Goal: Task Accomplishment & Management: Use online tool/utility

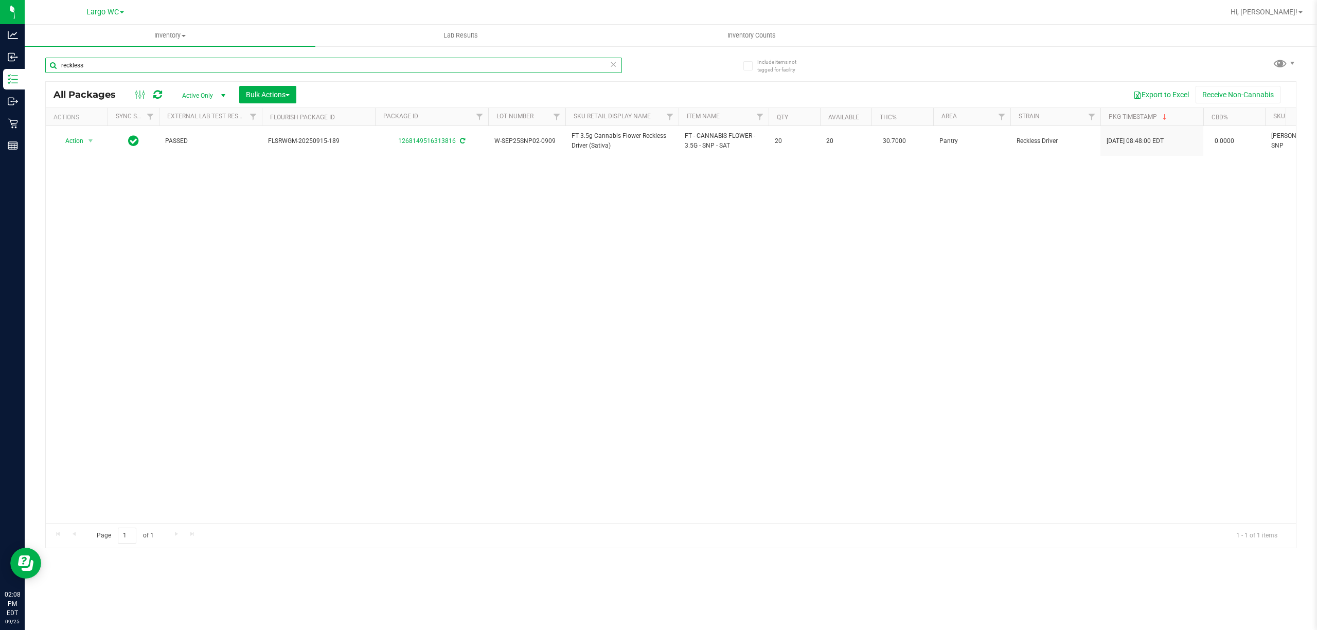
click at [258, 60] on input "reckless" at bounding box center [333, 65] width 577 height 15
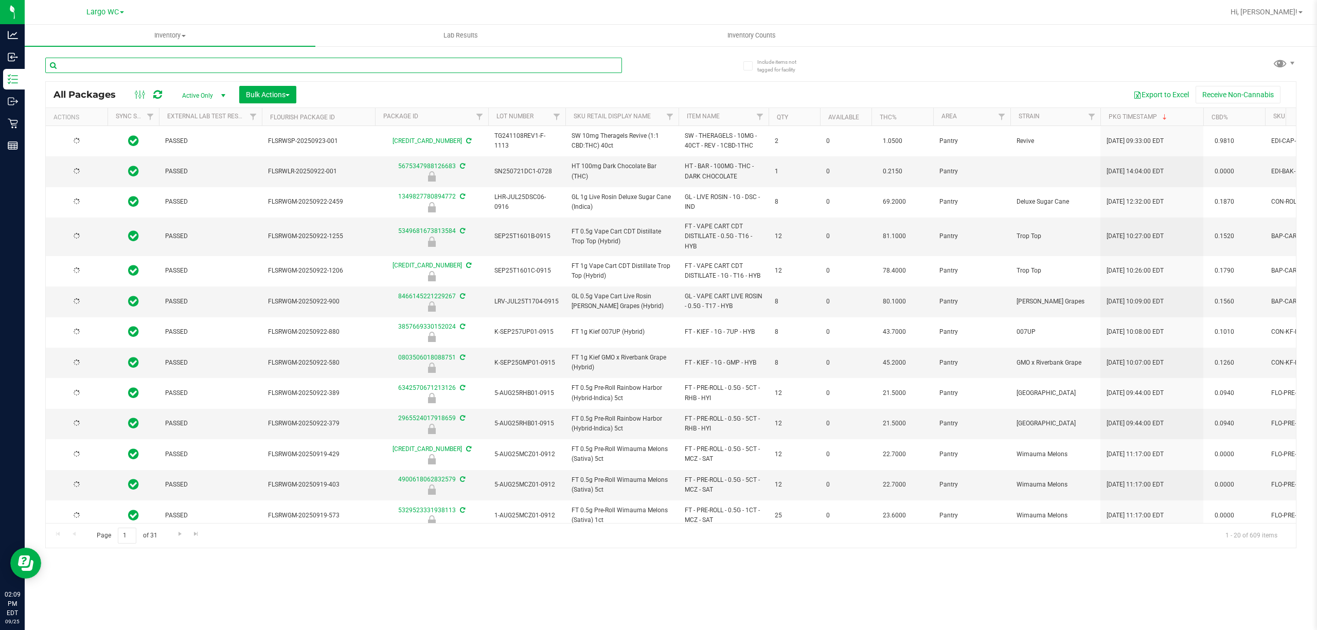
type input "[DATE]"
type input "5946086587088173"
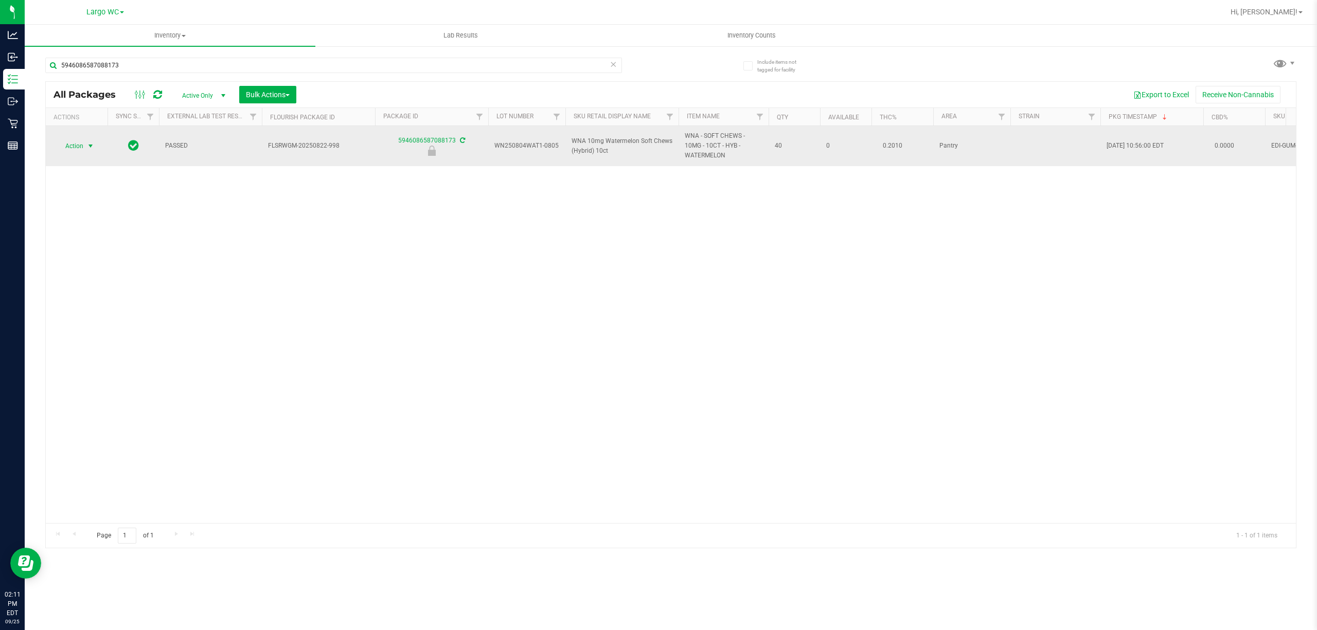
click at [86, 149] on span "select" at bounding box center [90, 146] width 8 height 8
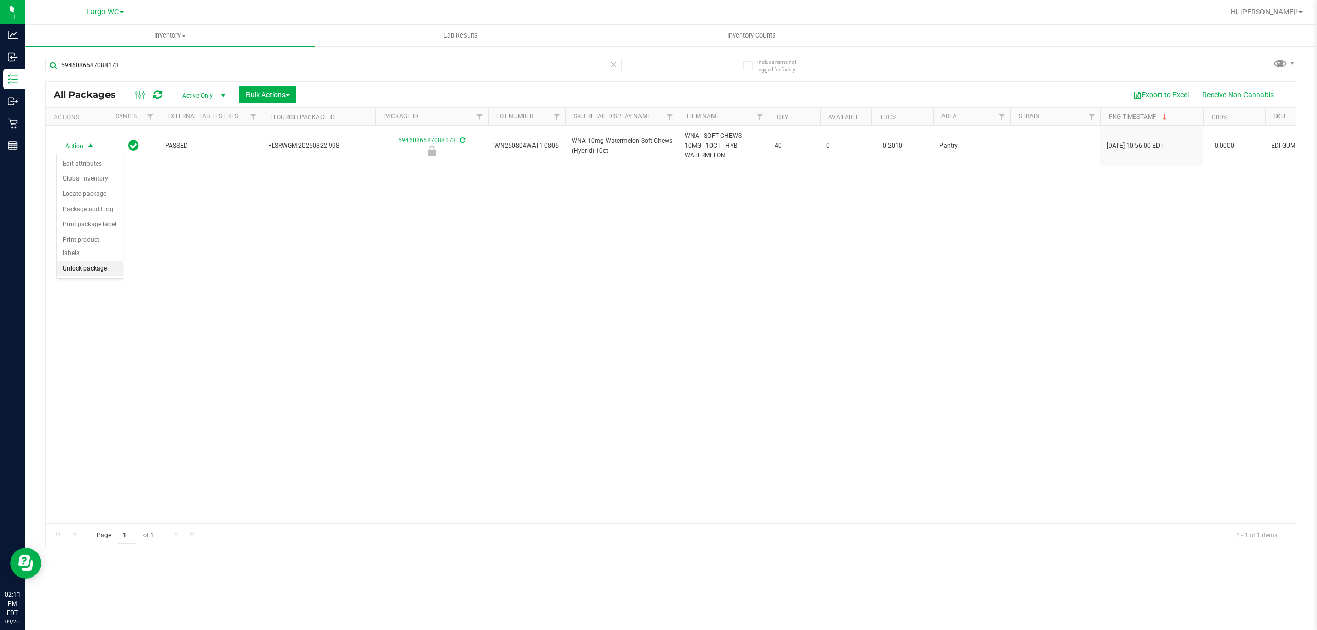
click at [86, 272] on li "Unlock package" at bounding box center [90, 268] width 66 height 15
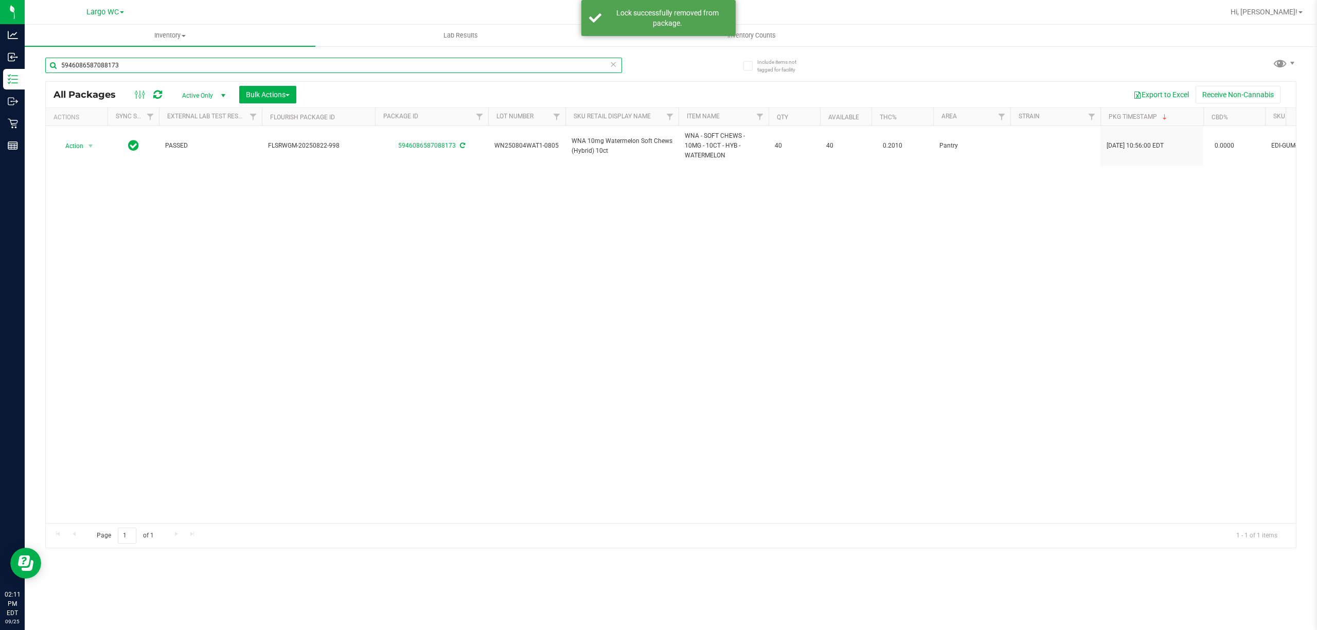
click at [224, 64] on input "5946086587088173" at bounding box center [333, 65] width 577 height 15
type input "5"
type input "5470740155497454"
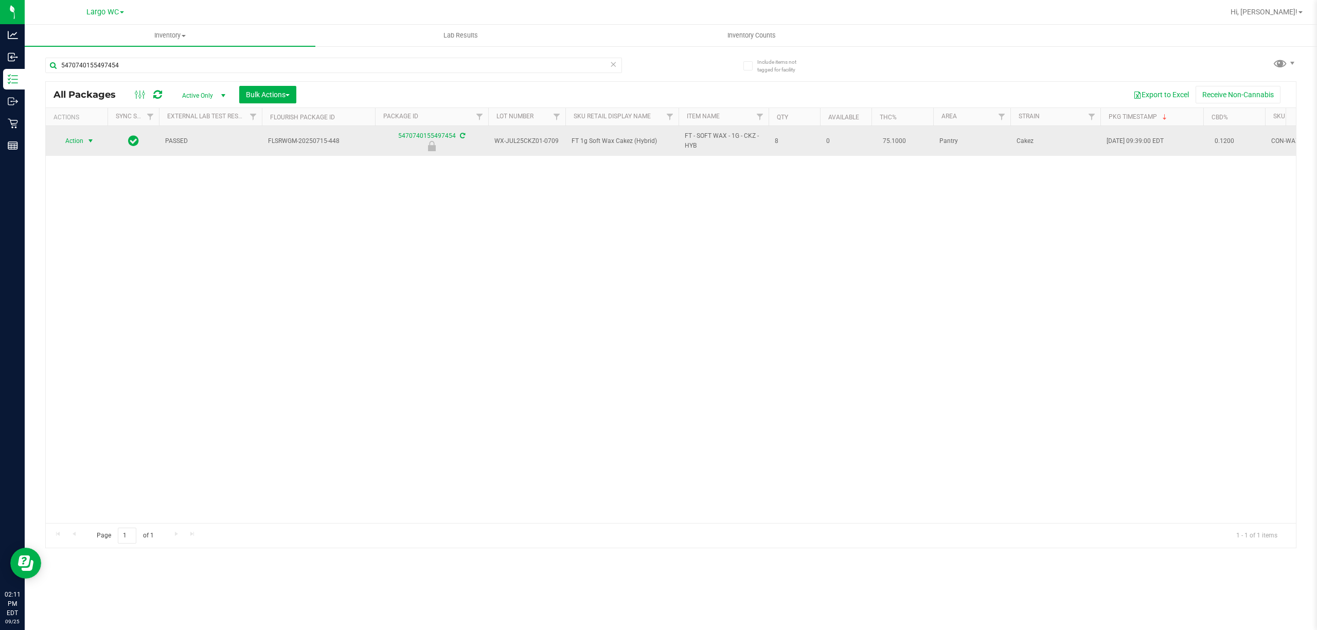
click at [91, 145] on span "select" at bounding box center [90, 141] width 8 height 8
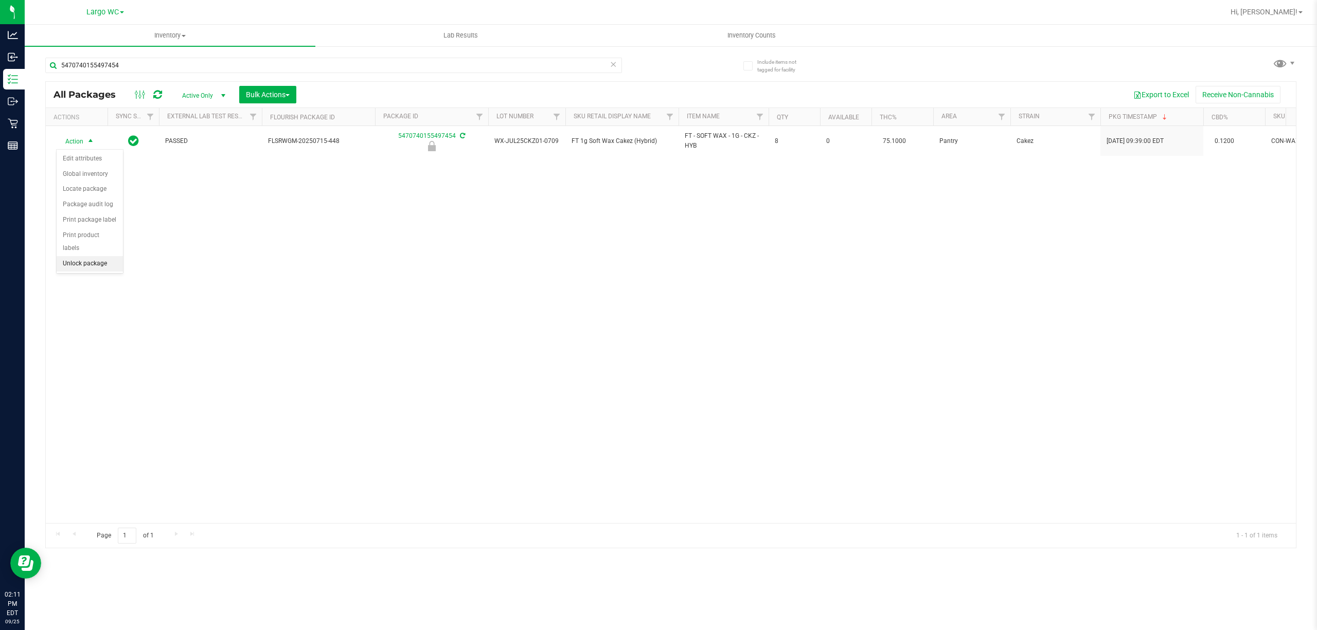
click at [110, 272] on li "Unlock package" at bounding box center [90, 263] width 66 height 15
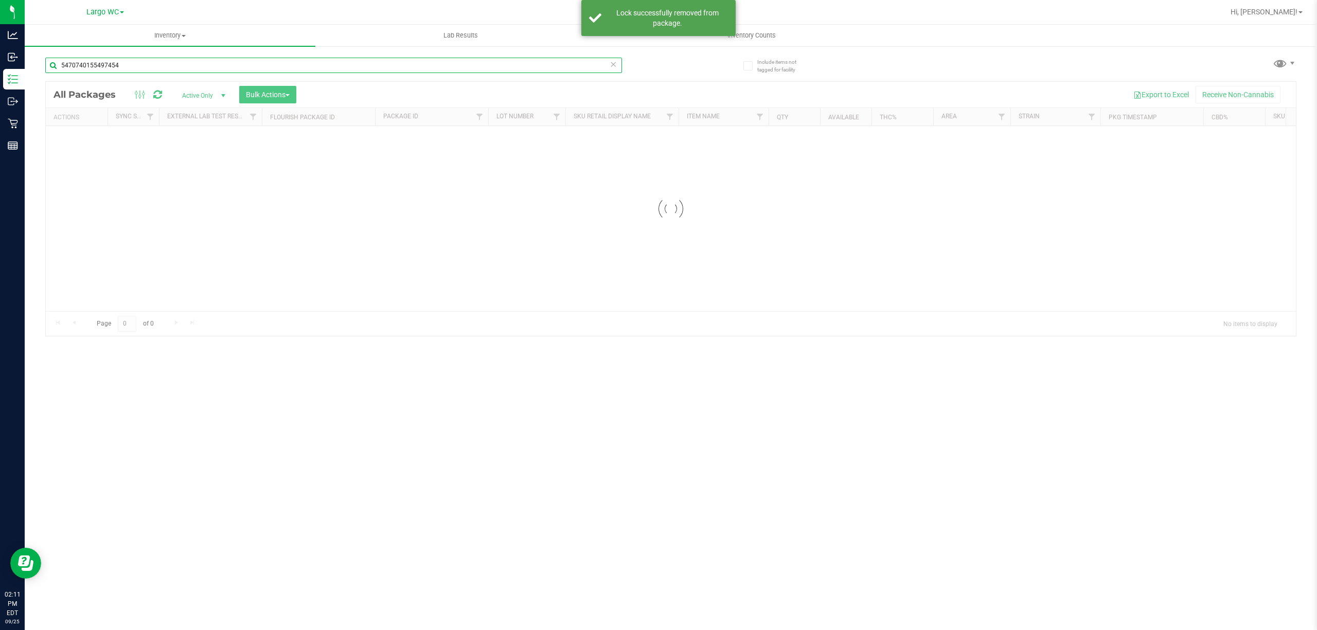
click at [190, 68] on input "5470740155497454" at bounding box center [333, 65] width 577 height 15
type input "5"
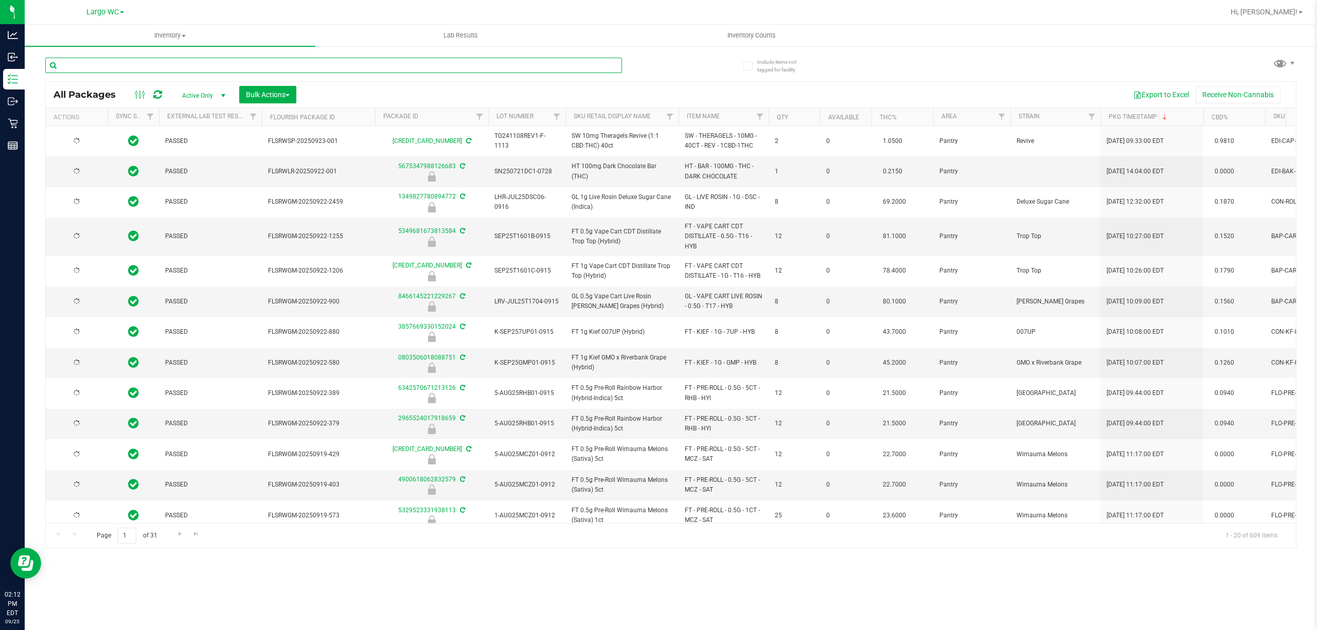
type input "[DATE]"
type input "8434181610576700"
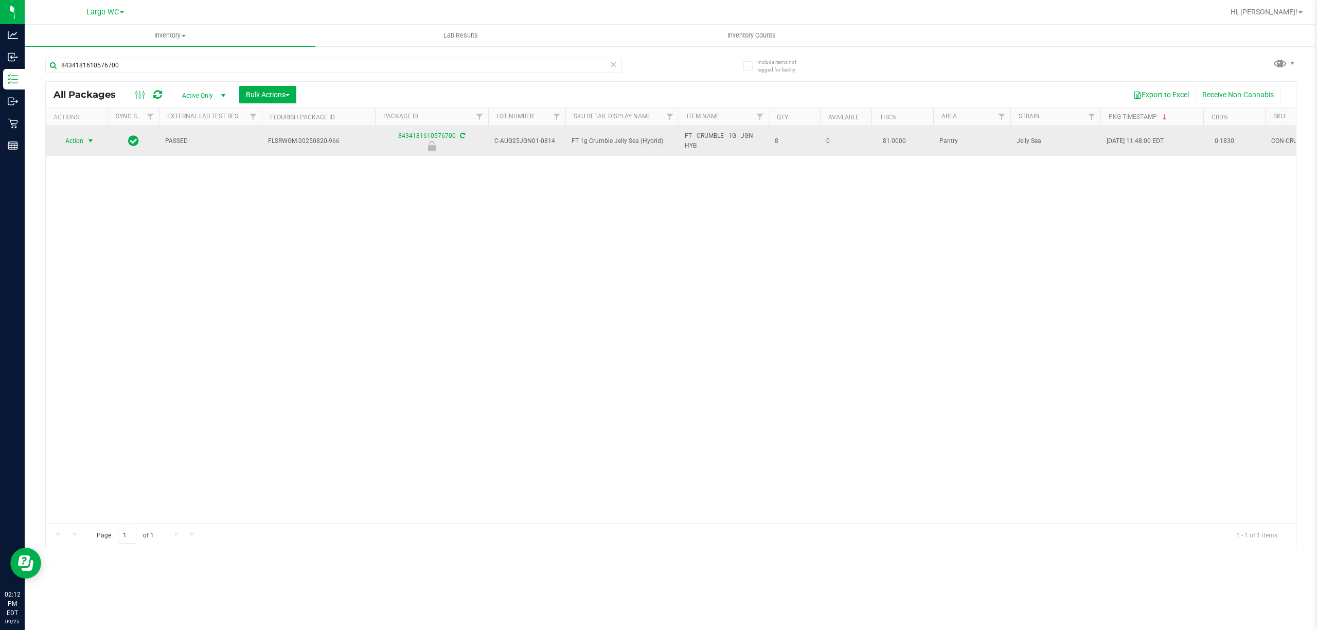
click at [91, 142] on span "select" at bounding box center [90, 141] width 8 height 8
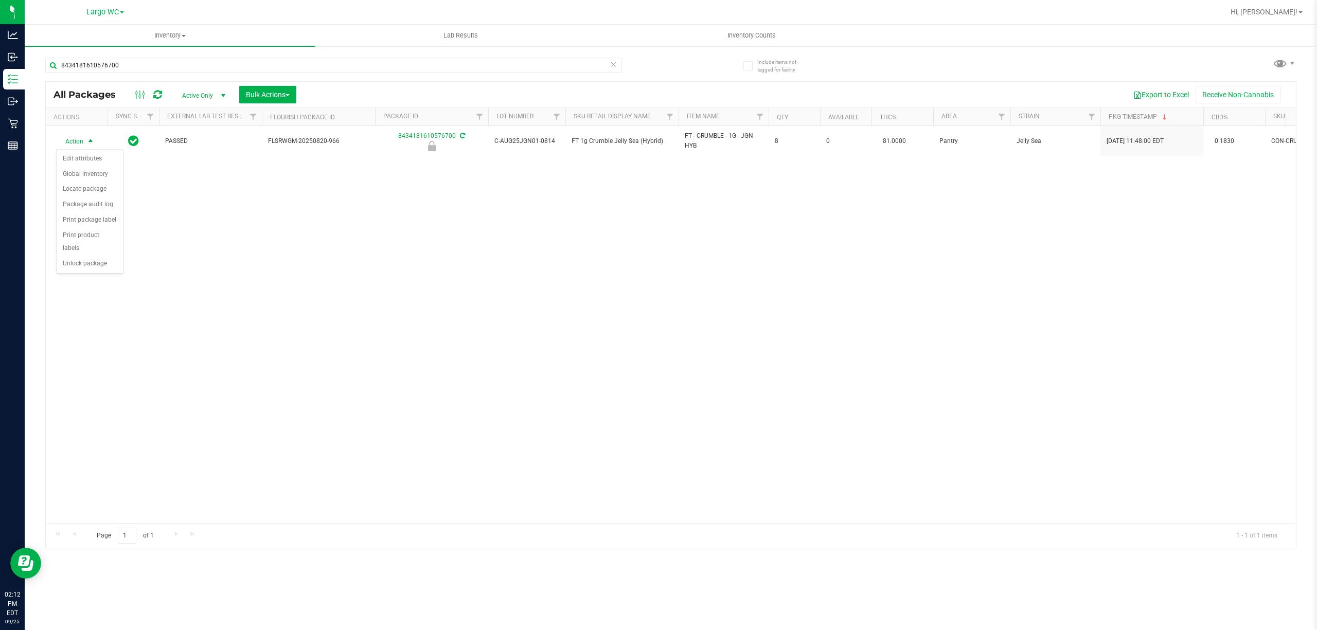
click at [98, 279] on div "Action Action Edit attributes Global inventory Locate package Package audit log…" at bounding box center [671, 324] width 1250 height 397
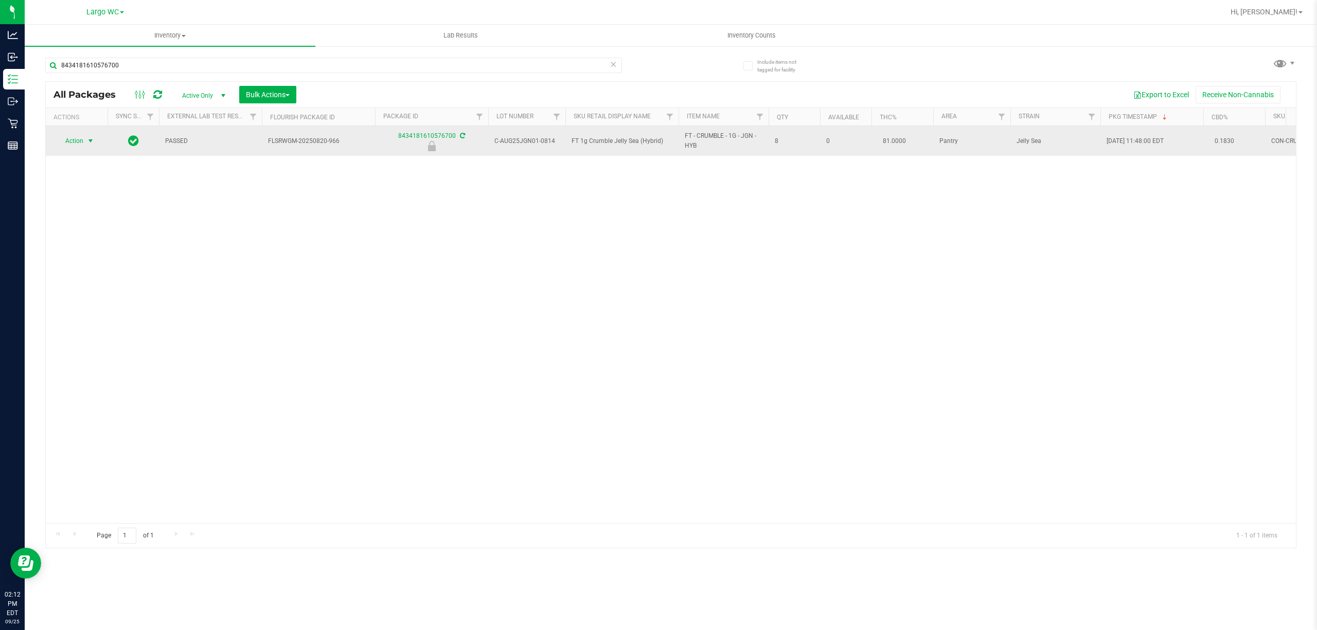
click at [91, 141] on span "select" at bounding box center [90, 141] width 8 height 8
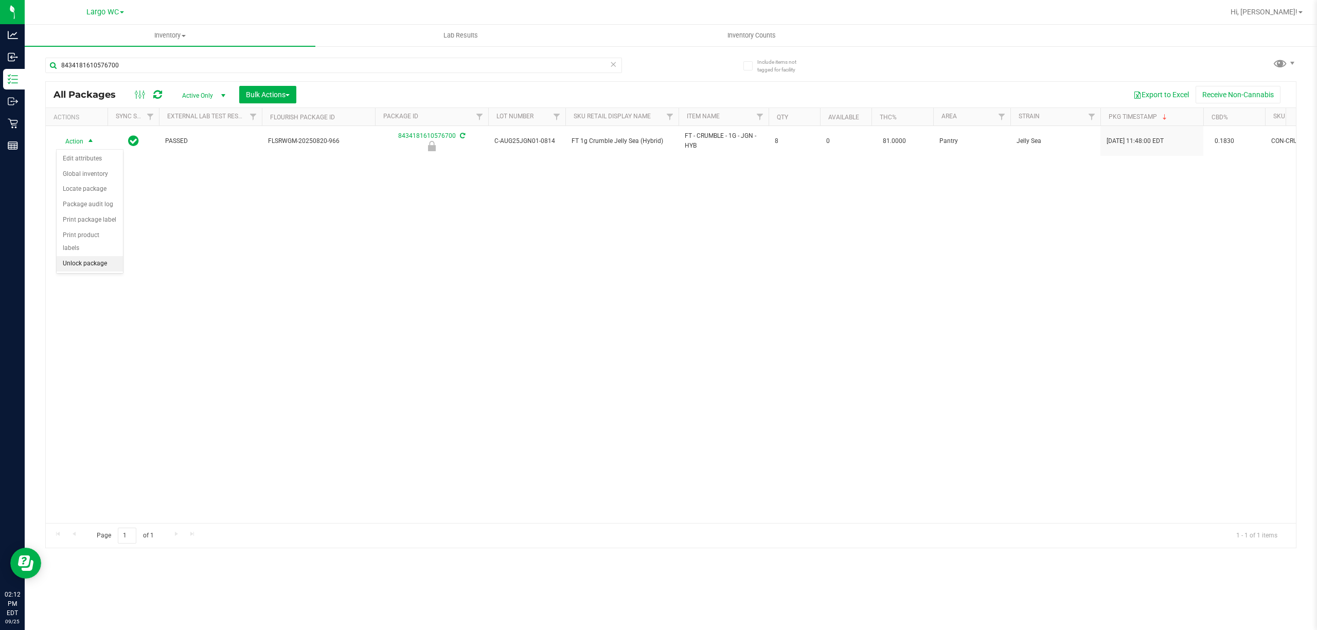
click at [98, 270] on li "Unlock package" at bounding box center [90, 263] width 66 height 15
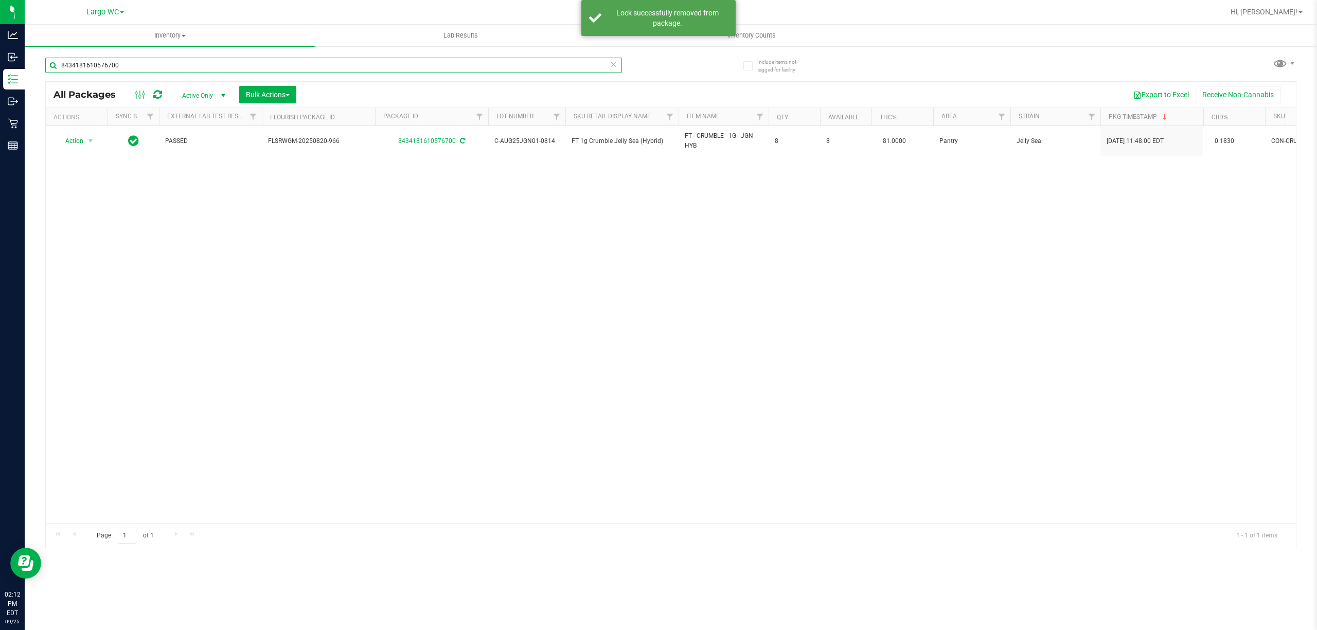
click at [256, 65] on input "8434181610576700" at bounding box center [333, 65] width 577 height 15
type input "8"
type input "7963480248825193"
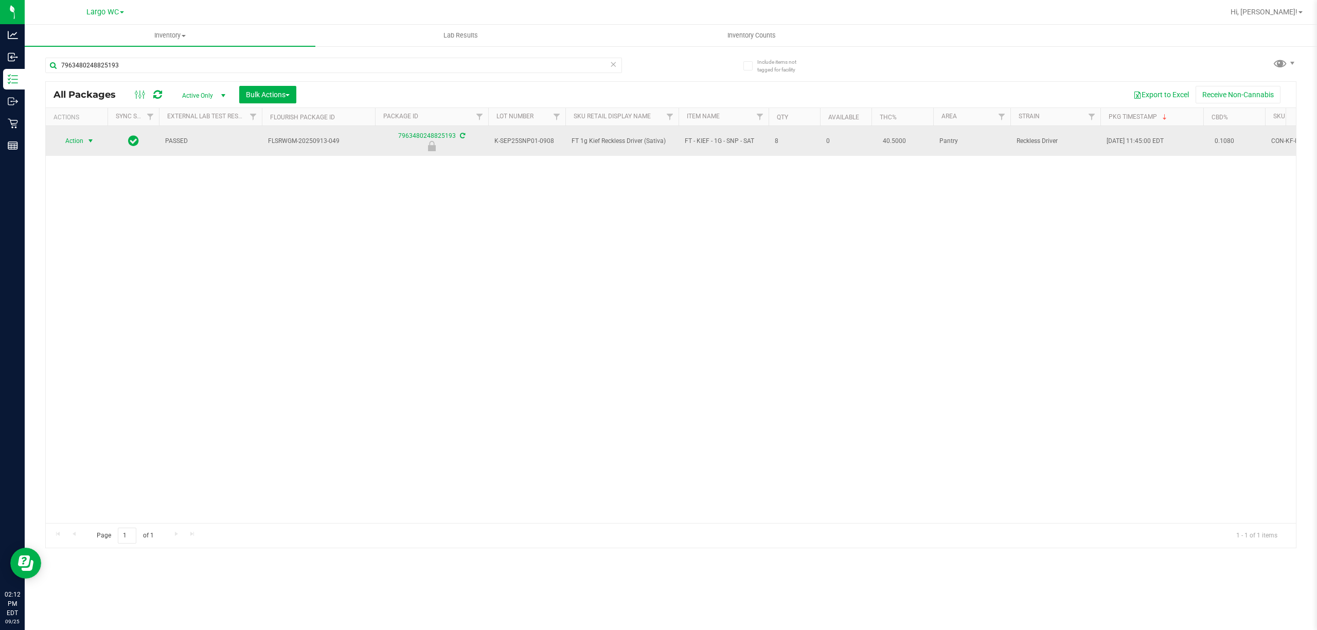
click at [93, 137] on span "select" at bounding box center [90, 141] width 8 height 8
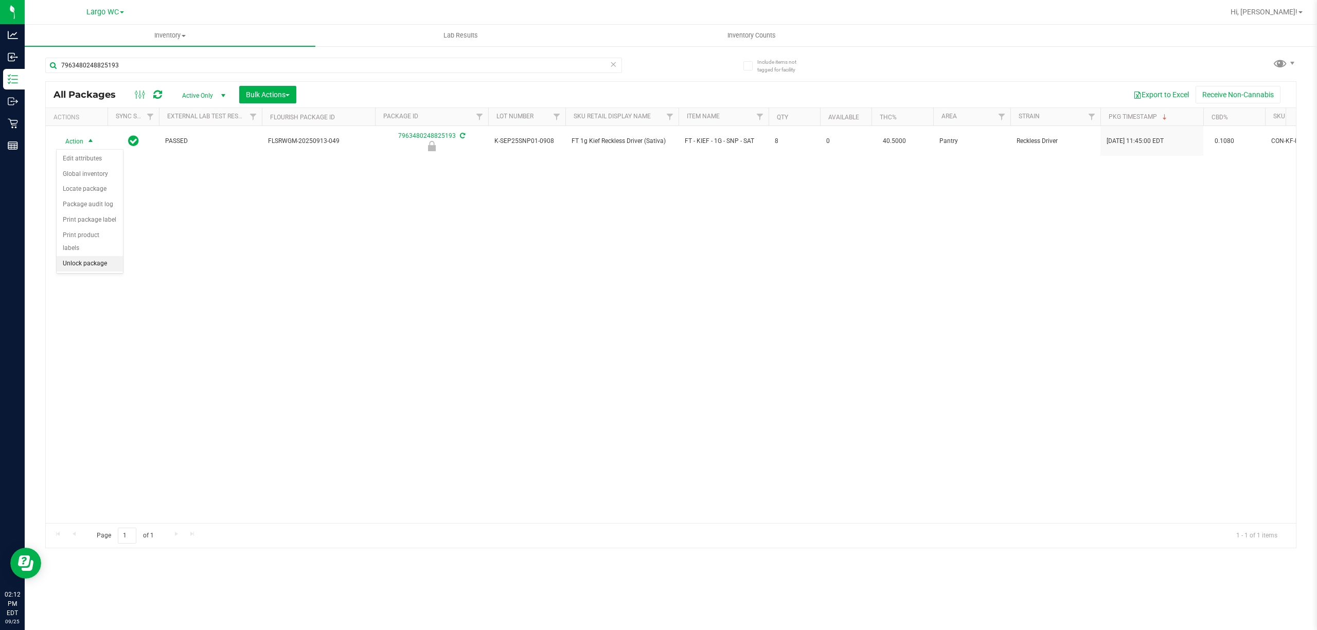
click at [95, 272] on li "Unlock package" at bounding box center [90, 263] width 66 height 15
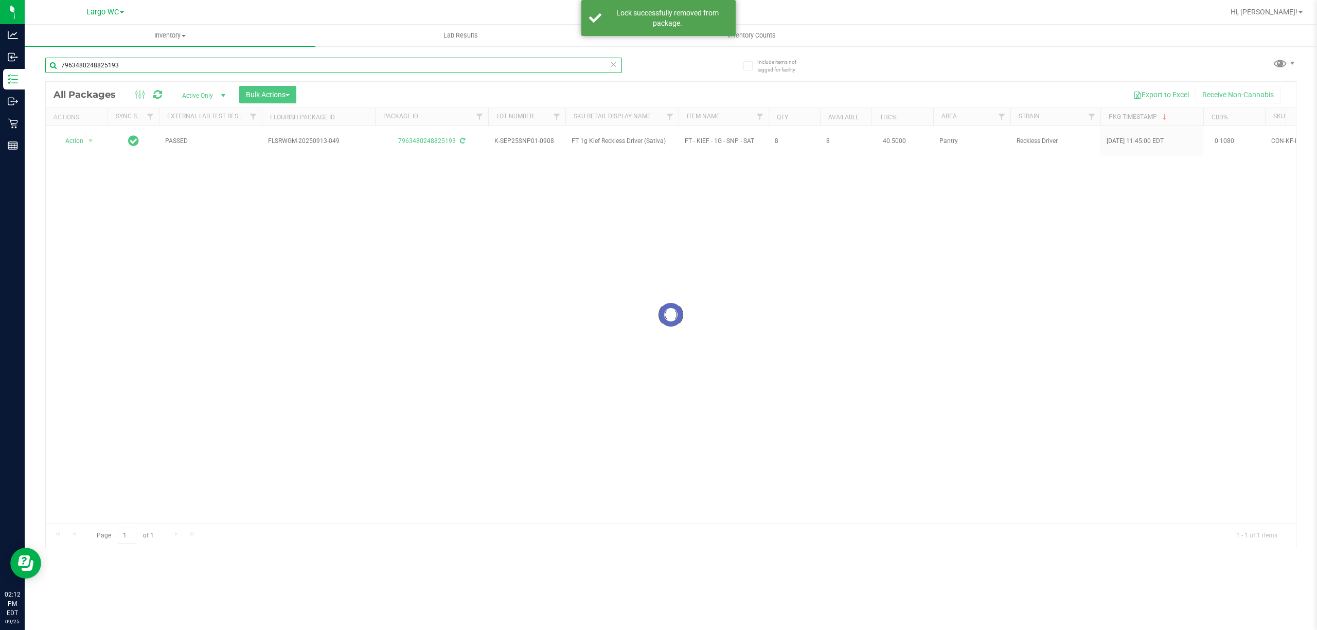
click at [180, 65] on input "7963480248825193" at bounding box center [333, 65] width 577 height 15
type input "7"
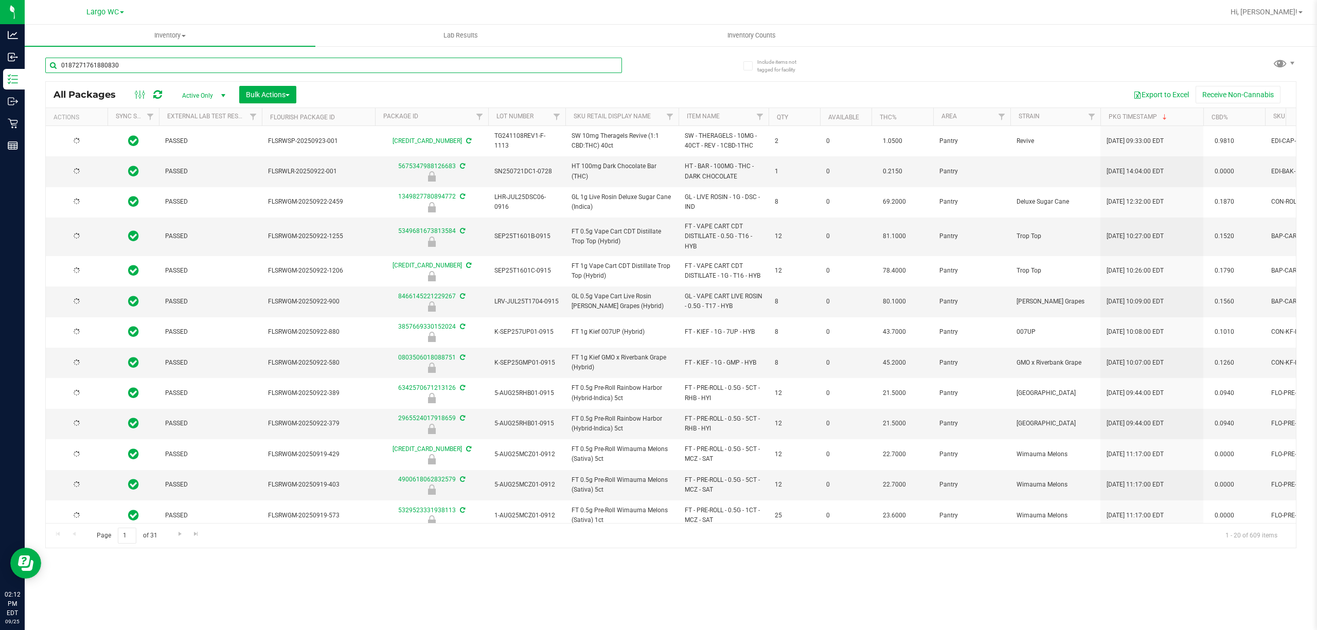
type input "0187271761880830"
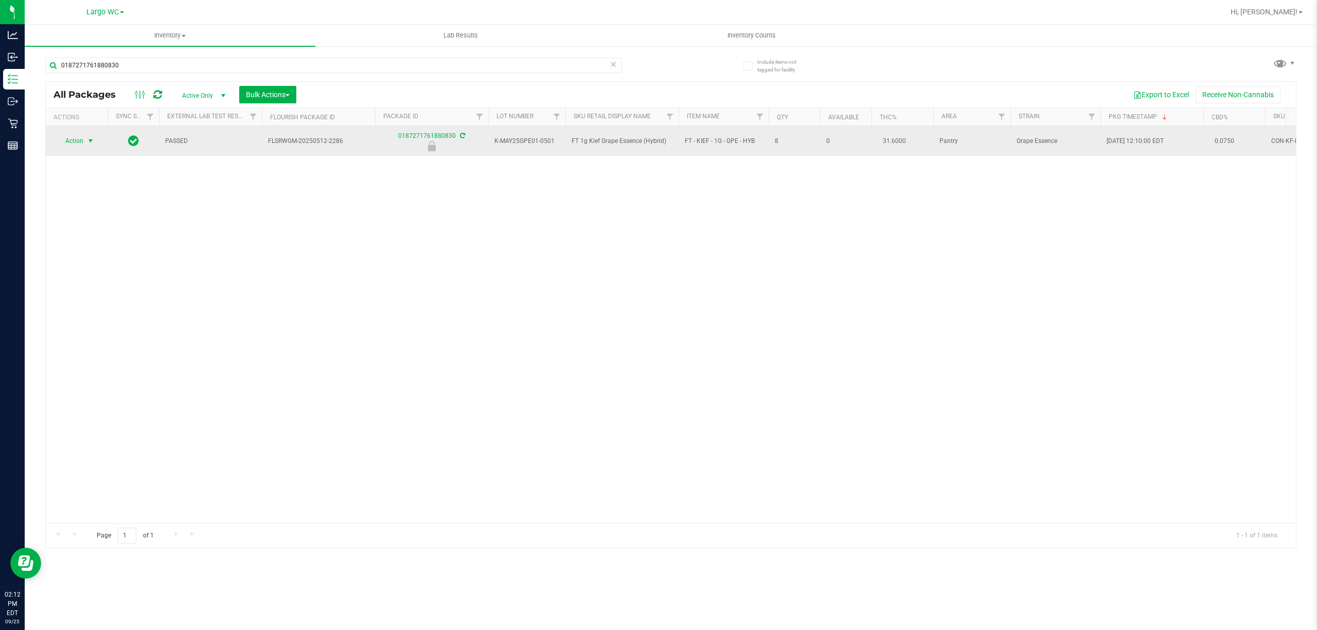
click at [91, 142] on span "select" at bounding box center [90, 141] width 8 height 8
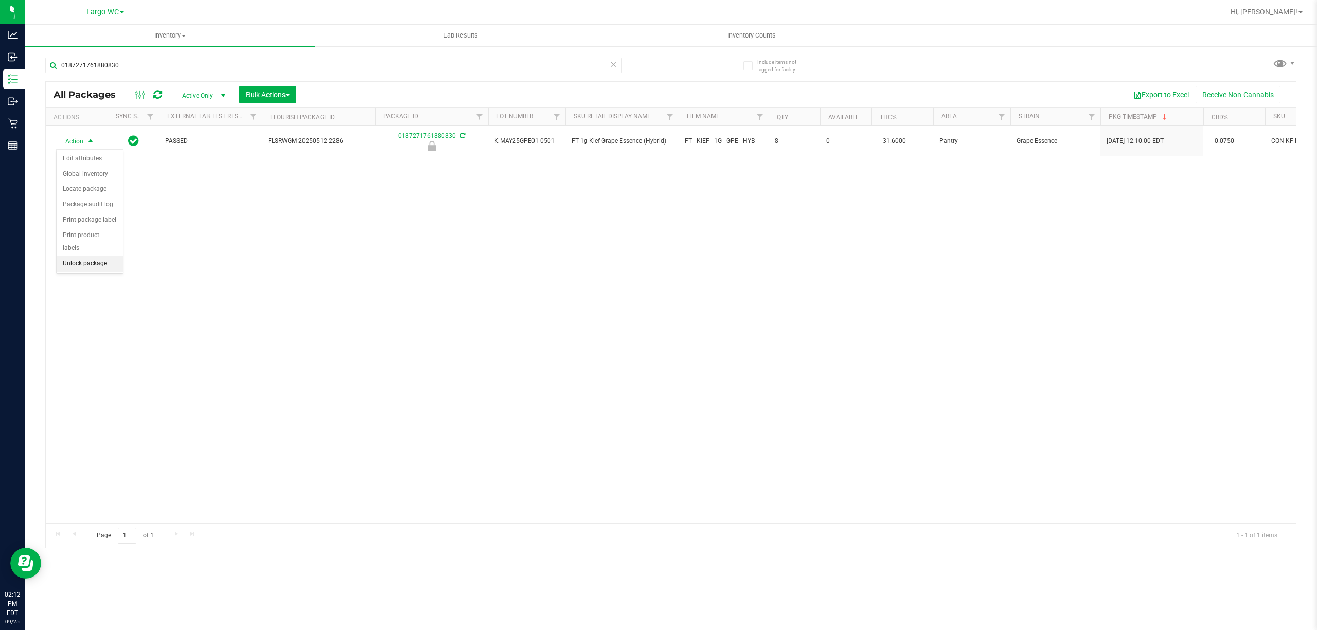
click at [76, 266] on li "Unlock package" at bounding box center [90, 263] width 66 height 15
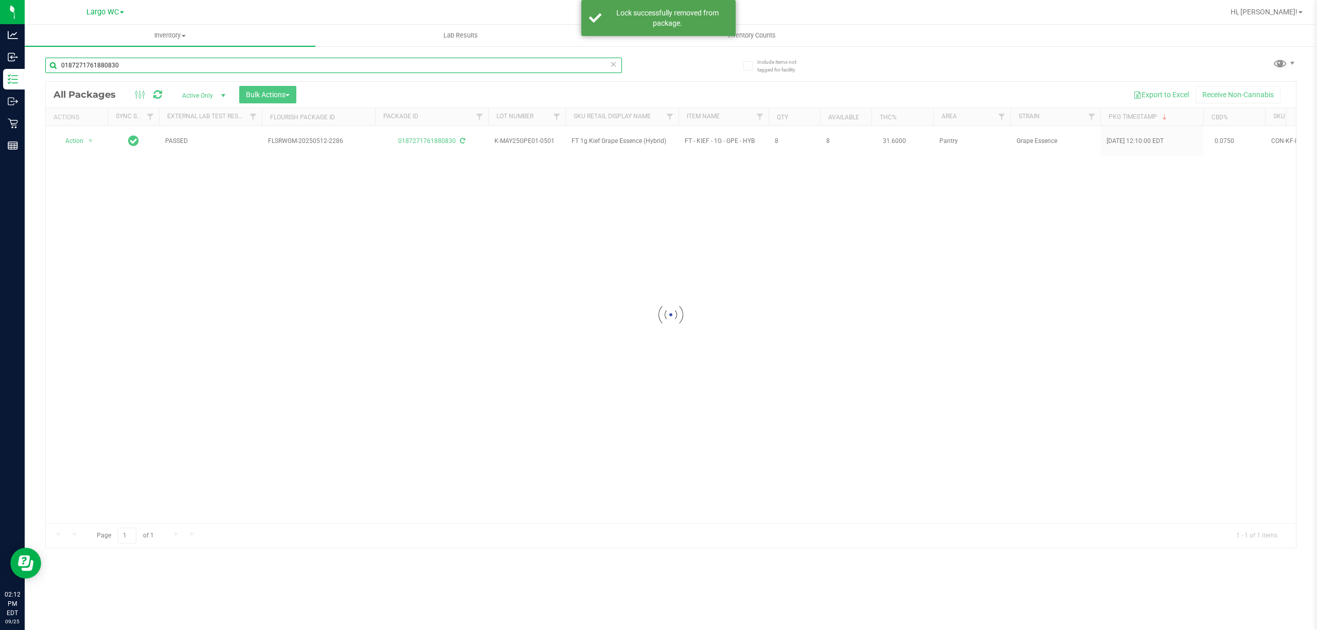
click at [387, 65] on input "0187271761880830" at bounding box center [333, 65] width 577 height 15
type input "0"
type input "3857669330152024"
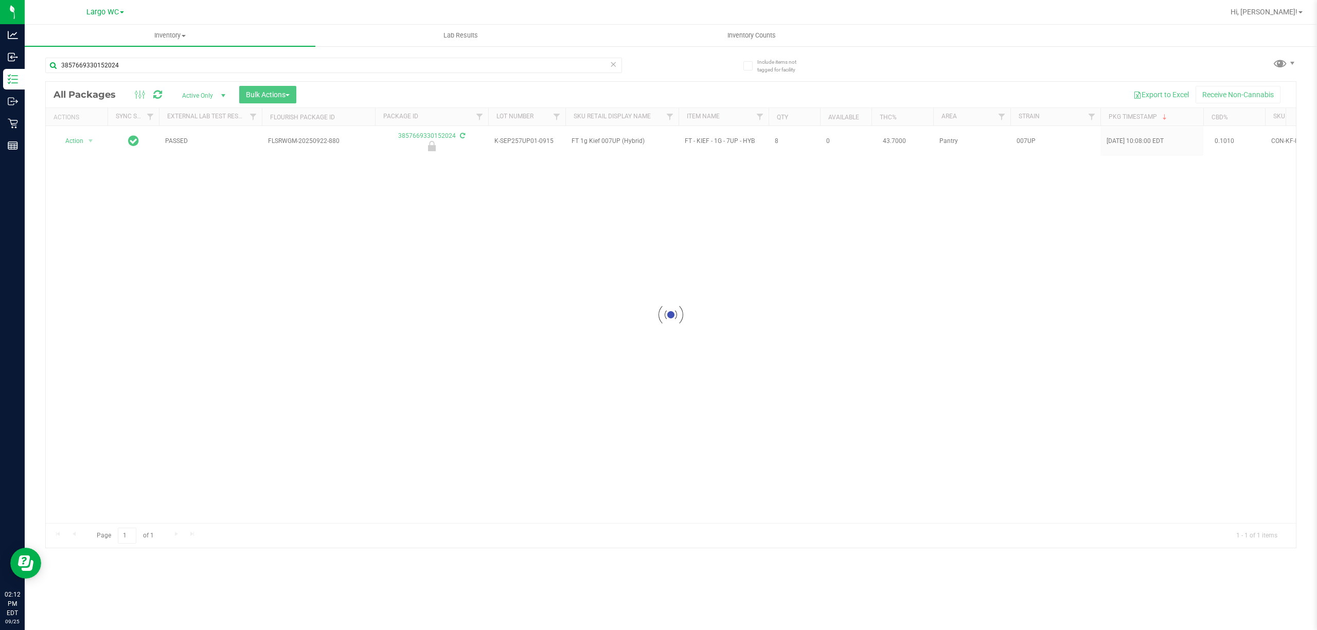
click at [93, 151] on div at bounding box center [671, 315] width 1250 height 466
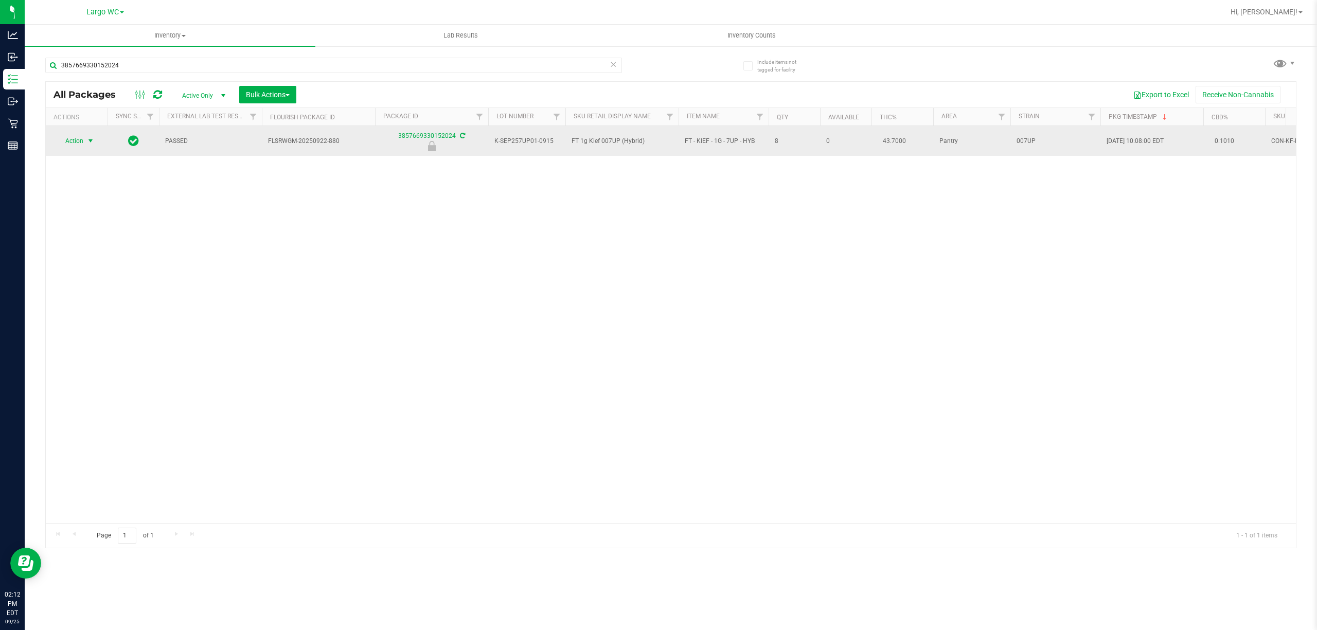
click at [91, 142] on span "select" at bounding box center [90, 141] width 8 height 8
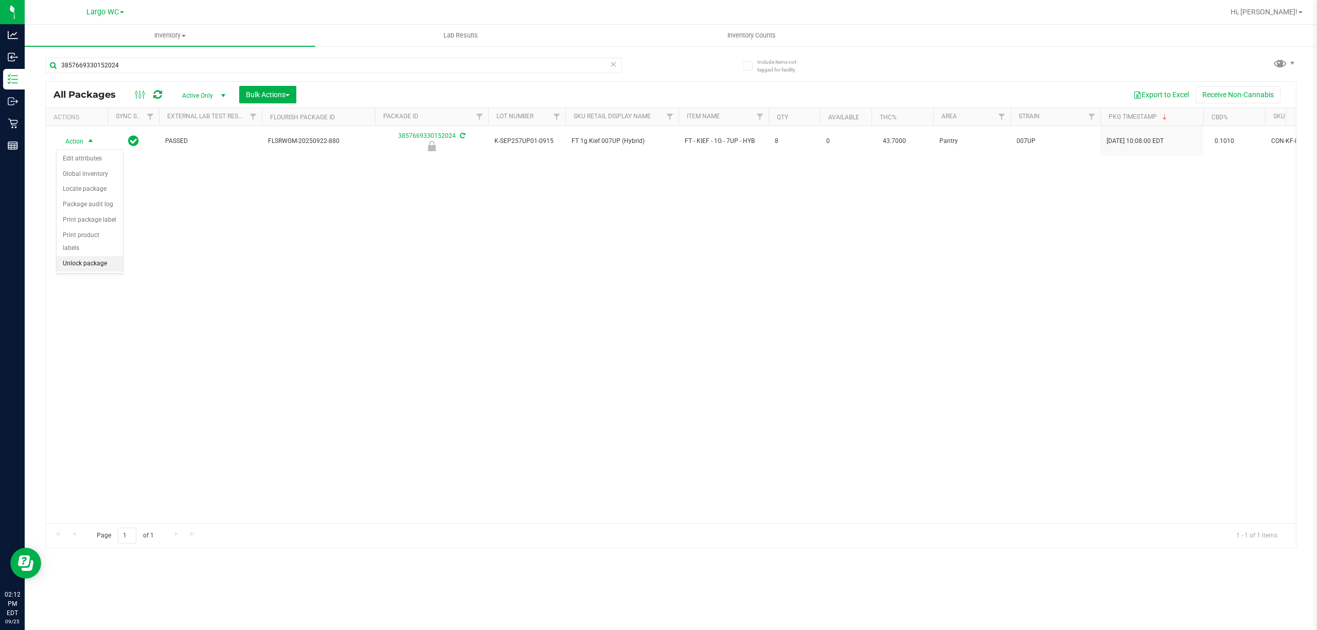
click at [89, 266] on li "Unlock package" at bounding box center [90, 263] width 66 height 15
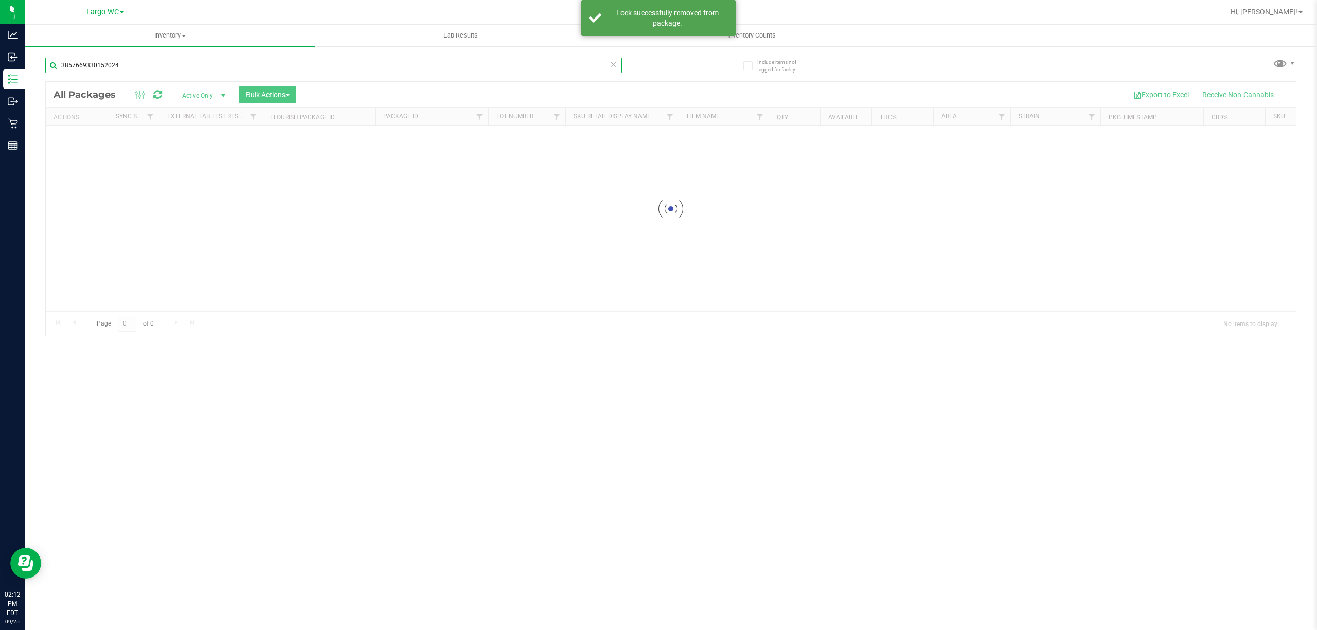
click at [267, 64] on input "3857669330152024" at bounding box center [333, 65] width 577 height 15
type input "3"
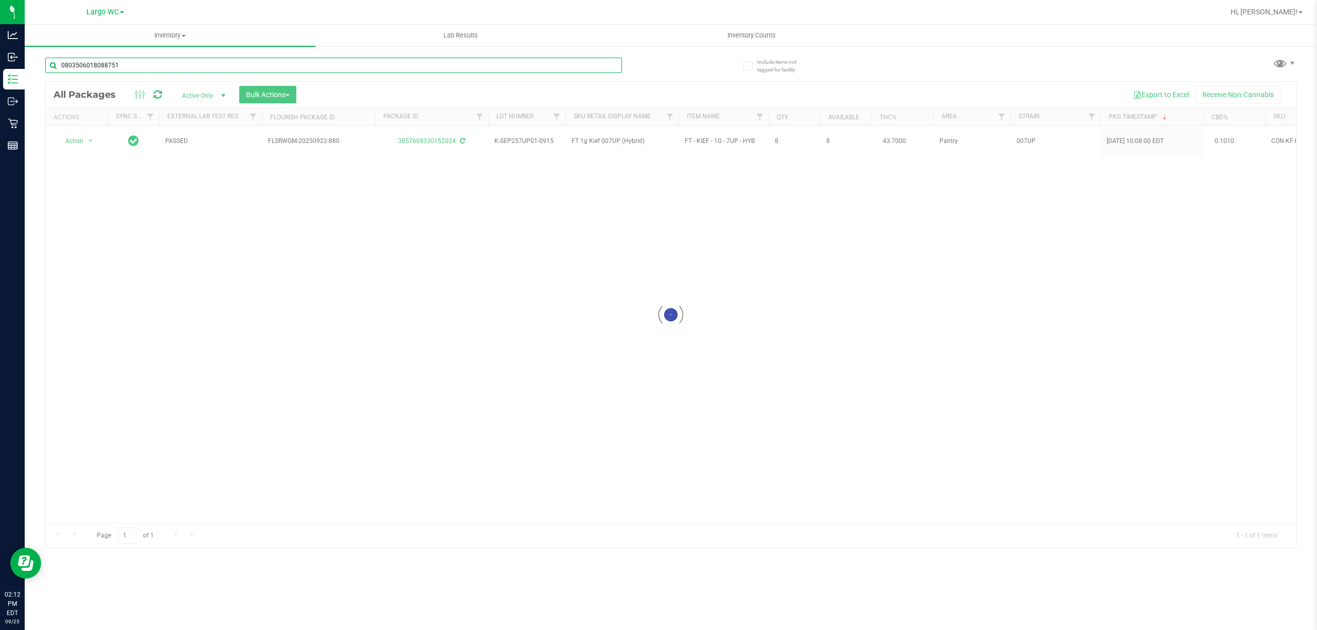
type input "0803506018088751"
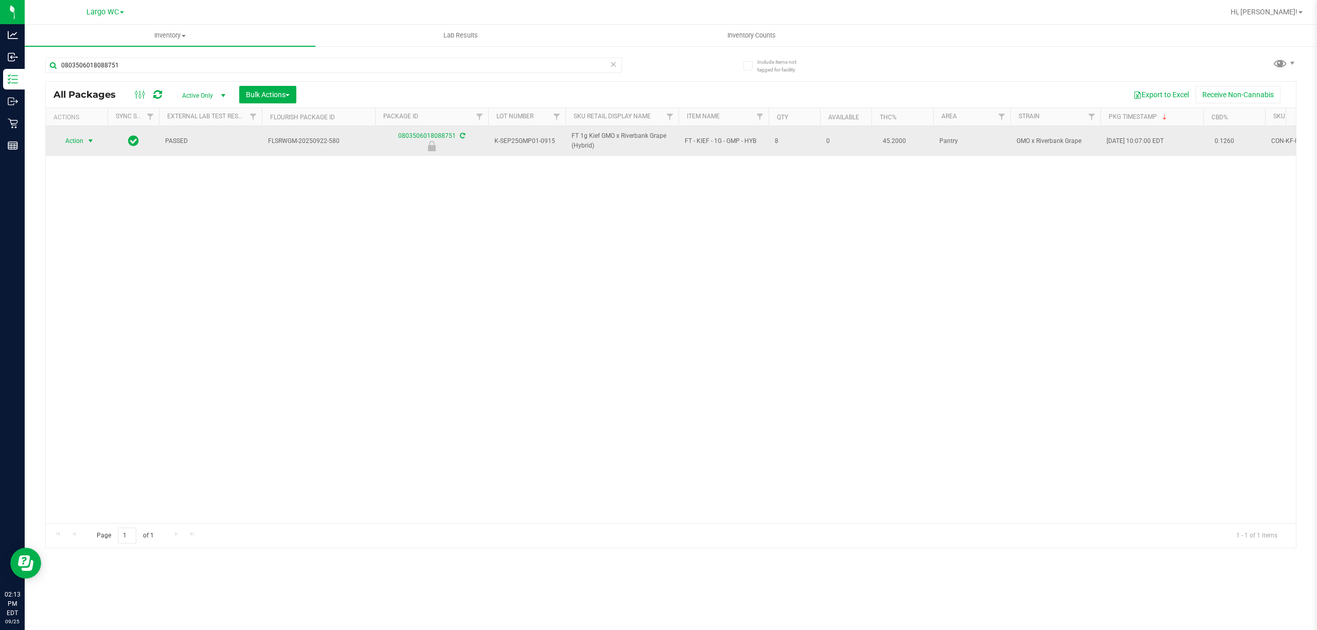
click at [95, 141] on span "select" at bounding box center [90, 141] width 8 height 8
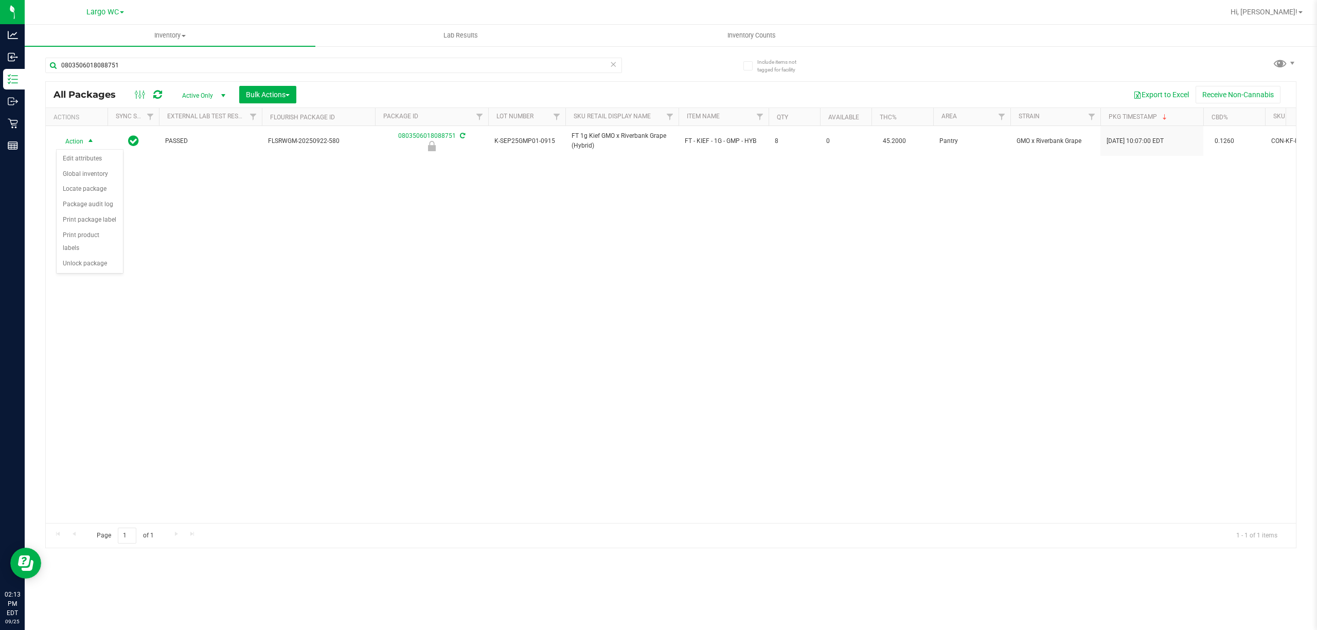
click at [285, 310] on div "Action Action Edit attributes Global inventory Locate package Package audit log…" at bounding box center [671, 324] width 1250 height 397
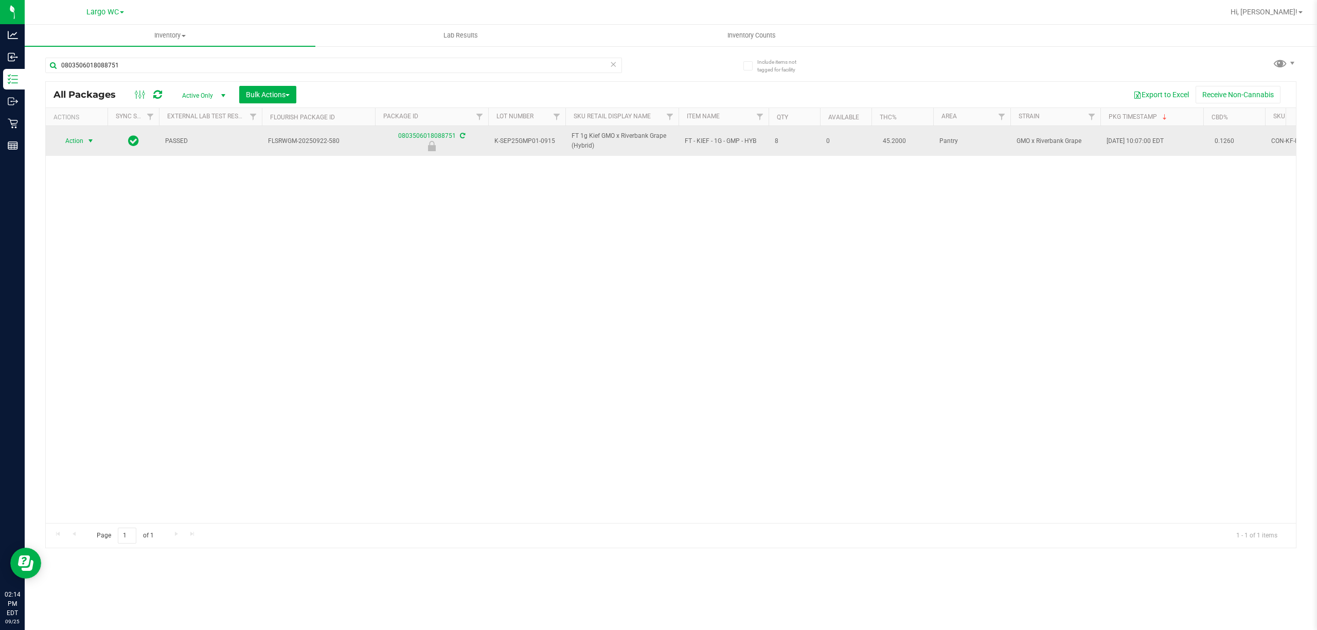
click at [86, 143] on span "select" at bounding box center [90, 141] width 8 height 8
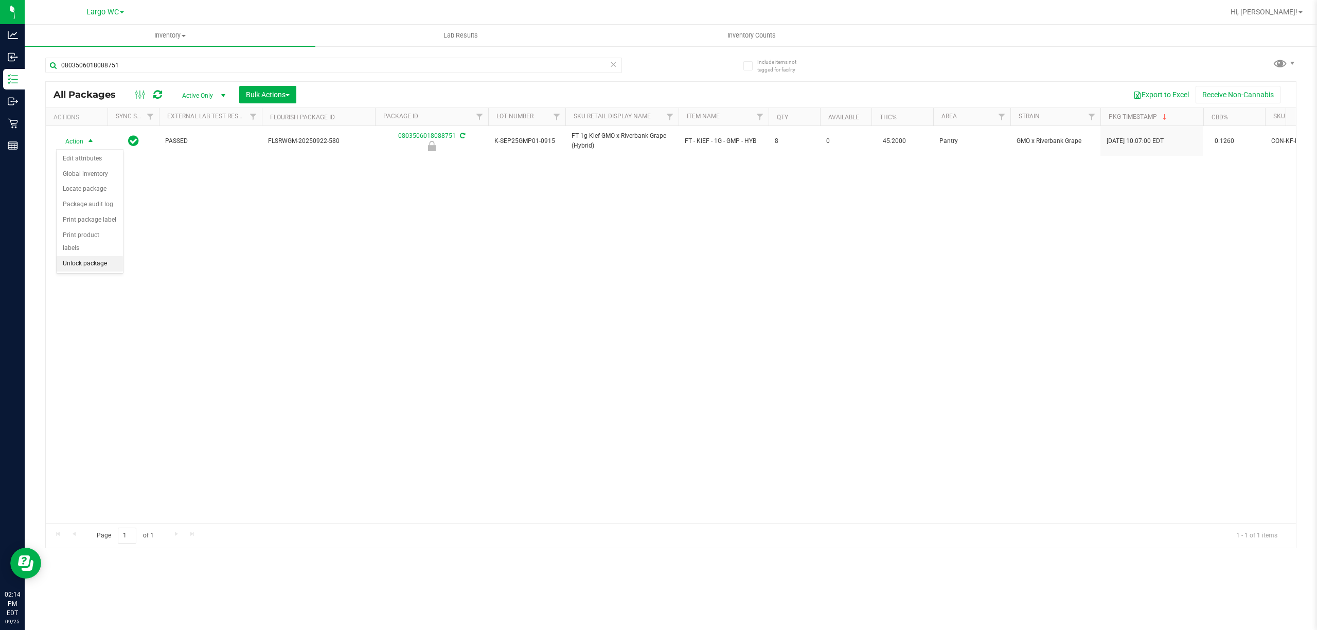
click at [107, 272] on li "Unlock package" at bounding box center [90, 263] width 66 height 15
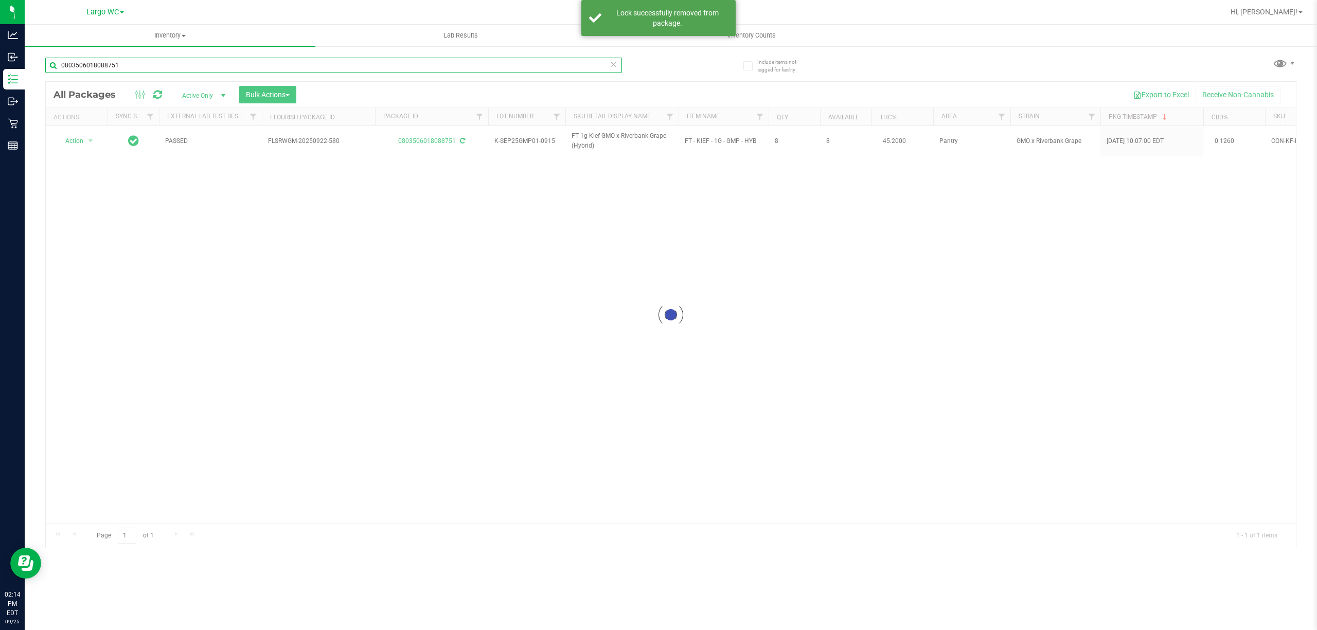
click at [135, 64] on input "0803506018088751" at bounding box center [333, 65] width 577 height 15
type input "1349827780894772"
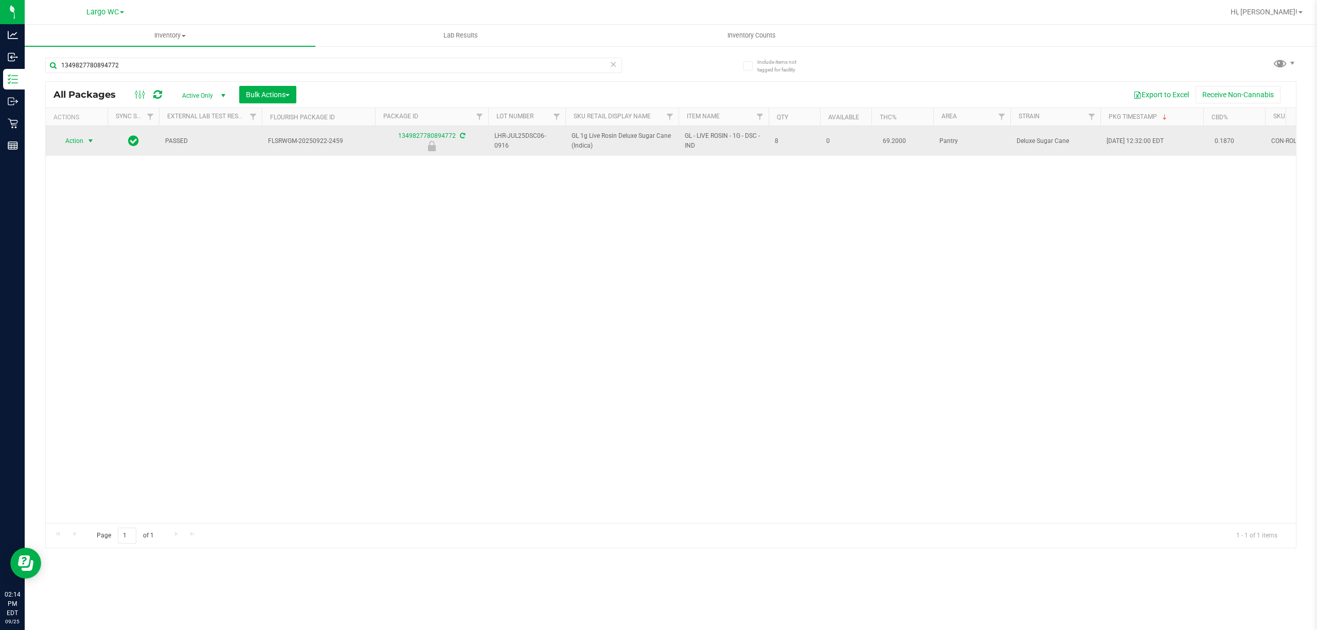
click at [91, 142] on span "select" at bounding box center [90, 141] width 8 height 8
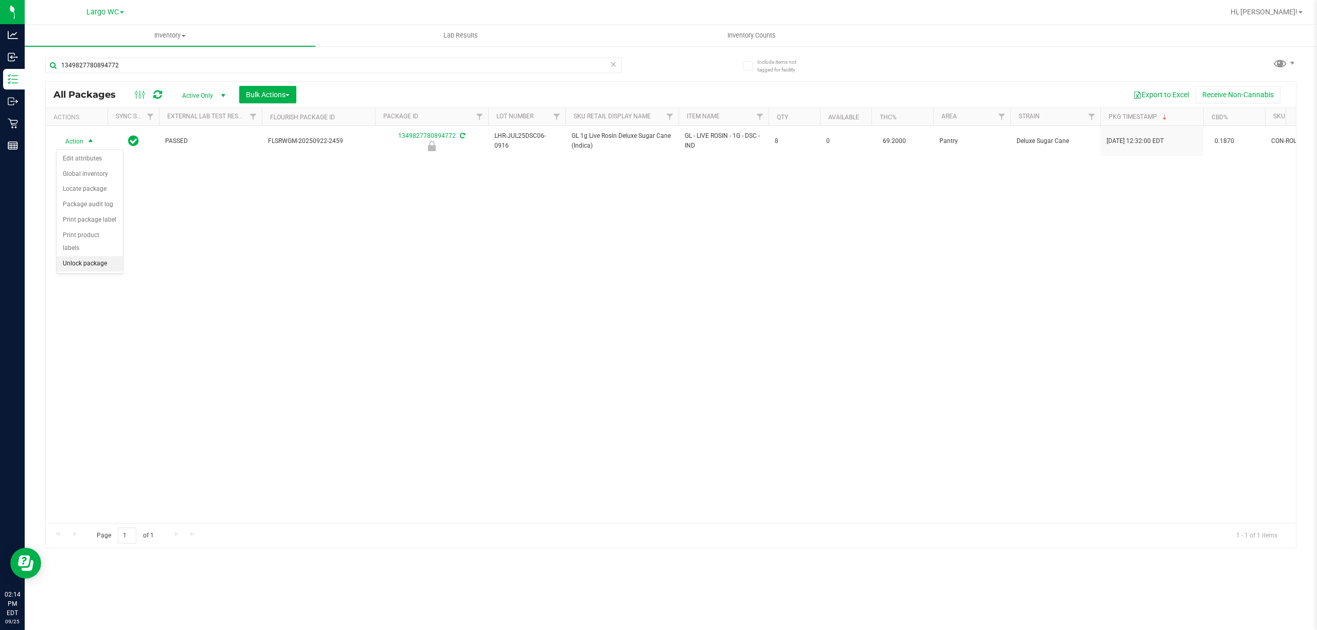
click at [104, 268] on li "Unlock package" at bounding box center [90, 263] width 66 height 15
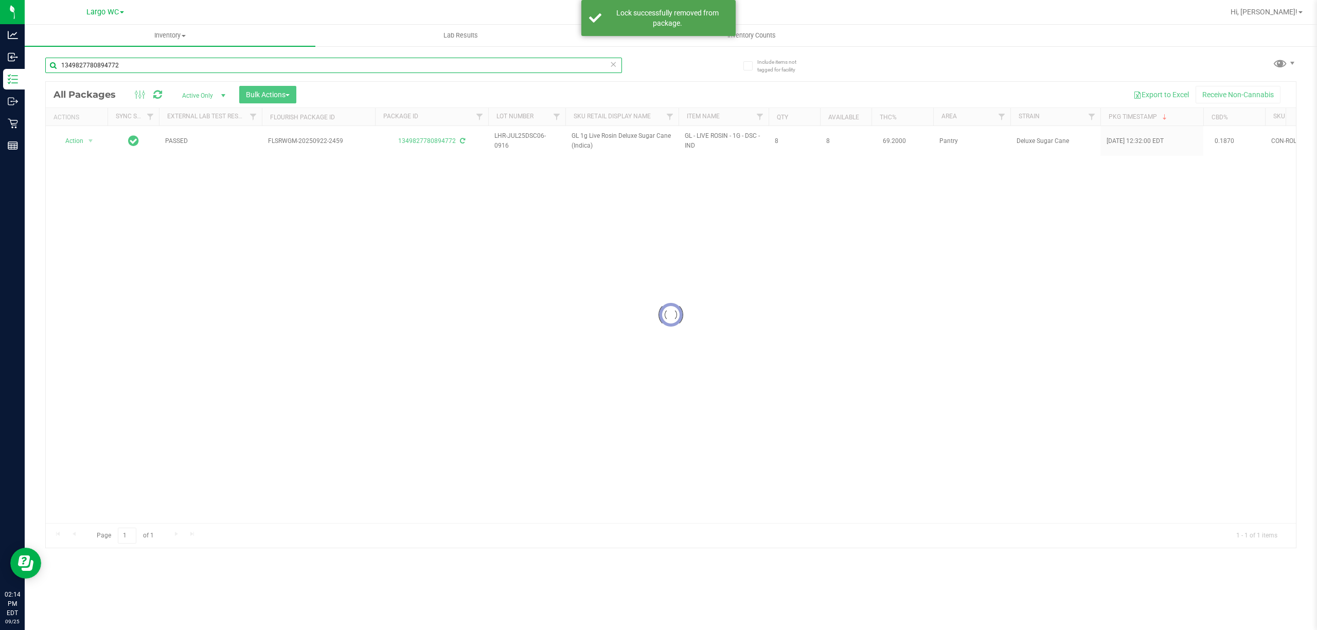
click at [188, 66] on input "1349827780894772" at bounding box center [333, 65] width 577 height 15
click at [184, 65] on input "1349827780894772" at bounding box center [333, 65] width 577 height 15
click at [190, 66] on input "1349827780894772" at bounding box center [333, 65] width 577 height 15
type input "8466145221229267"
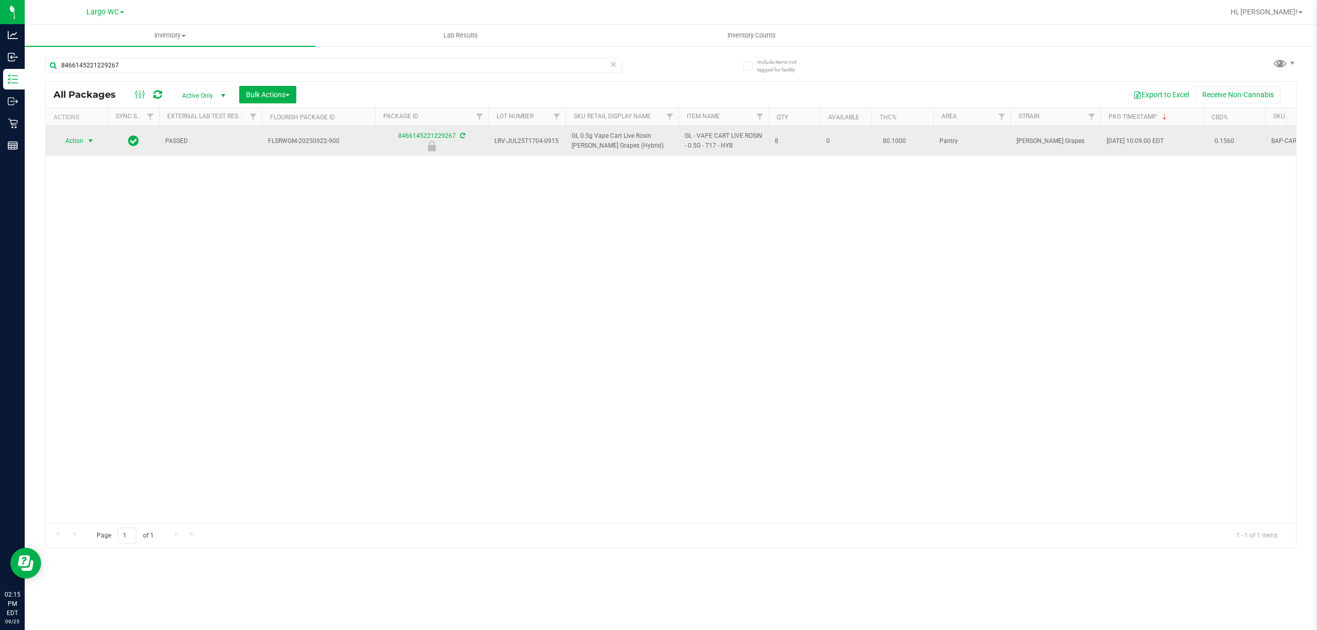
click at [91, 141] on span "select" at bounding box center [90, 141] width 8 height 8
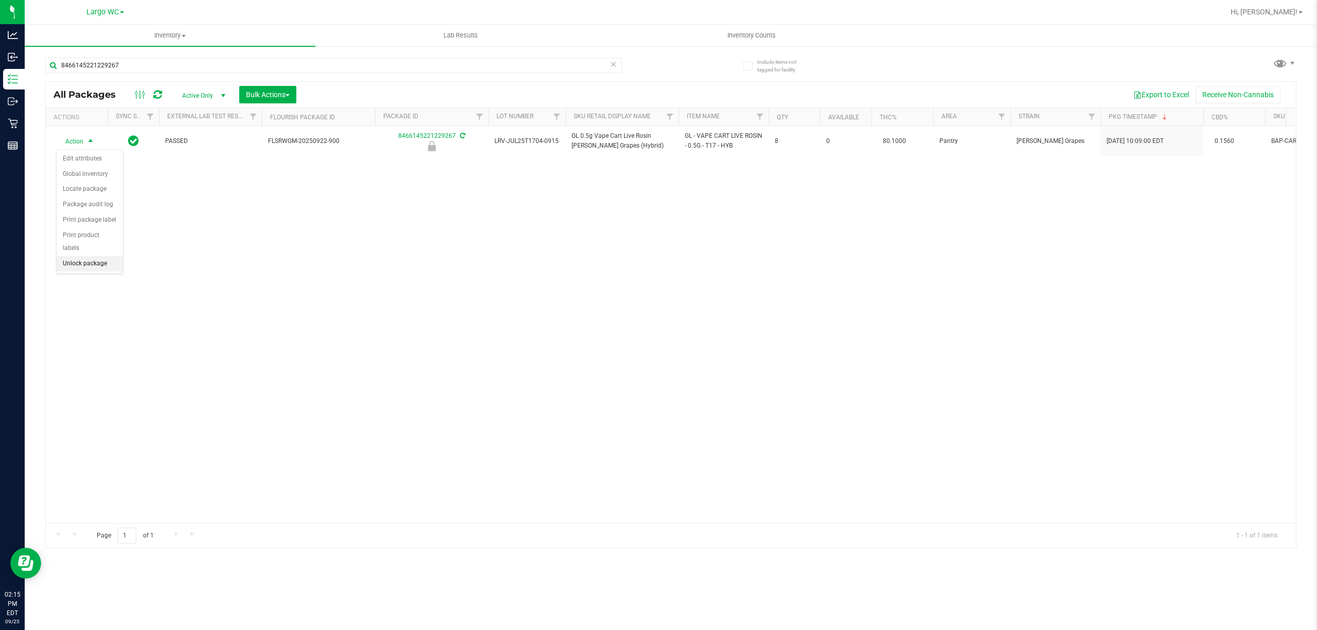
click at [113, 272] on li "Unlock package" at bounding box center [90, 263] width 66 height 15
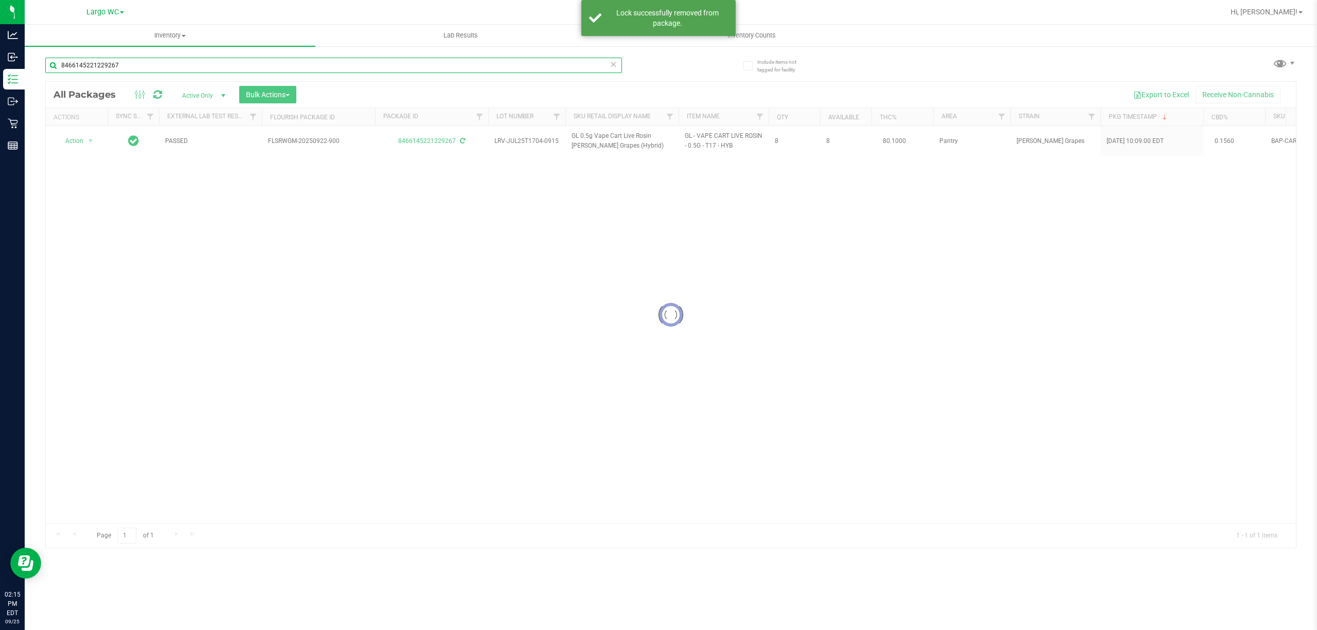
click at [169, 64] on input "8466145221229267" at bounding box center [333, 65] width 577 height 15
type input "8"
type input "6703820524861313"
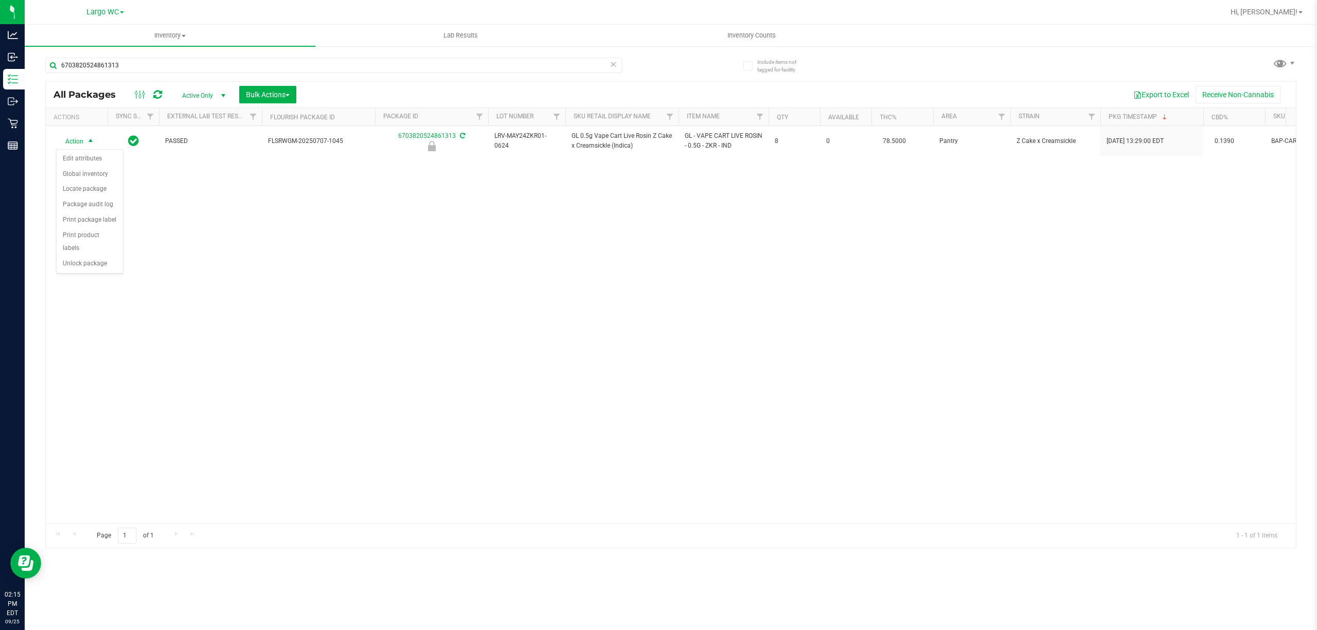
click at [107, 274] on div "Action Edit attributes Global inventory Locate package Package audit log Print …" at bounding box center [89, 211] width 67 height 125
click at [107, 269] on li "Unlock package" at bounding box center [90, 263] width 66 height 15
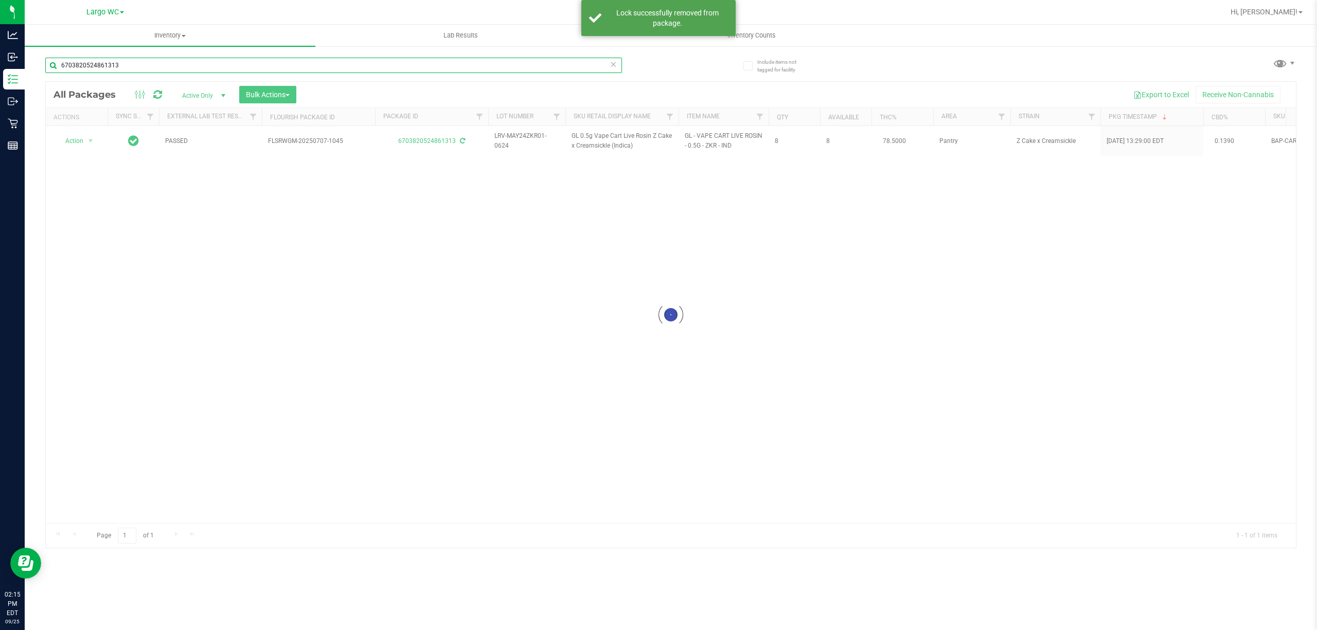
click at [177, 66] on input "6703820524861313" at bounding box center [333, 65] width 577 height 15
type input "6"
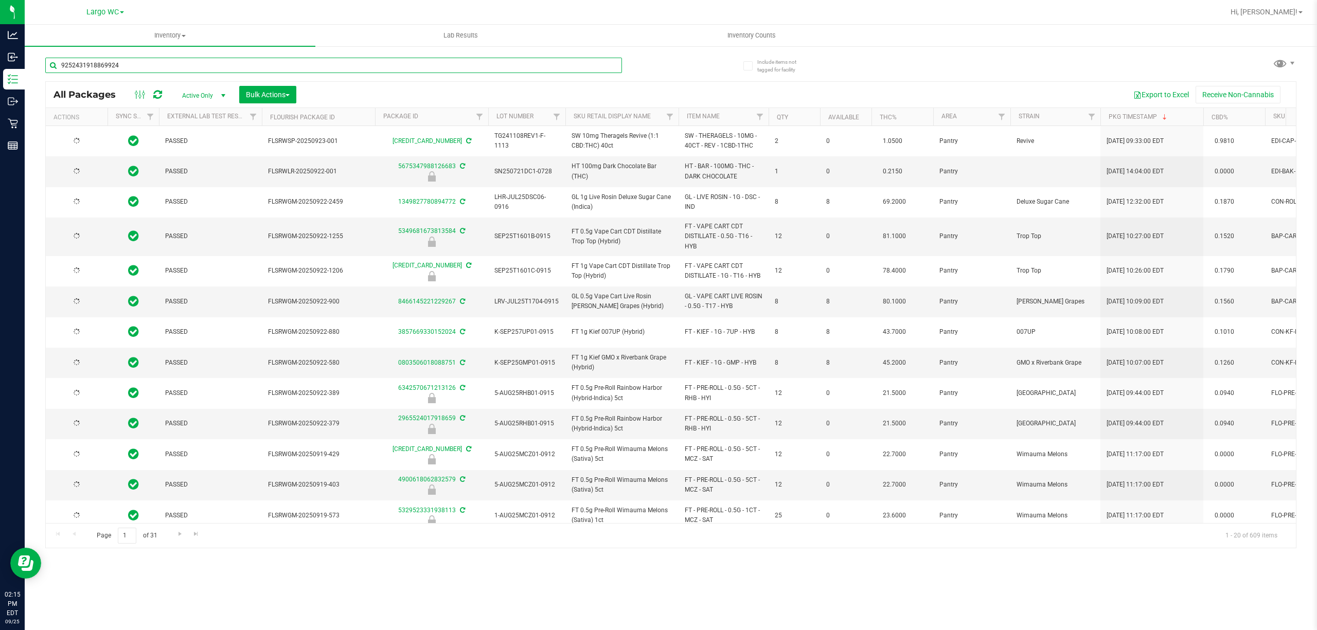
type input "9252431918869924"
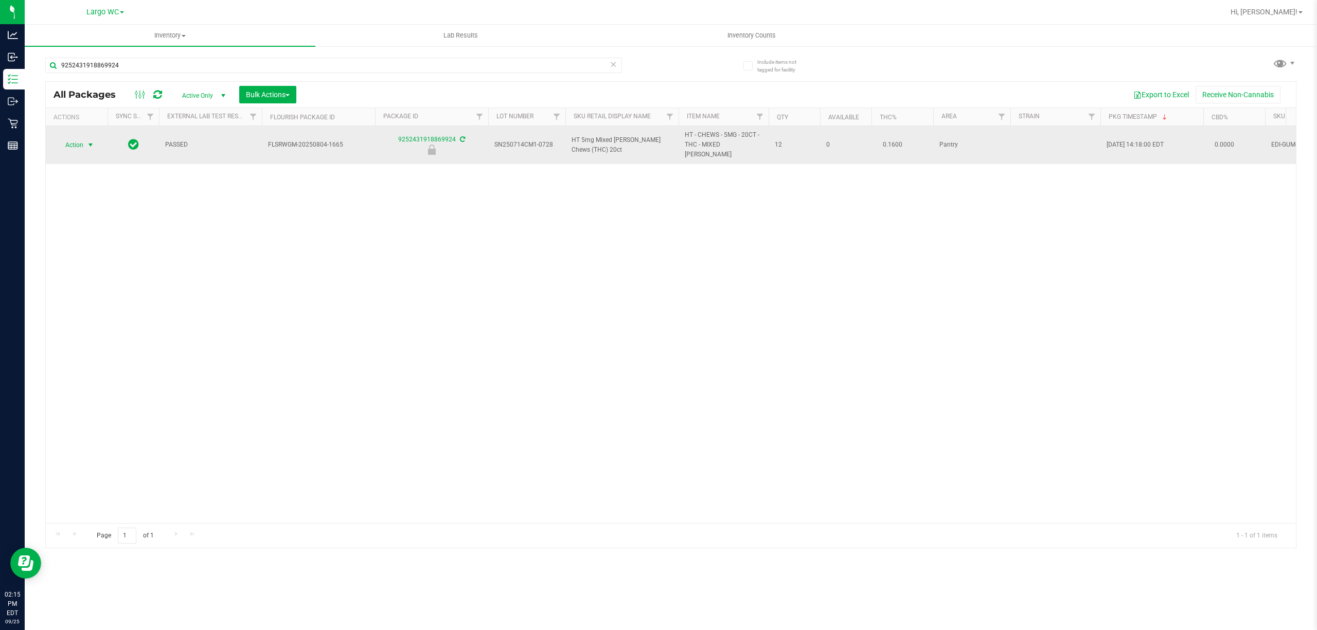
click at [93, 141] on span "select" at bounding box center [90, 145] width 8 height 8
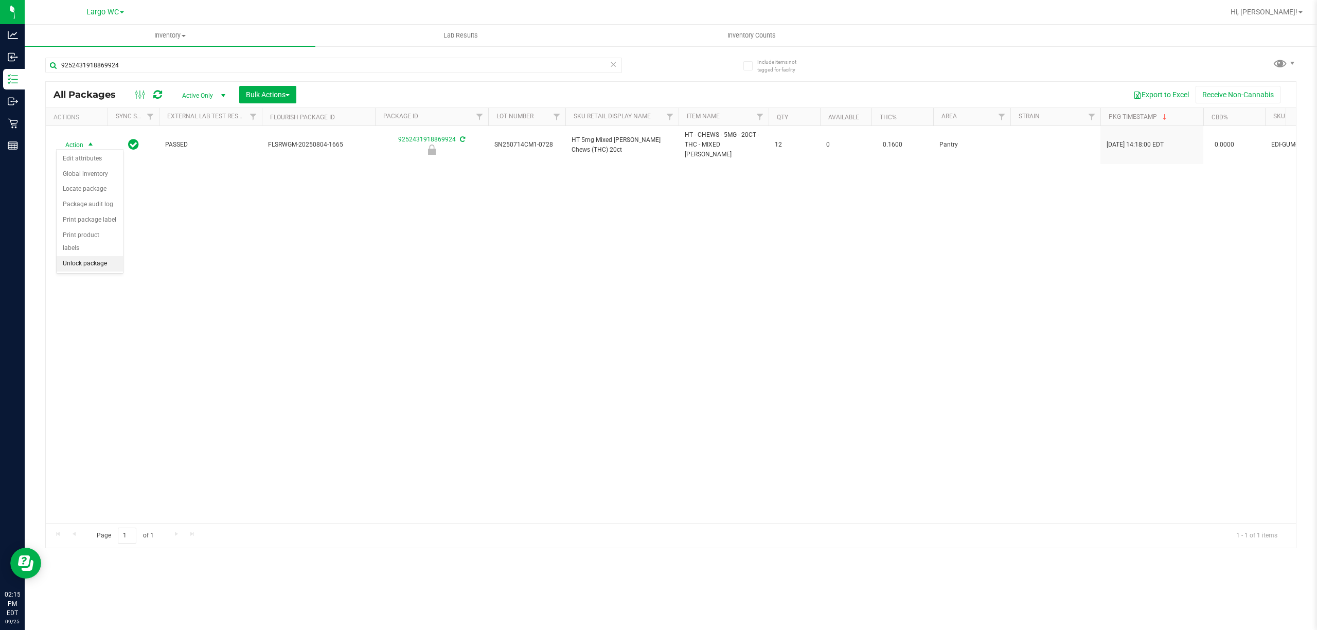
click at [98, 270] on li "Unlock package" at bounding box center [90, 263] width 66 height 15
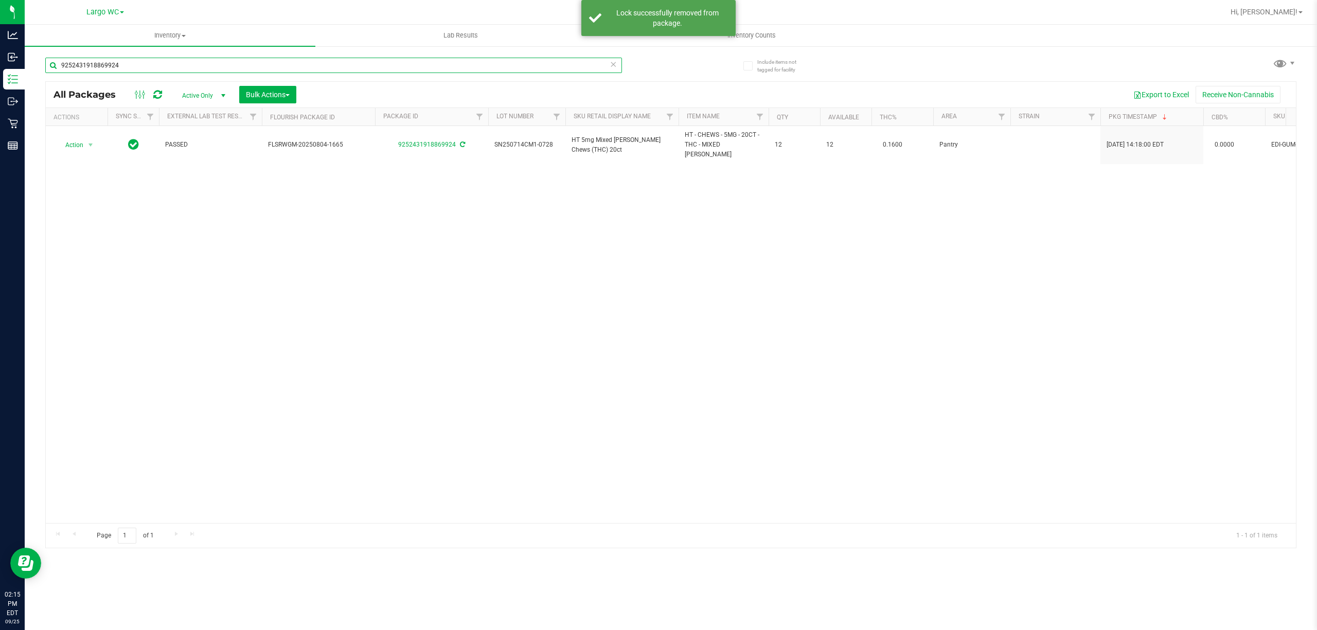
click at [186, 64] on input "9252431918869924" at bounding box center [333, 65] width 577 height 15
type input "9"
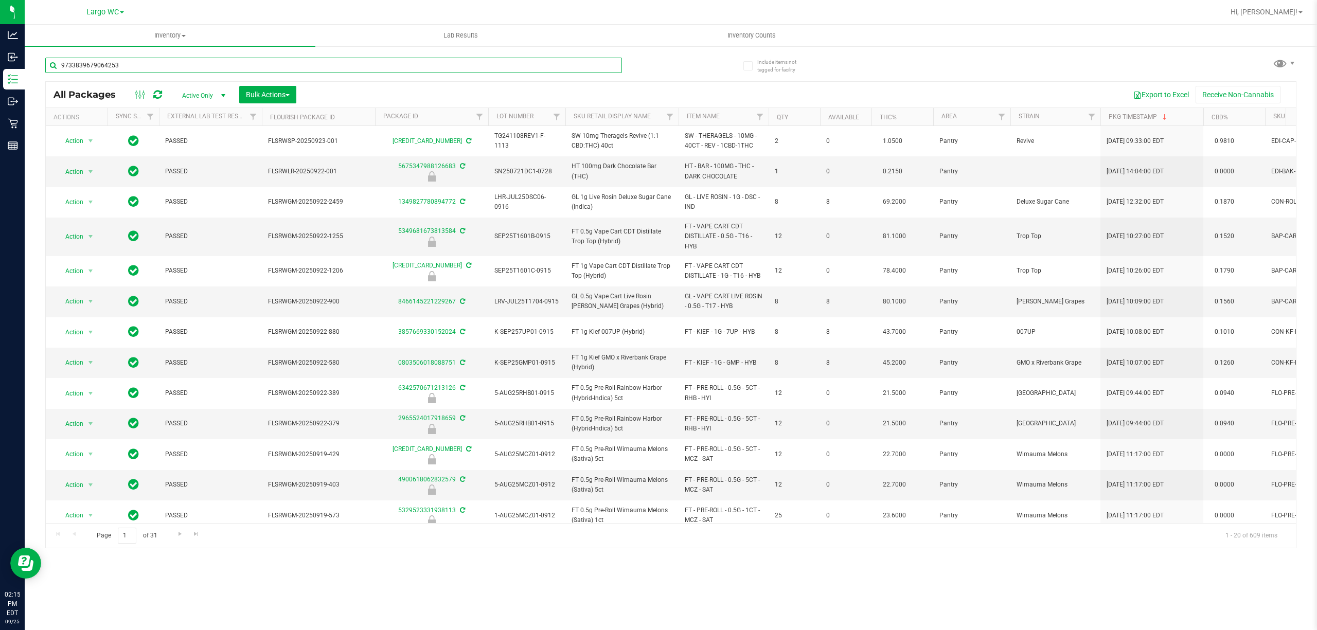
type input "9733839679064253"
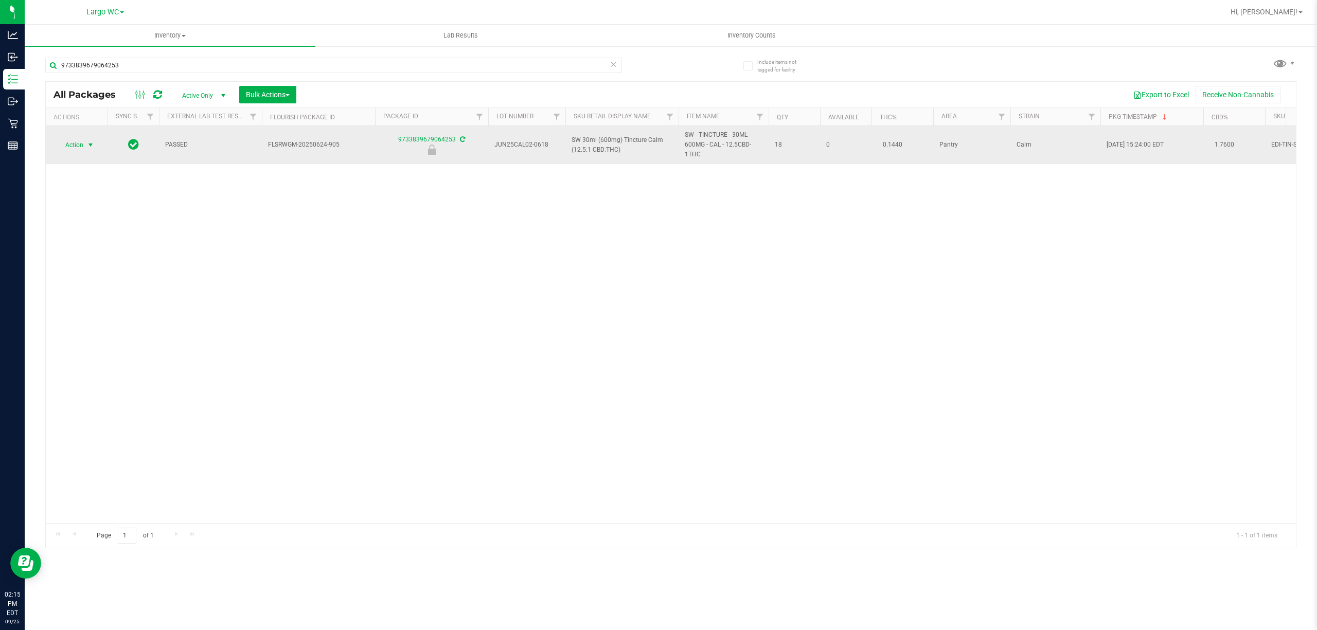
click at [91, 145] on span "select" at bounding box center [90, 145] width 8 height 8
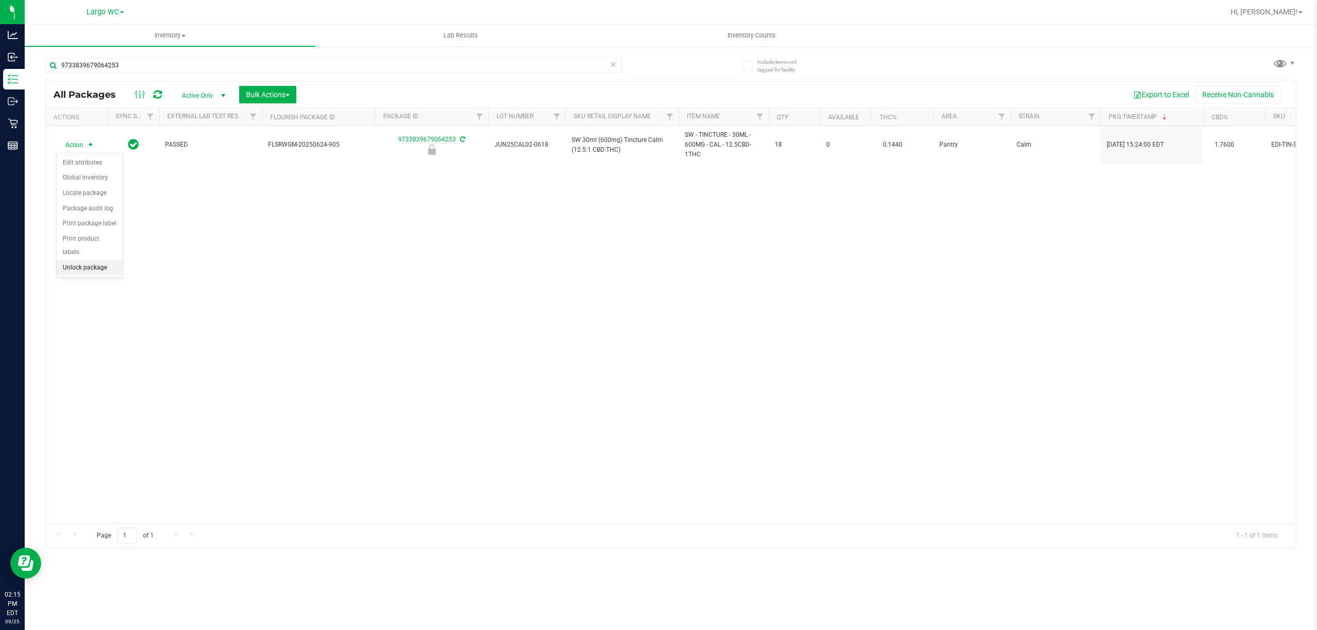
click at [97, 276] on li "Unlock package" at bounding box center [90, 267] width 66 height 15
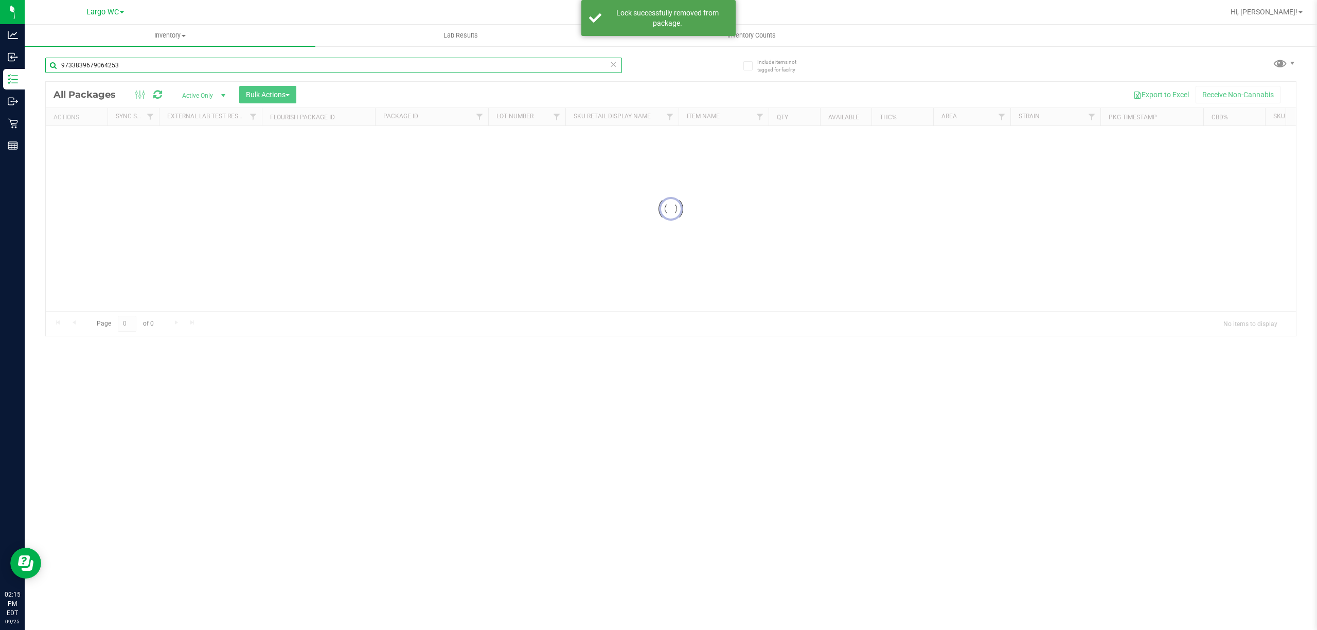
click at [198, 62] on input "9733839679064253" at bounding box center [333, 65] width 577 height 15
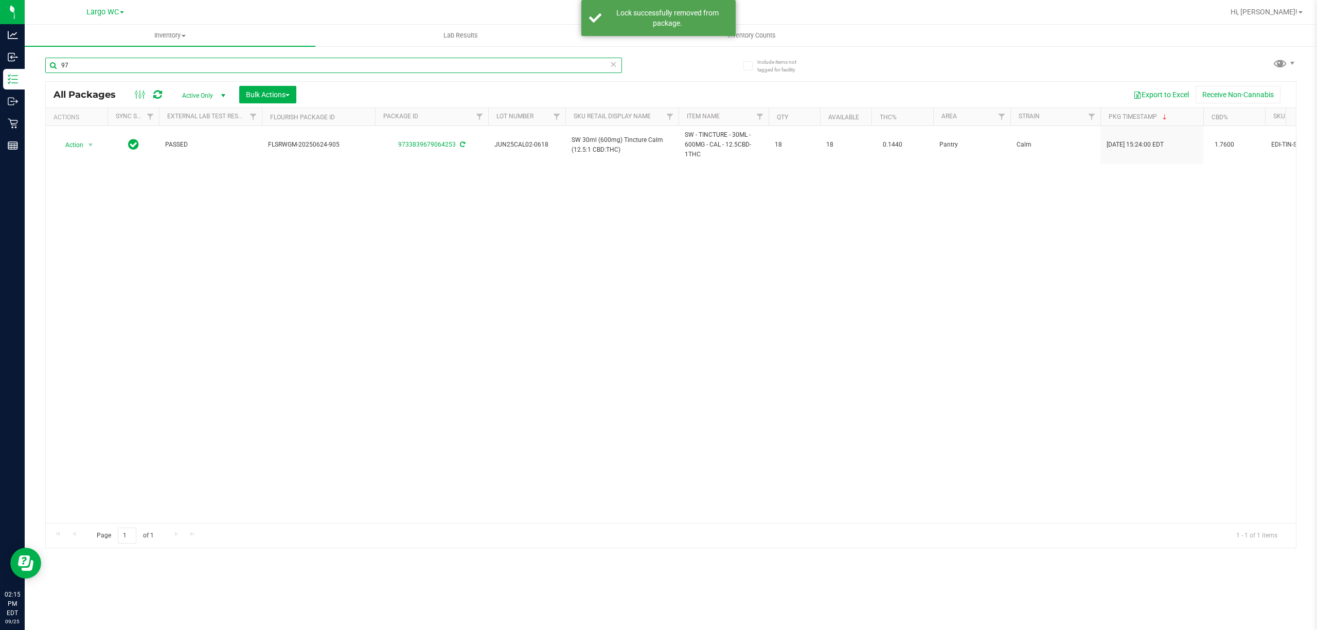
type input "9"
type input "3761690279310313"
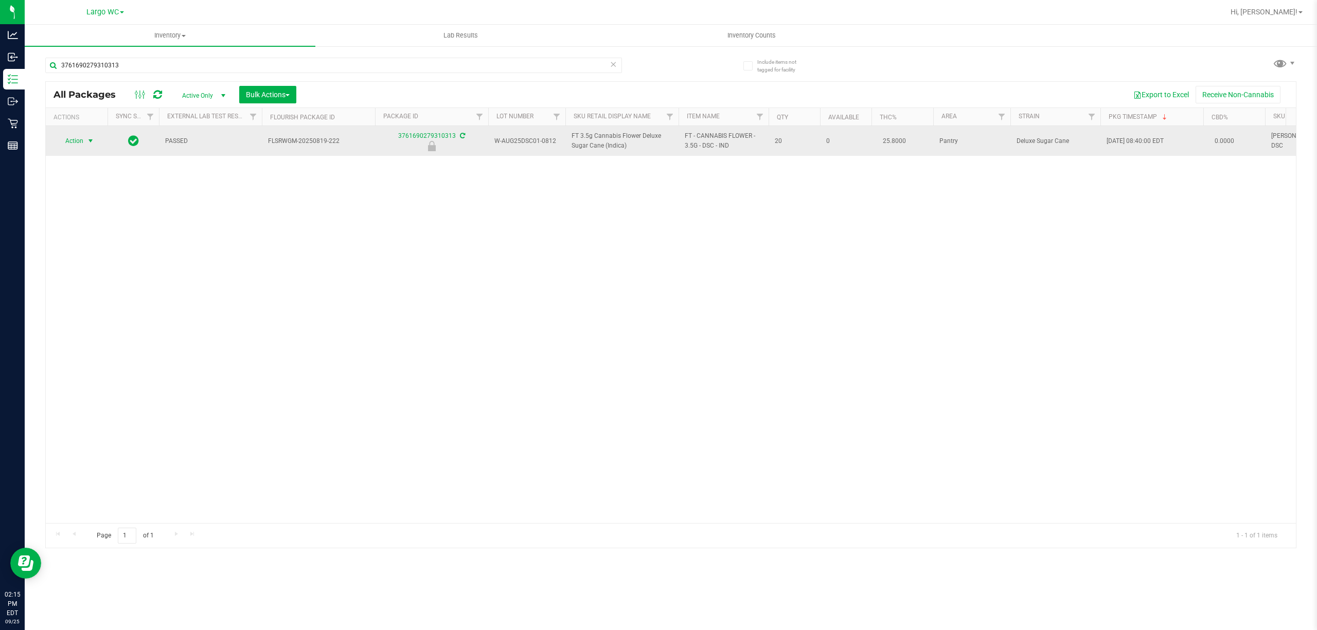
click at [91, 144] on span "select" at bounding box center [90, 141] width 8 height 8
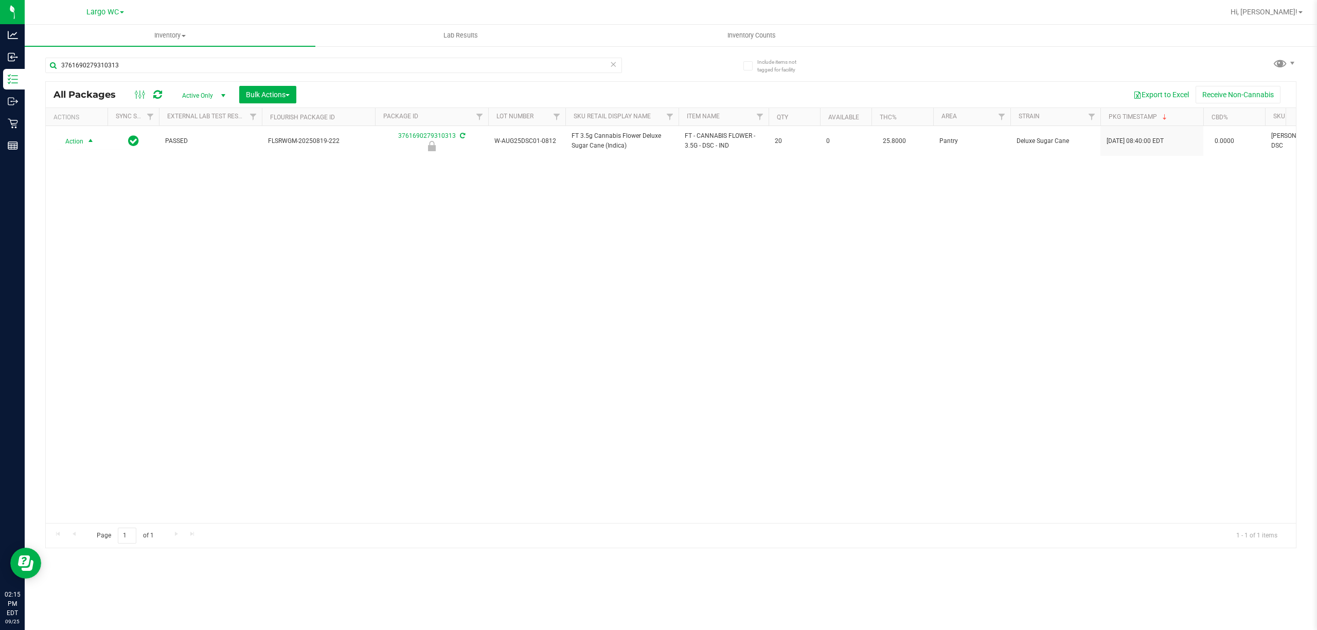
click at [97, 278] on div "Action Action Edit attributes Global inventory Locate package Package audit log…" at bounding box center [671, 324] width 1250 height 397
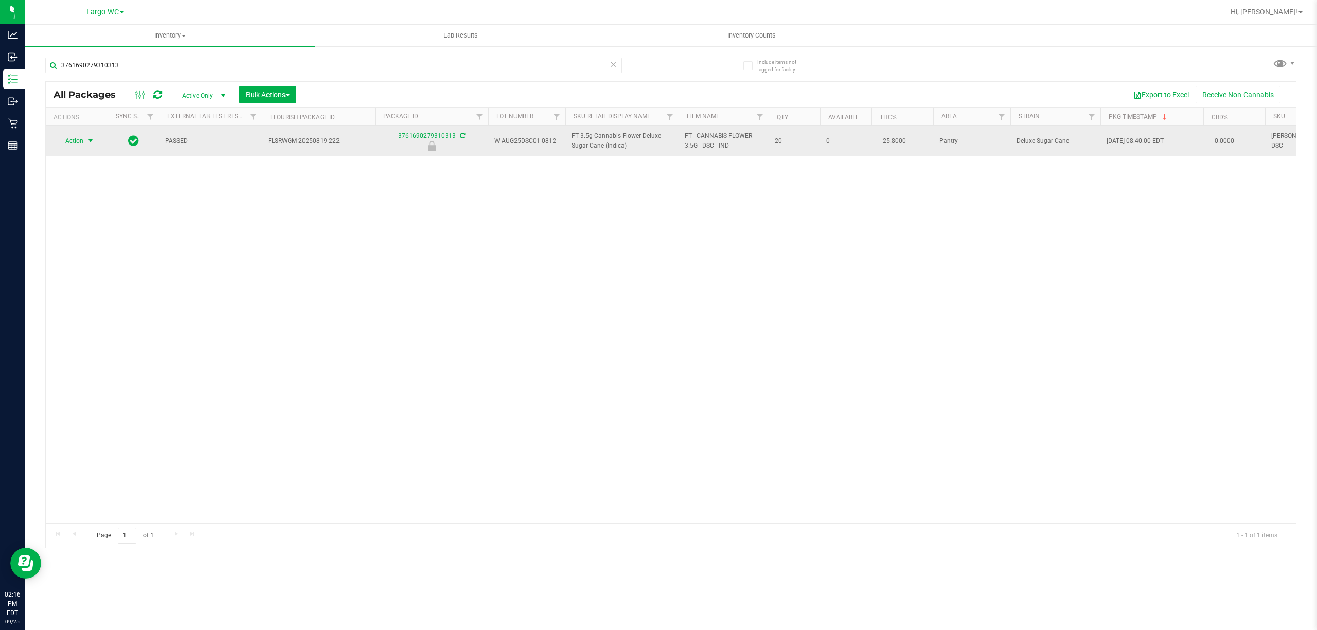
click at [91, 141] on span "select" at bounding box center [90, 141] width 8 height 8
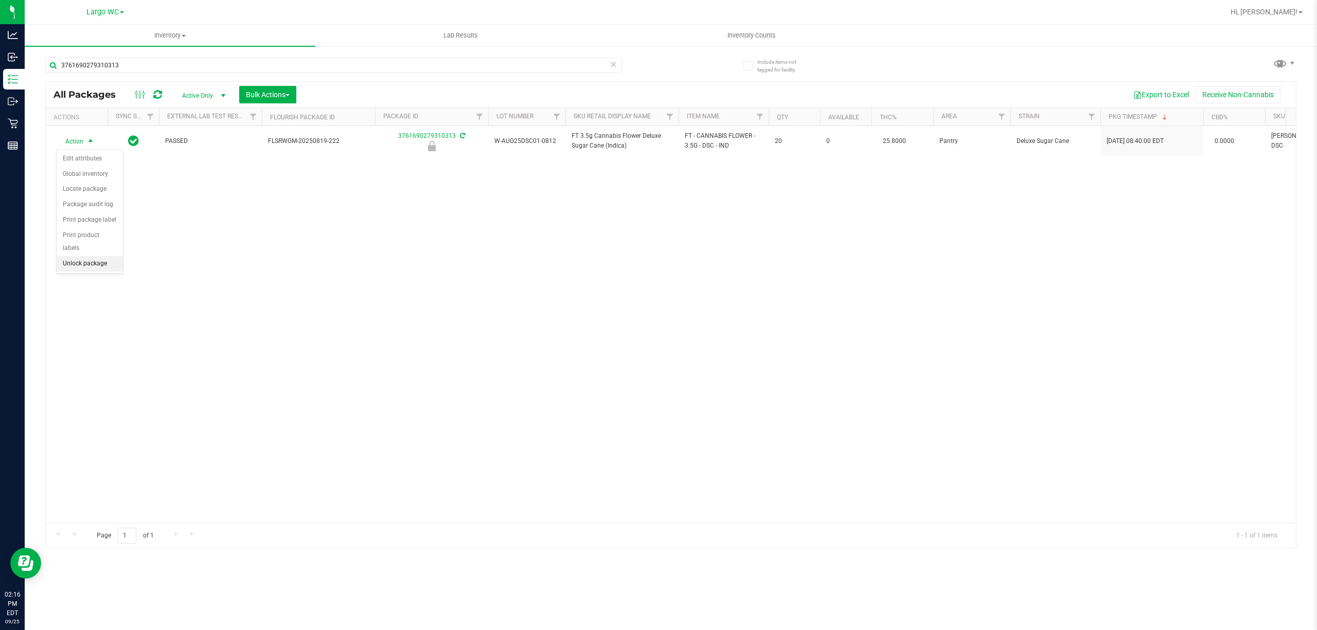
click at [101, 271] on li "Unlock package" at bounding box center [90, 263] width 66 height 15
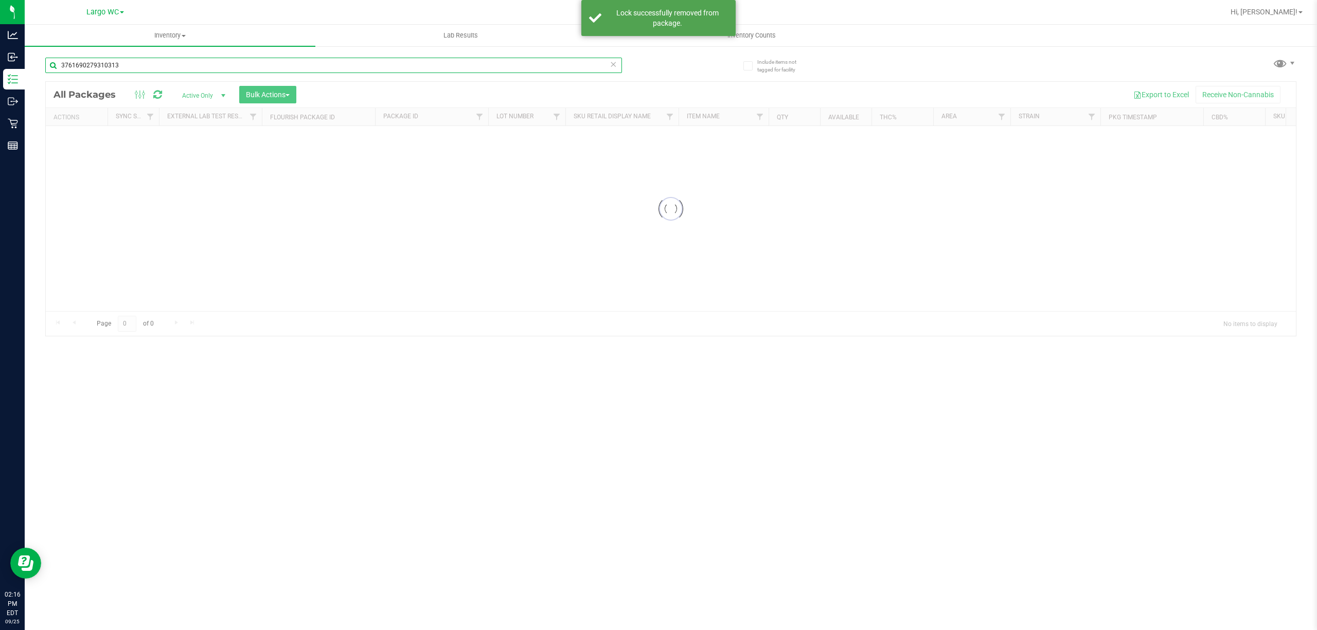
click at [189, 68] on input "3761690279310313" at bounding box center [333, 65] width 577 height 15
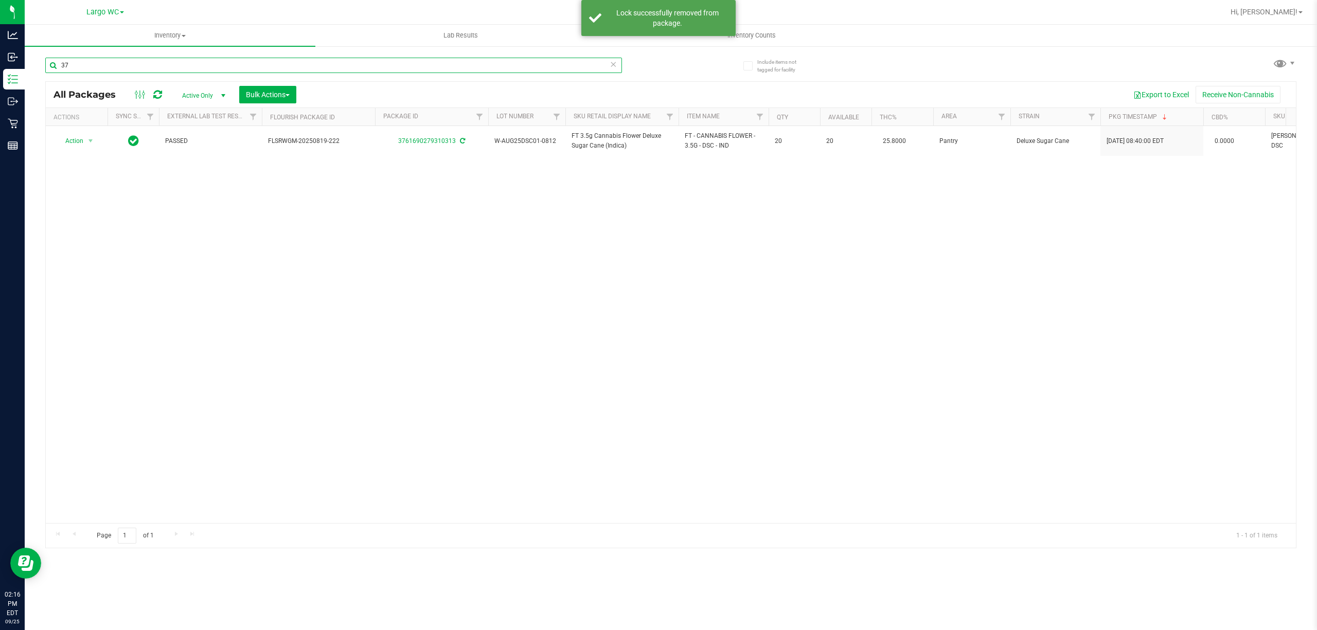
type input "3"
type input "2351523758857598"
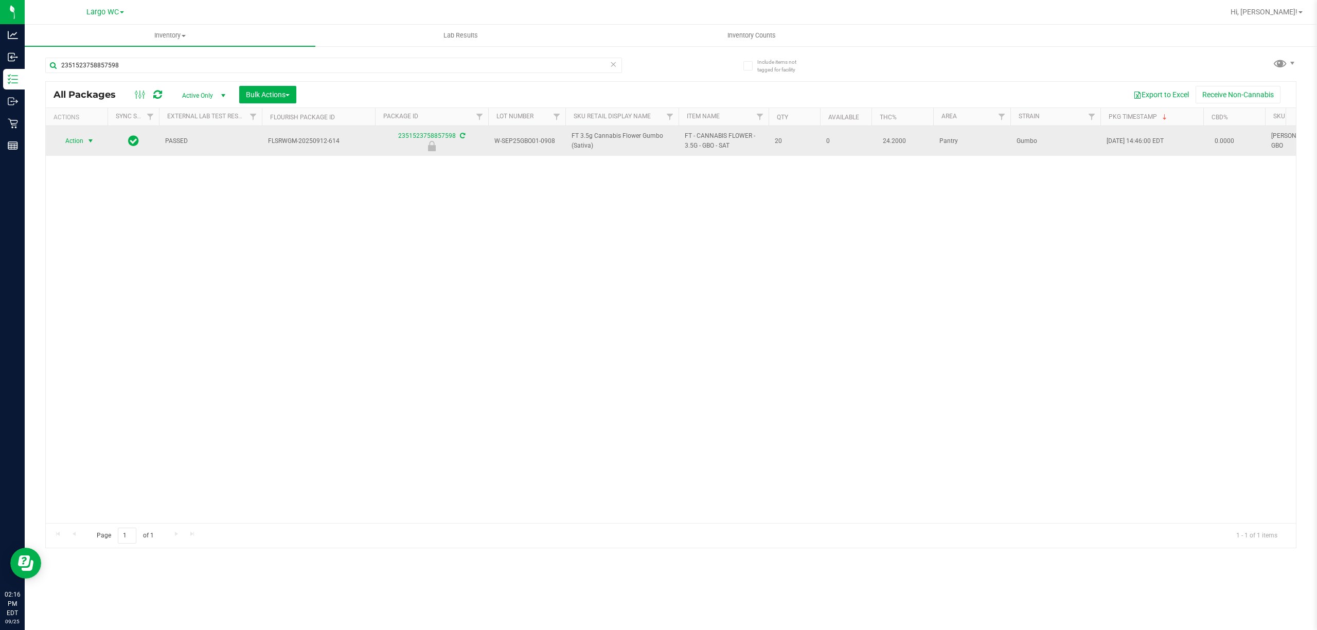
click at [91, 141] on span "select" at bounding box center [90, 141] width 8 height 8
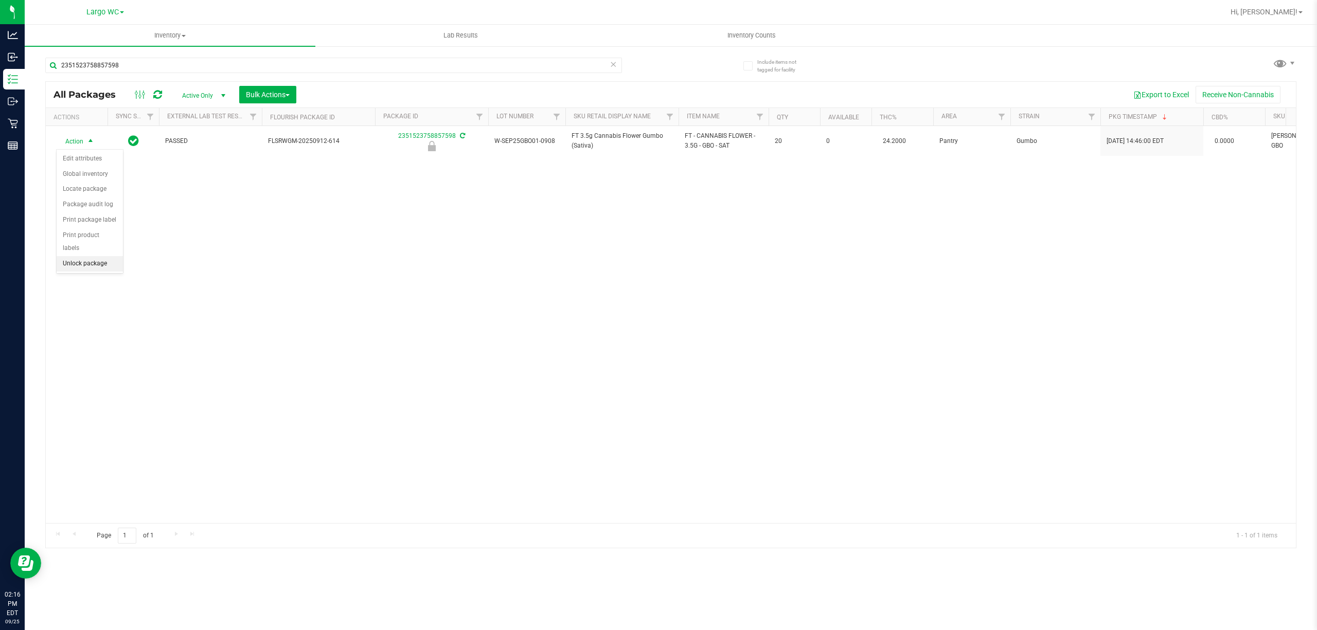
click at [85, 266] on li "Unlock package" at bounding box center [90, 263] width 66 height 15
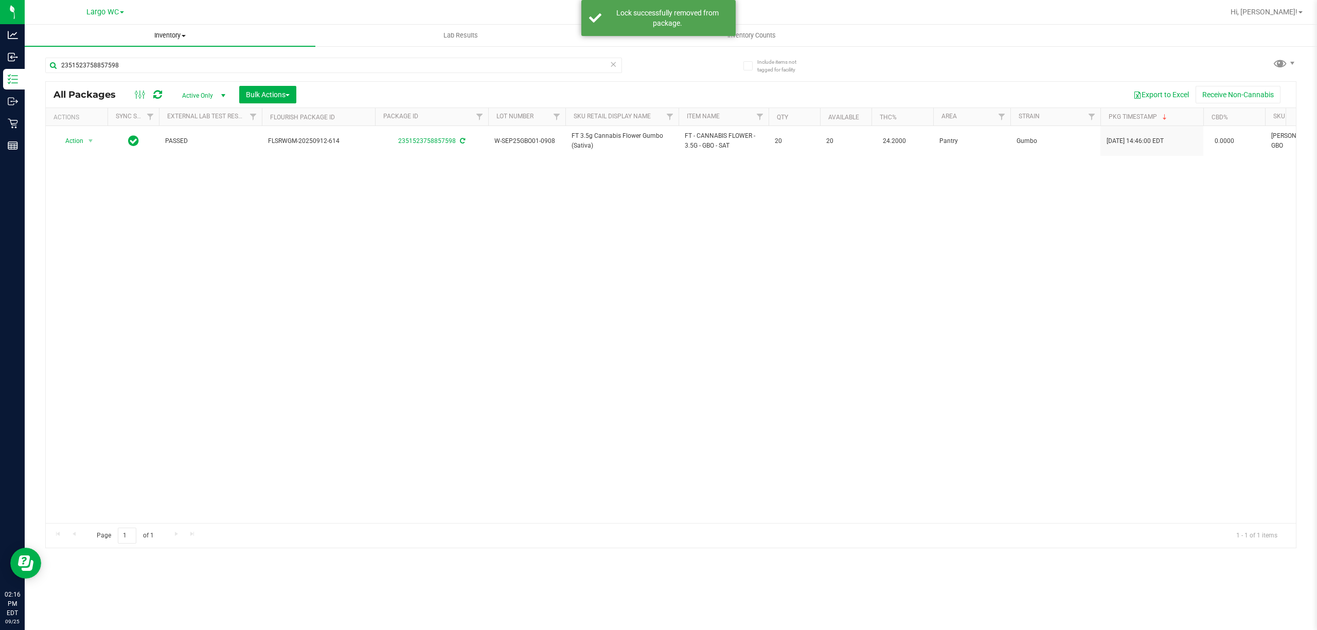
click at [297, 43] on uib-tab-heading "Inventory All packages All inventory Waste log Create inventory" at bounding box center [170, 36] width 291 height 22
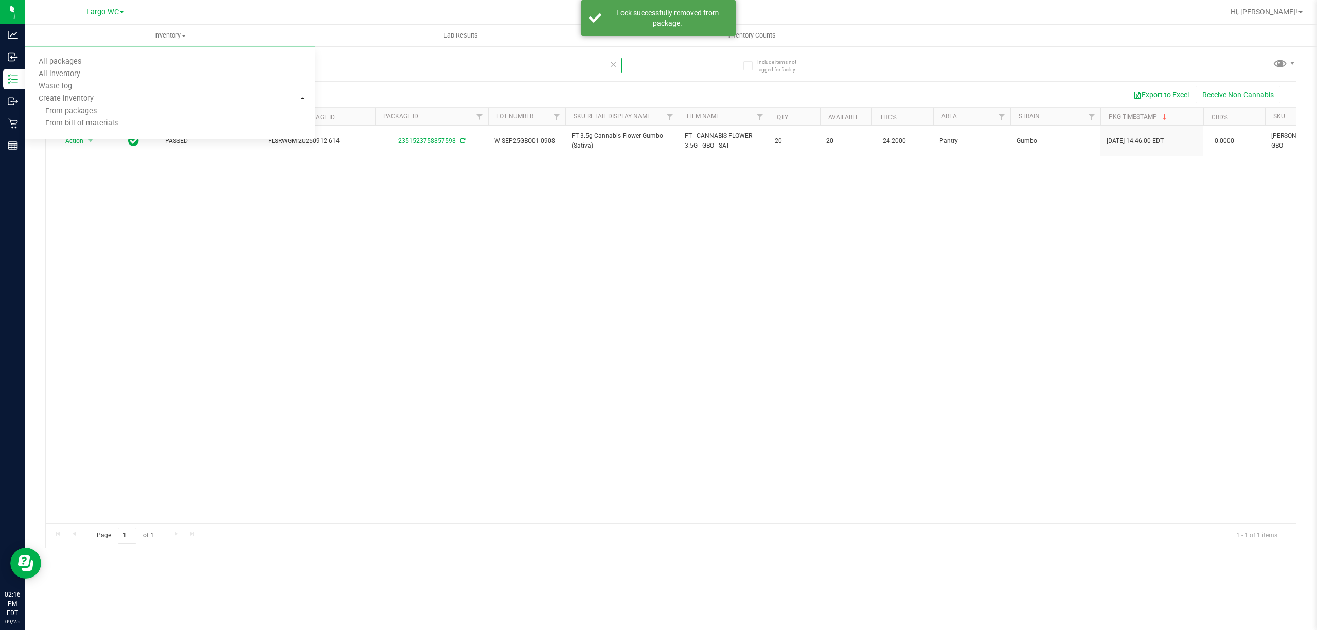
click at [400, 65] on input "2351523758857598" at bounding box center [333, 65] width 577 height 15
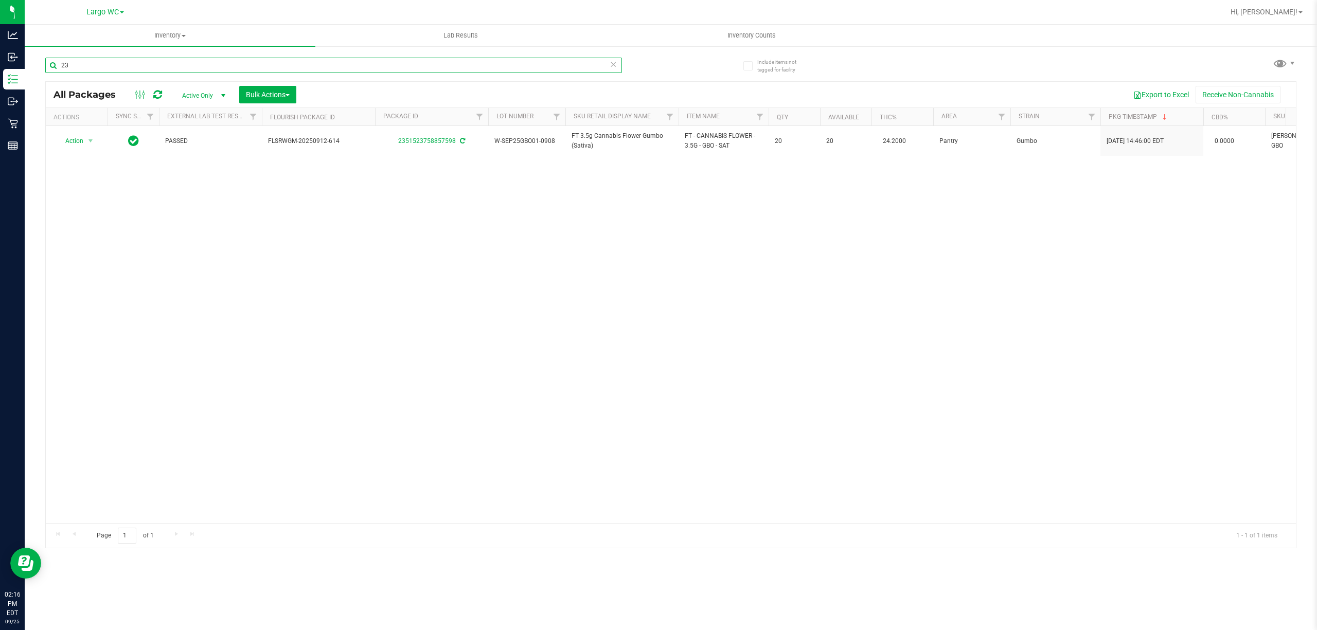
type input "2"
type input "6389263788362057"
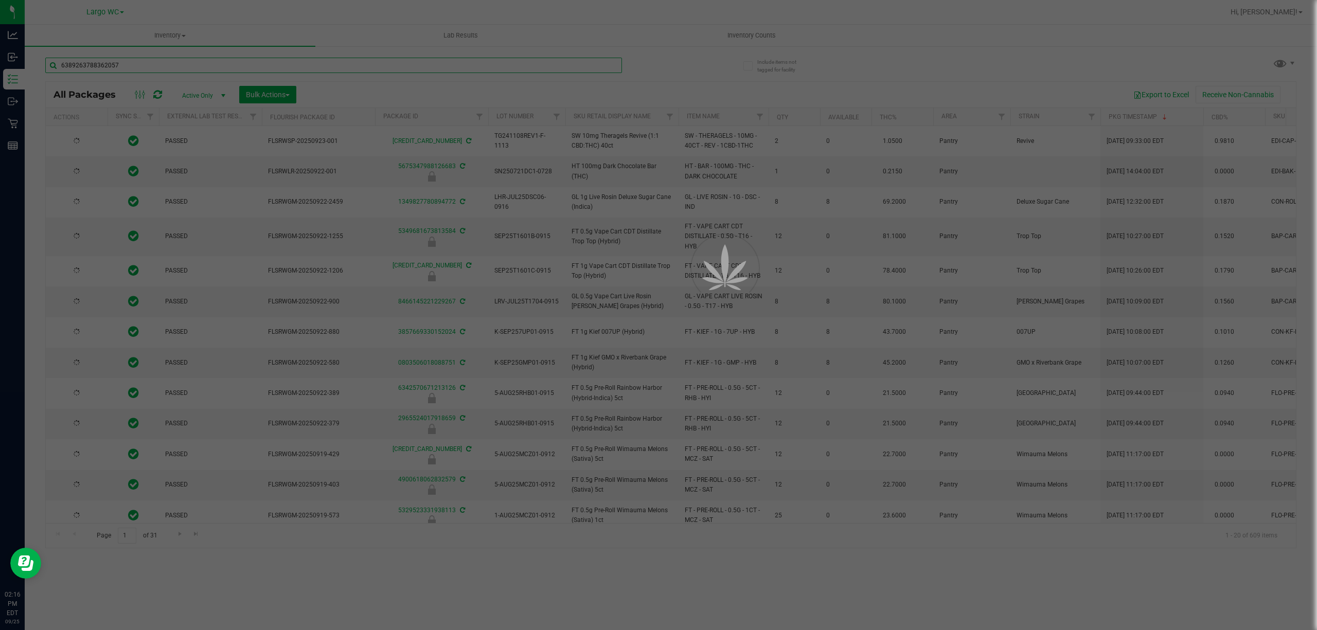
type input "[DATE]"
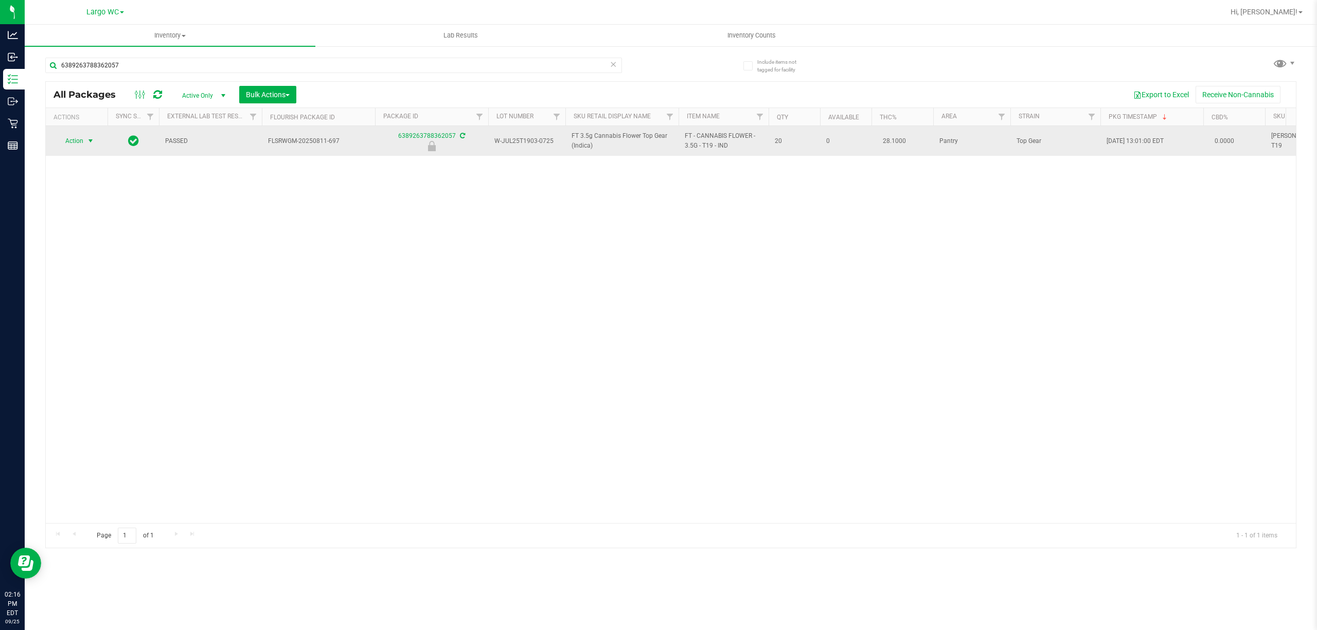
click at [86, 140] on span "select" at bounding box center [90, 141] width 8 height 8
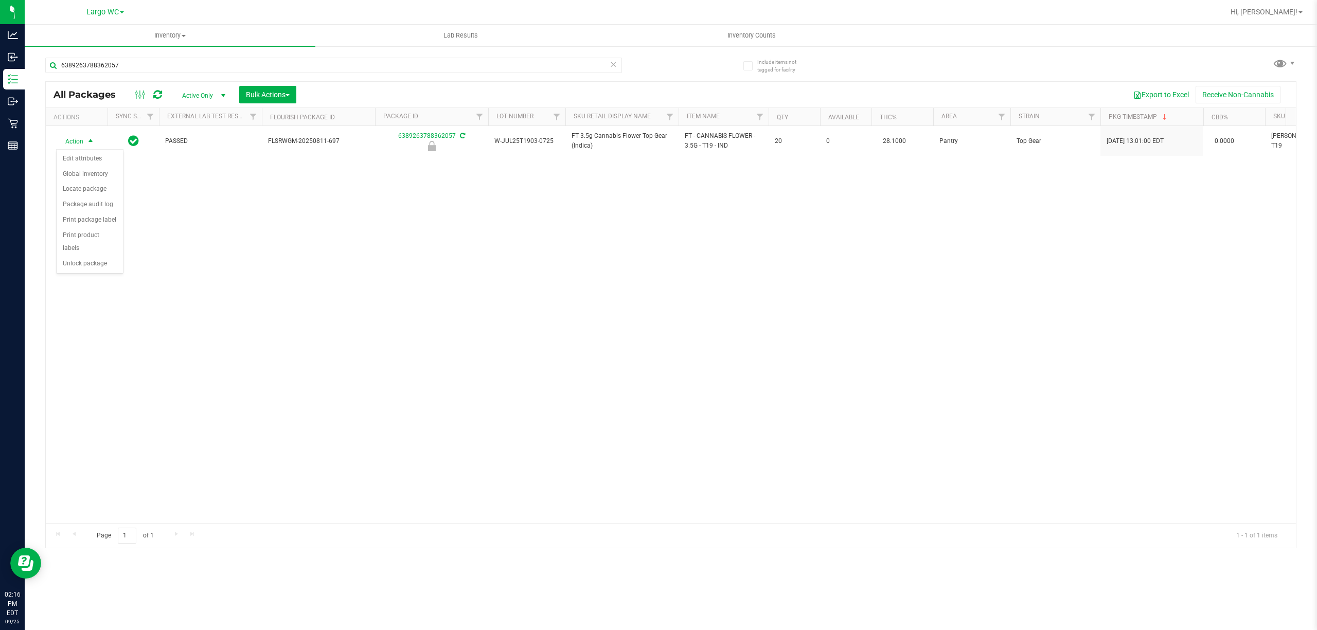
click at [93, 274] on div "Action Edit attributes Global inventory Locate package Package audit log Print …" at bounding box center [89, 211] width 67 height 125
click at [89, 269] on li "Unlock package" at bounding box center [90, 263] width 66 height 15
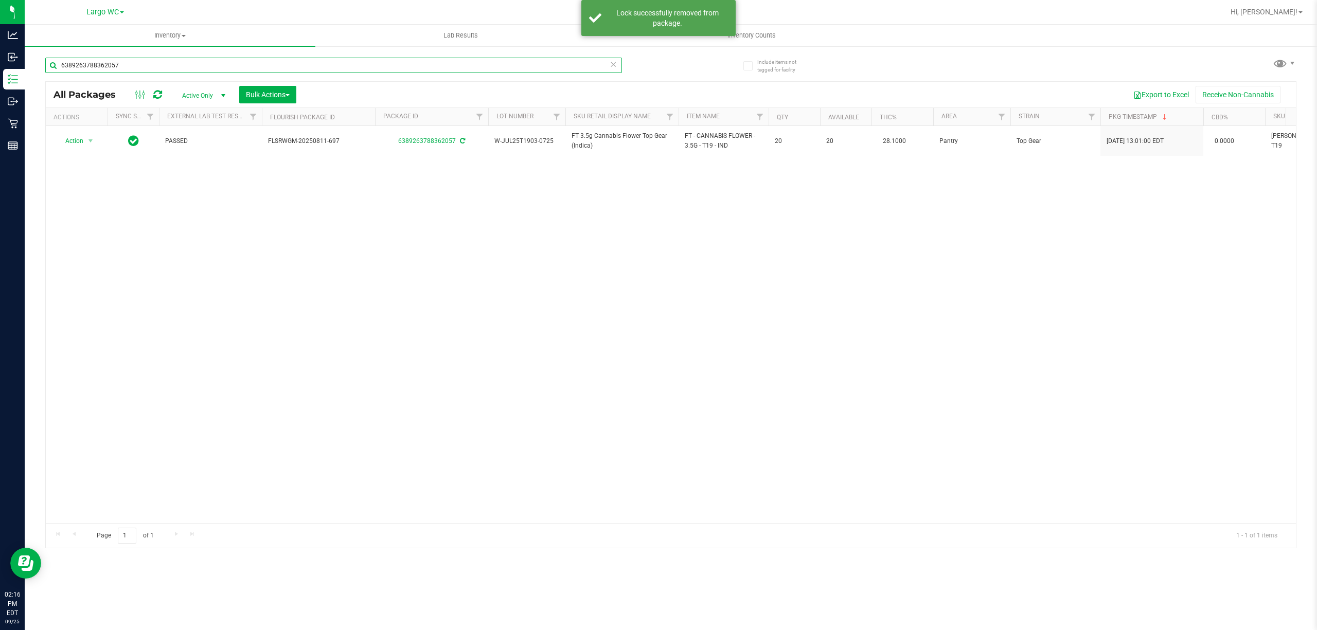
click at [250, 63] on input "6389263788362057" at bounding box center [333, 65] width 577 height 15
type input "6"
type input "1815305902505829"
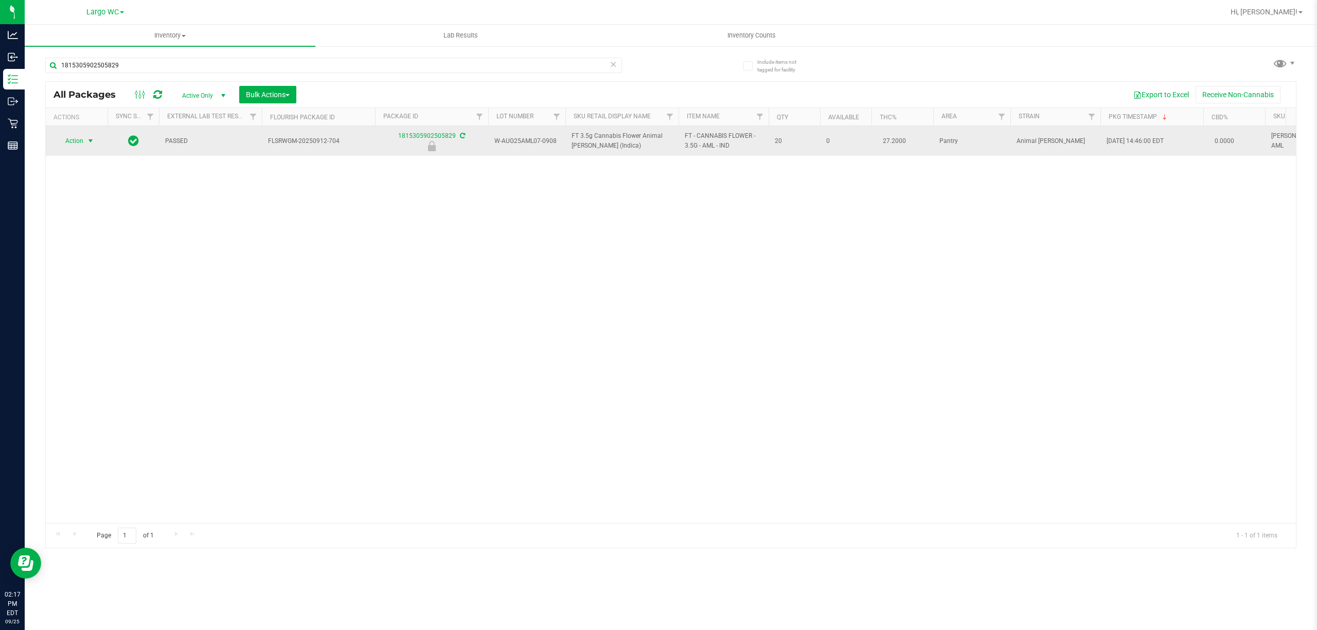
click at [91, 141] on span "select" at bounding box center [90, 141] width 8 height 8
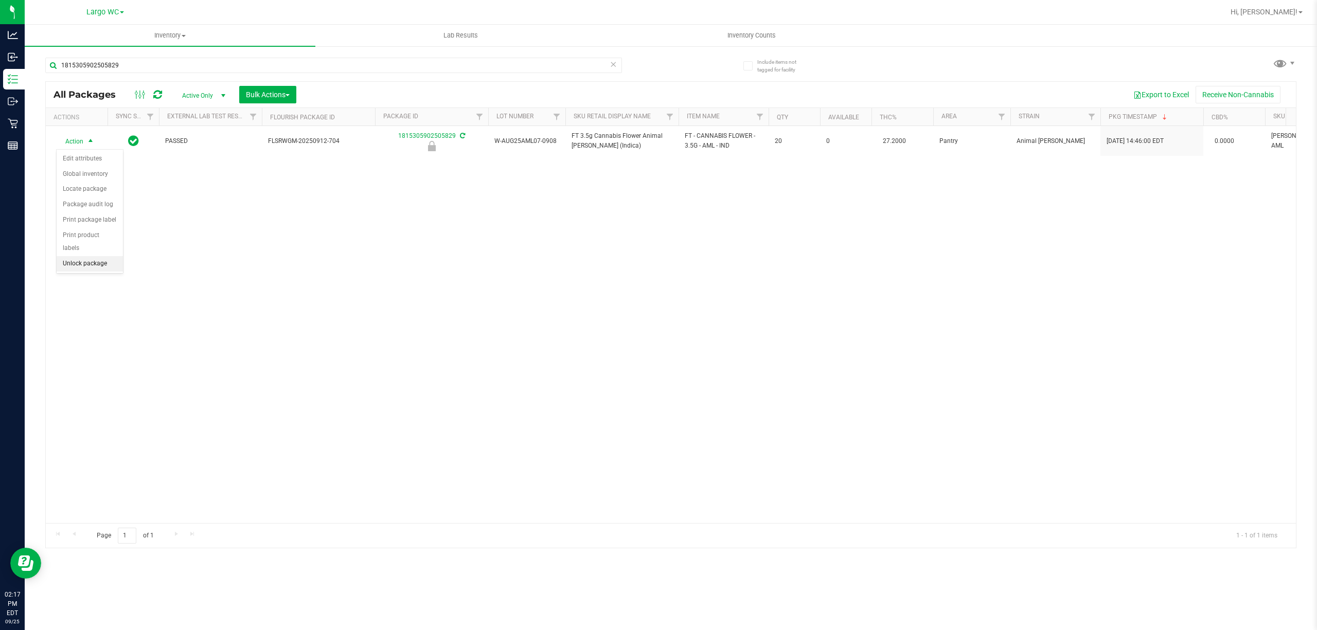
click at [113, 268] on li "Unlock package" at bounding box center [90, 263] width 66 height 15
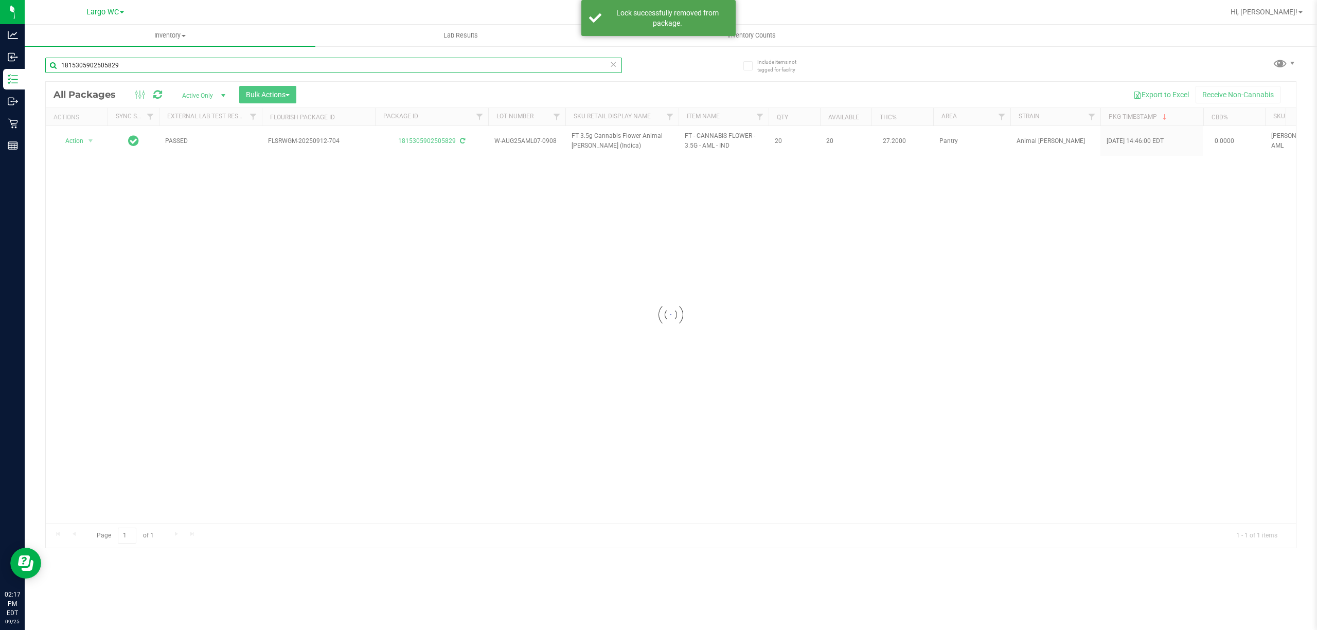
click at [311, 62] on input "1815305902505829" at bounding box center [333, 65] width 577 height 15
type input "1"
type input "5869679630429259"
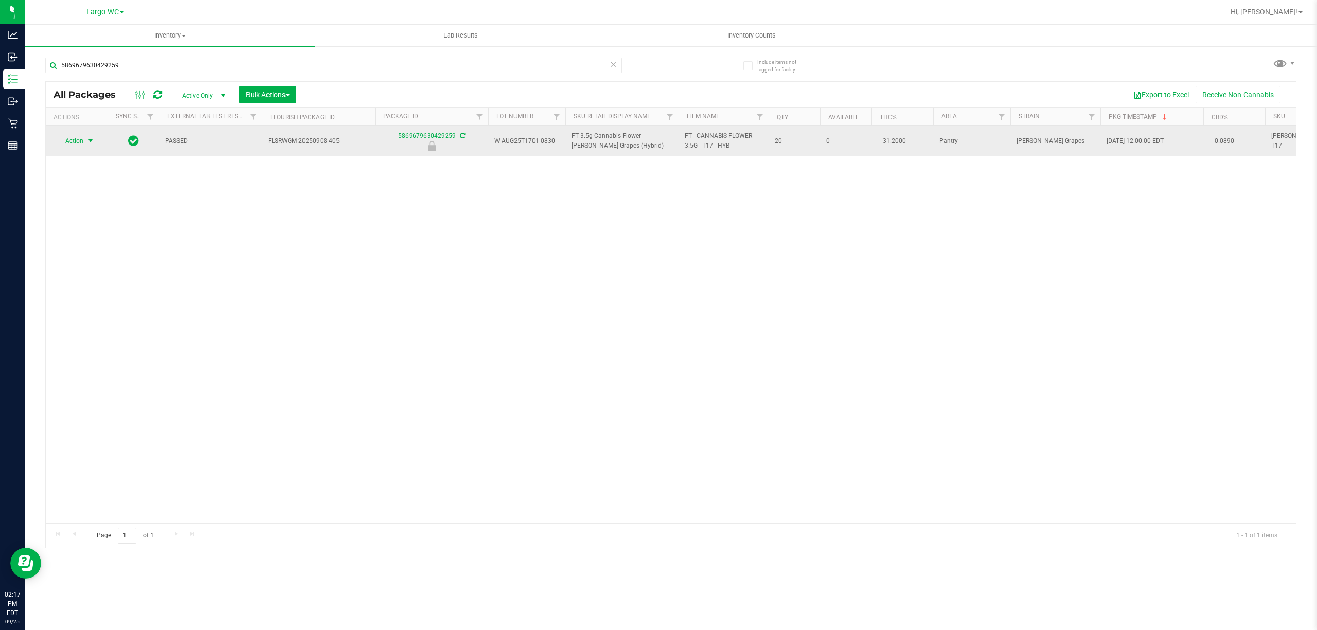
click at [91, 142] on span "select" at bounding box center [90, 141] width 8 height 8
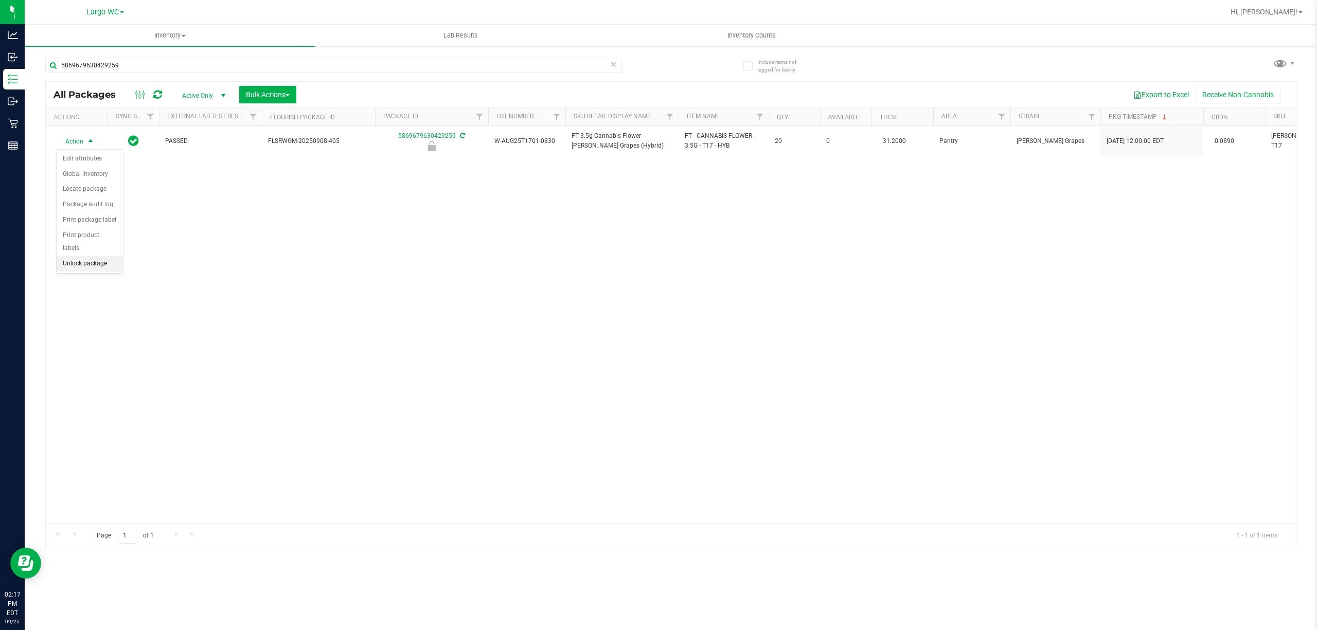
click at [87, 267] on li "Unlock package" at bounding box center [90, 263] width 66 height 15
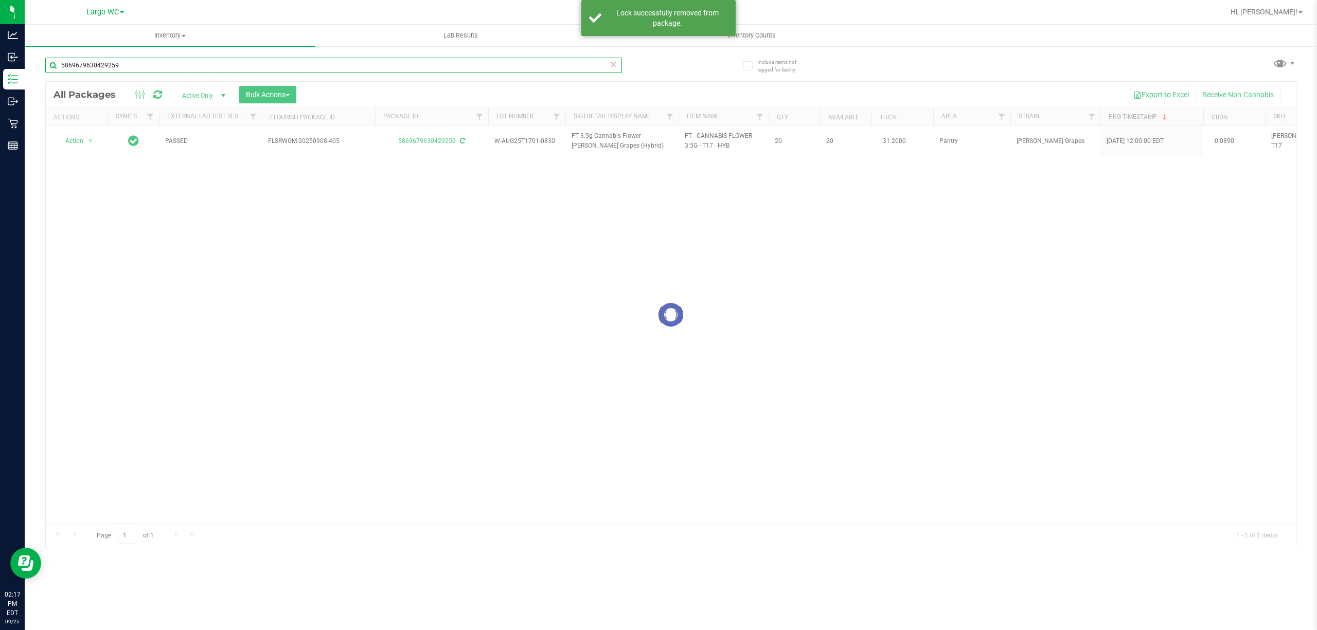
click at [447, 66] on input "5869679630429259" at bounding box center [333, 65] width 577 height 15
type input "5"
type input "5329523331938113"
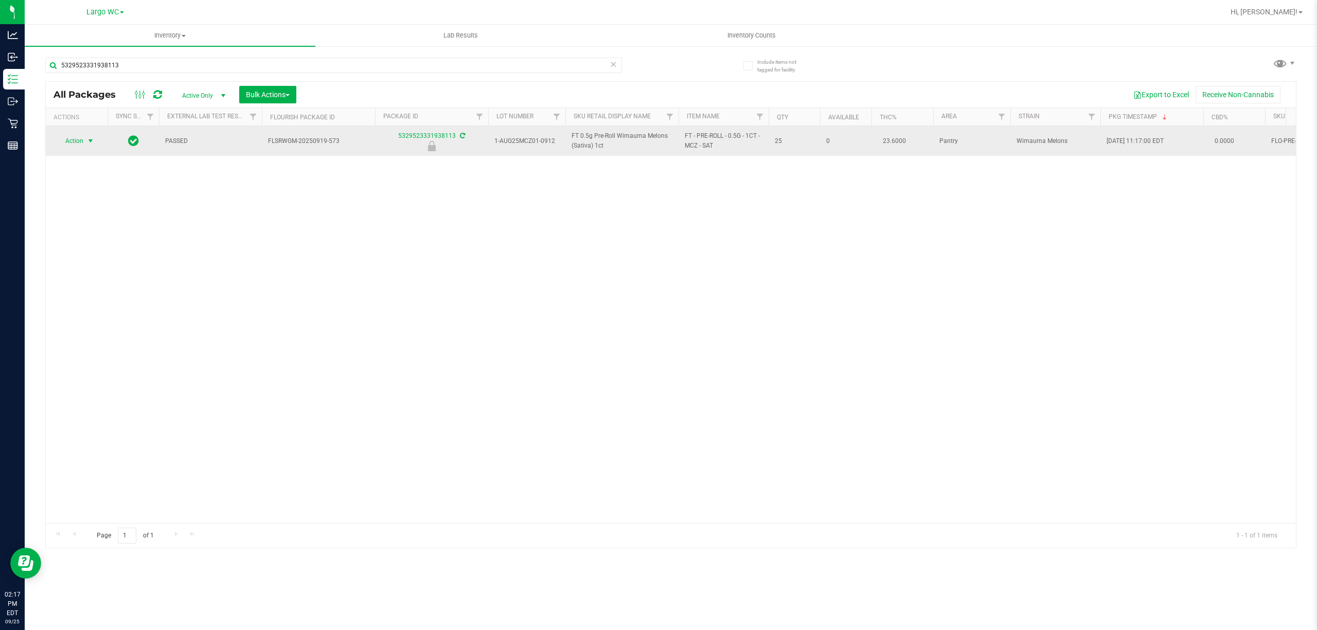
click at [91, 141] on span "select" at bounding box center [90, 141] width 8 height 8
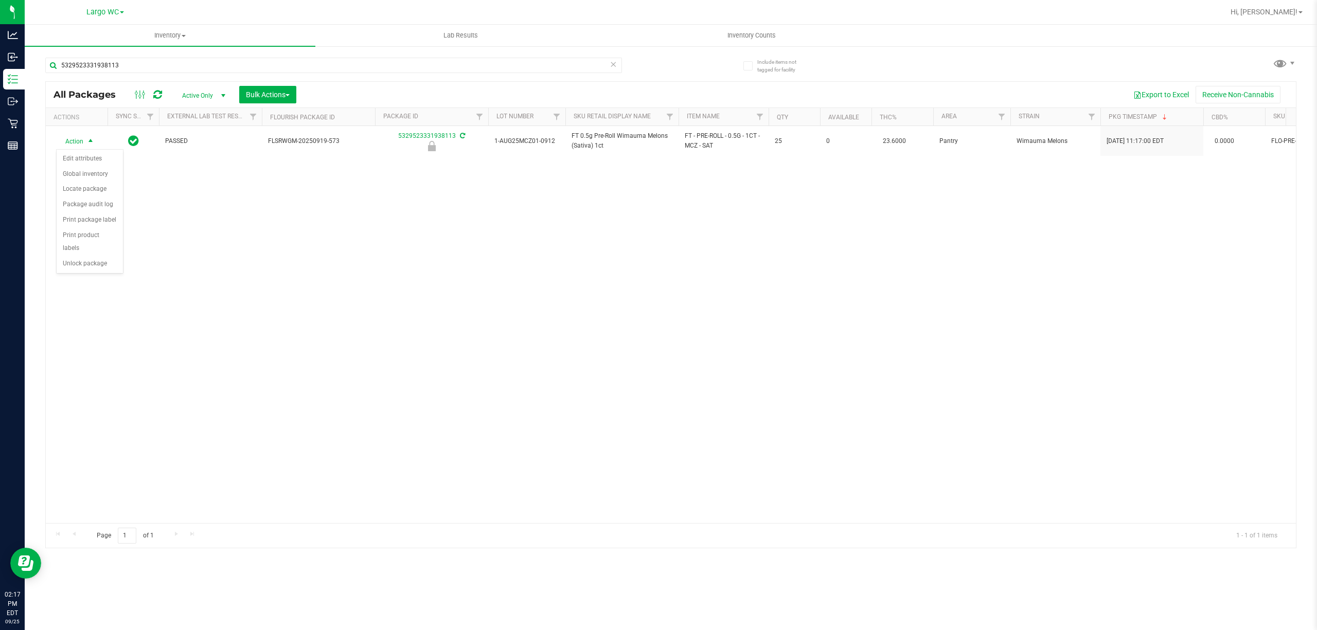
click at [89, 277] on div "Action Action Edit attributes Global inventory Locate package Package audit log…" at bounding box center [671, 324] width 1250 height 397
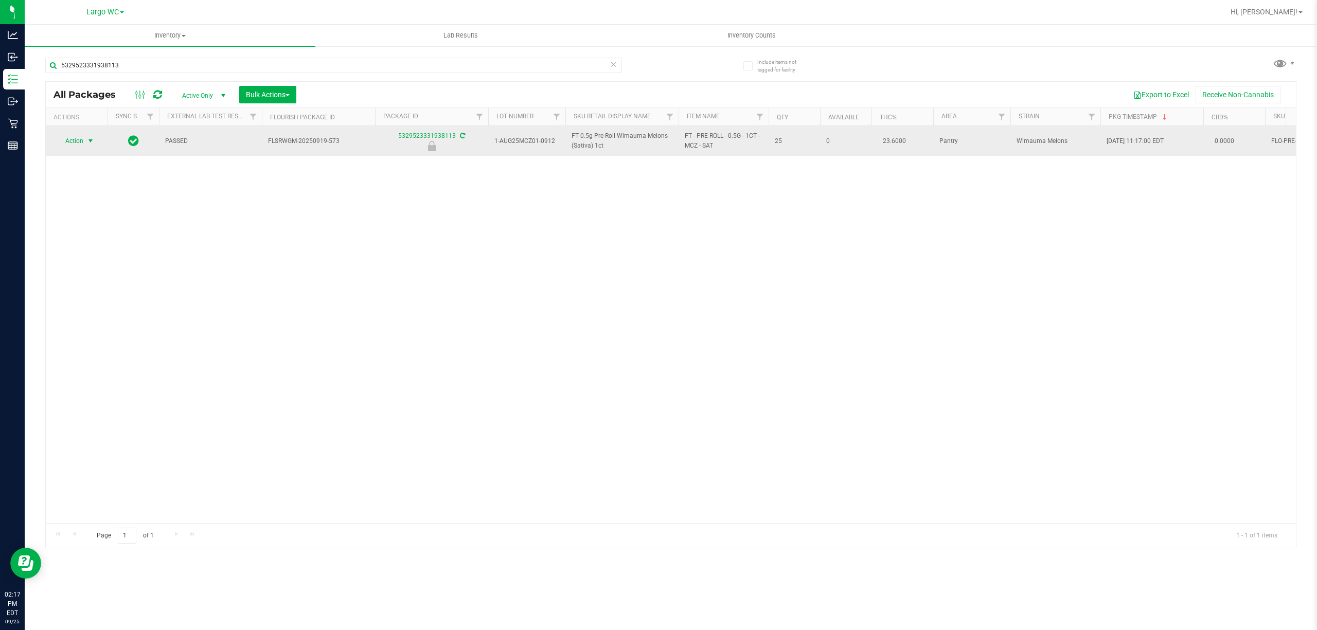
click at [91, 142] on span "select" at bounding box center [90, 141] width 8 height 8
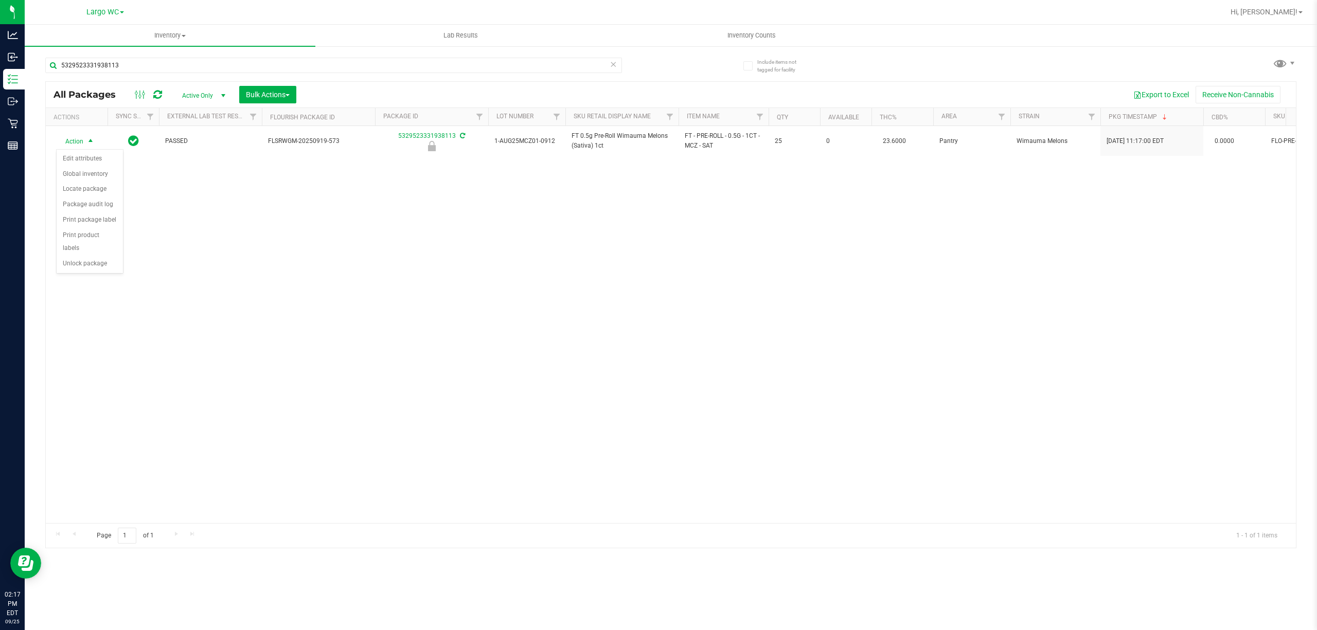
click at [98, 274] on div "Action Edit attributes Global inventory Locate package Package audit log Print …" at bounding box center [89, 211] width 67 height 125
click at [85, 262] on li "Unlock package" at bounding box center [90, 263] width 66 height 15
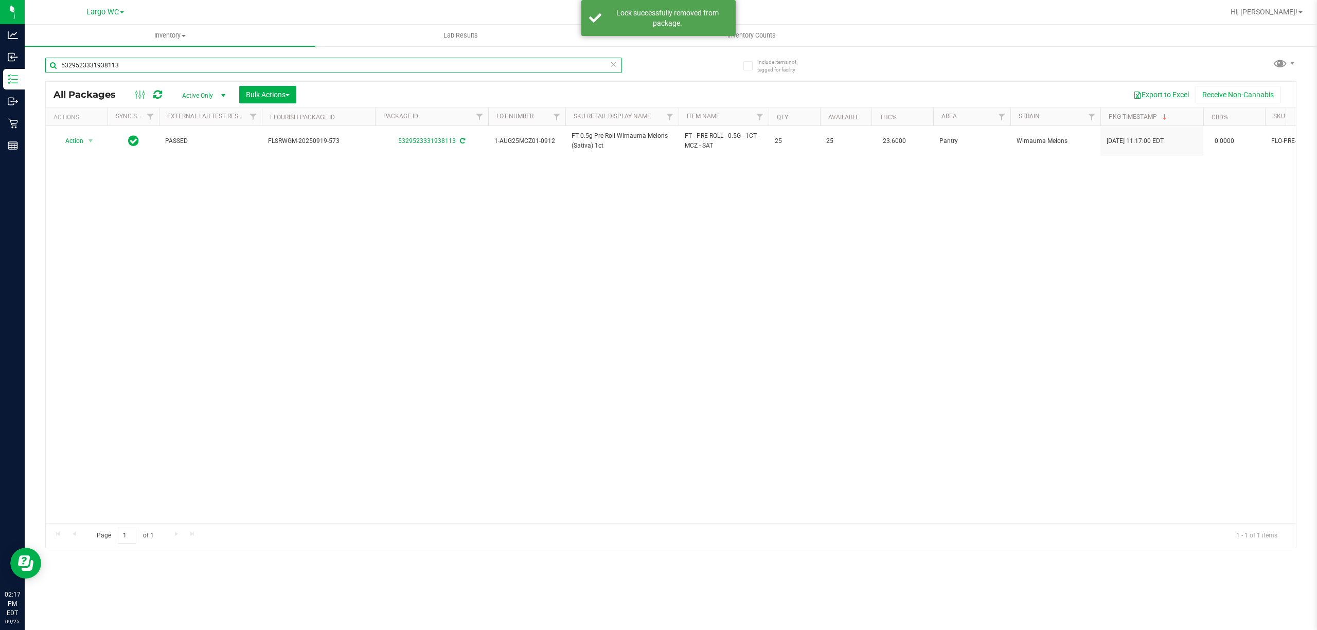
click at [408, 62] on input "5329523331938113" at bounding box center [333, 65] width 577 height 15
type input "5"
type input "7632519791867894"
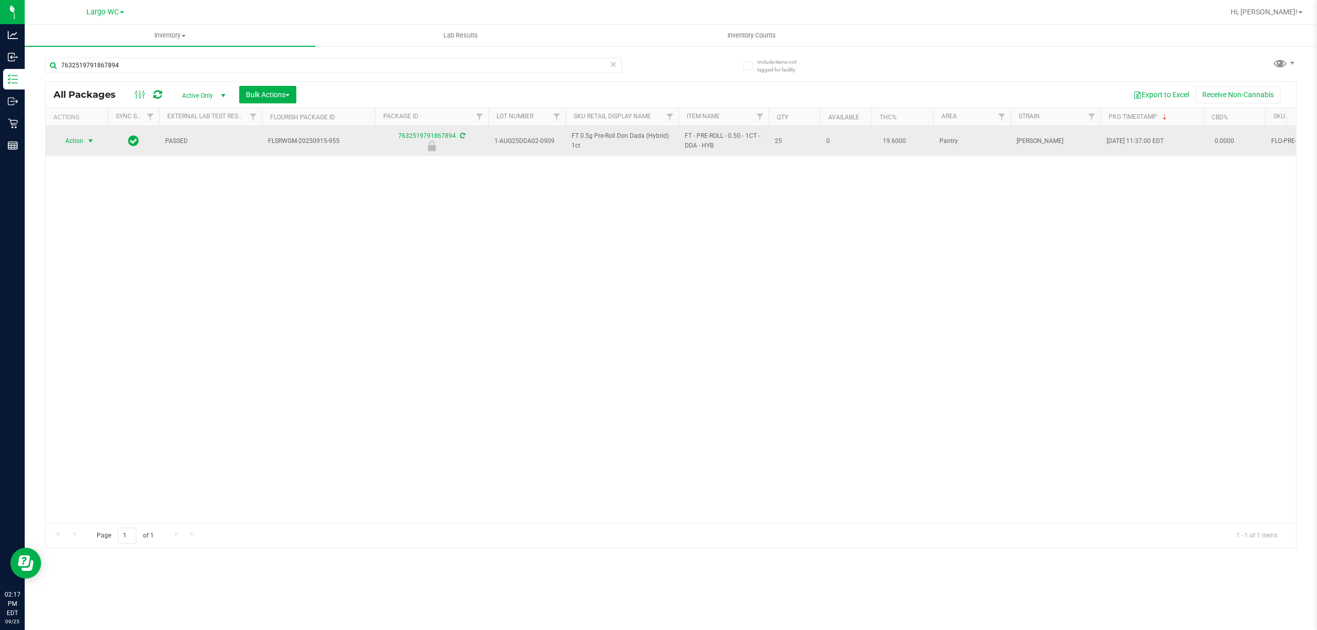
click at [89, 145] on span "select" at bounding box center [90, 141] width 8 height 8
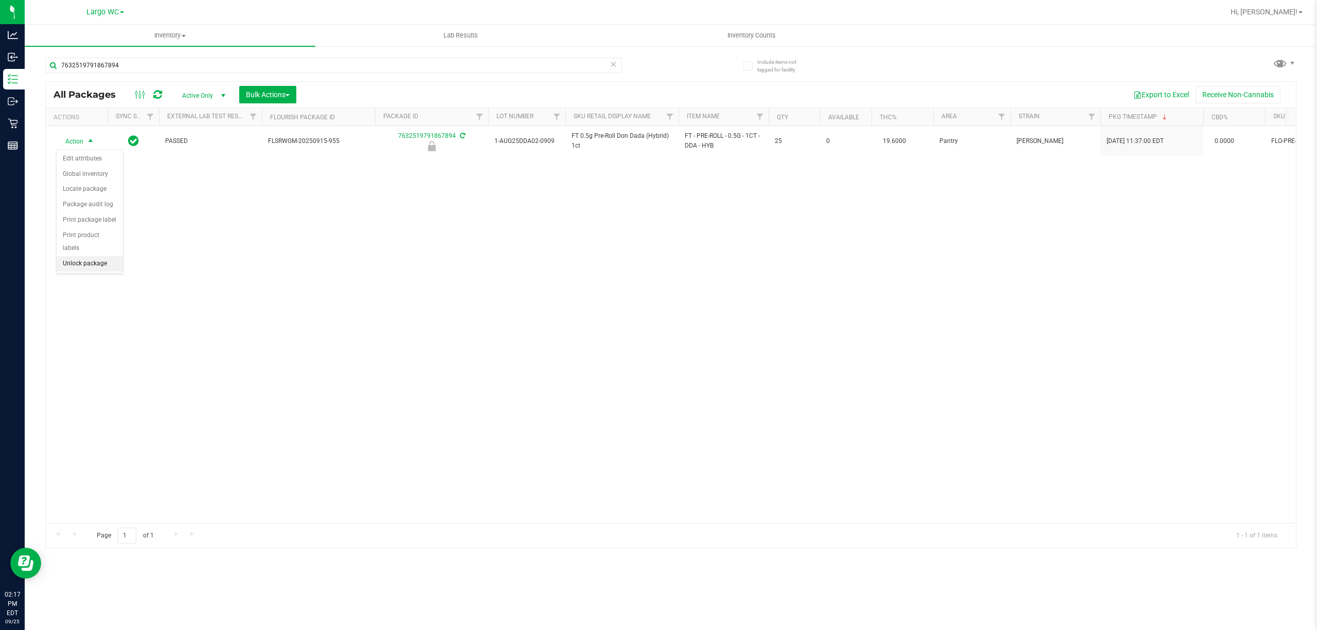
click at [89, 271] on li "Unlock package" at bounding box center [90, 263] width 66 height 15
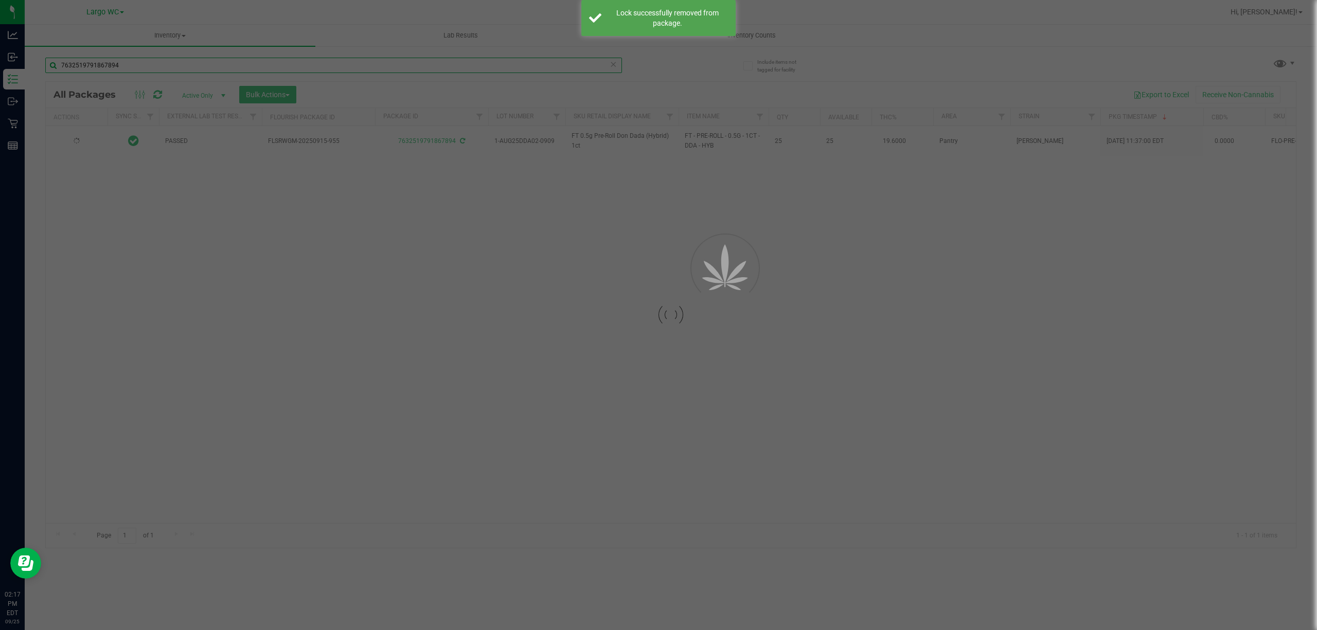
click at [461, 66] on input "7632519791867894" at bounding box center [333, 65] width 577 height 15
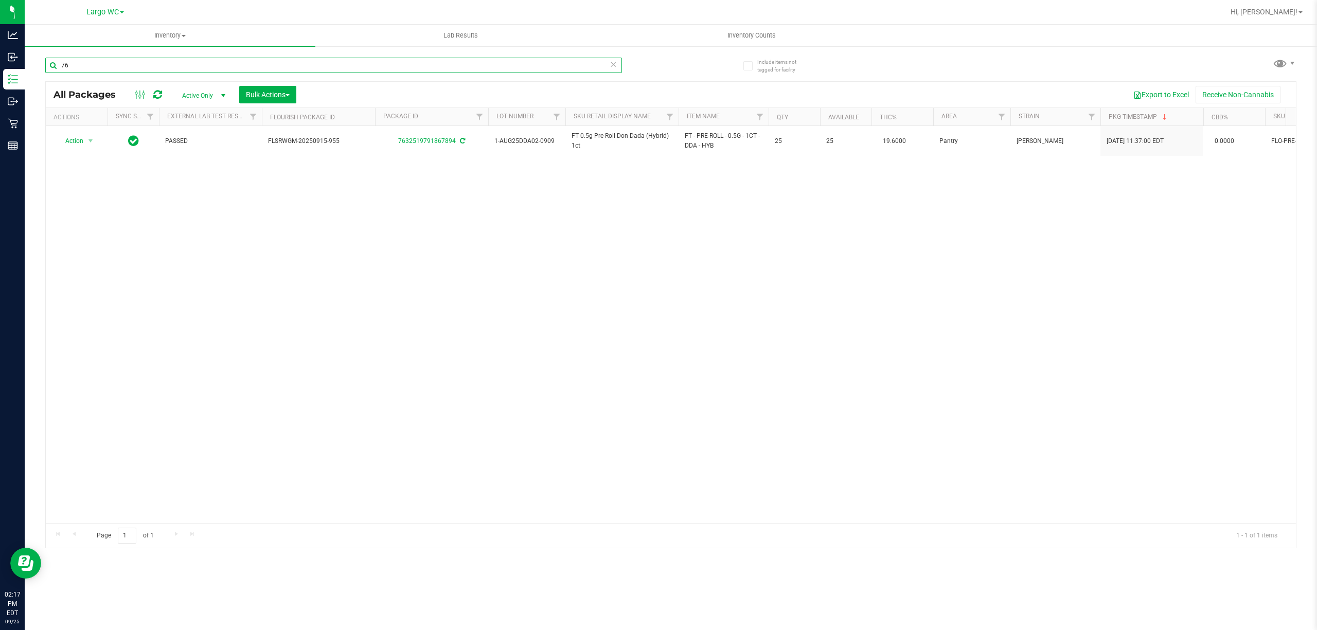
type input "7"
type input "[CREDIT_CARD_NUMBER]"
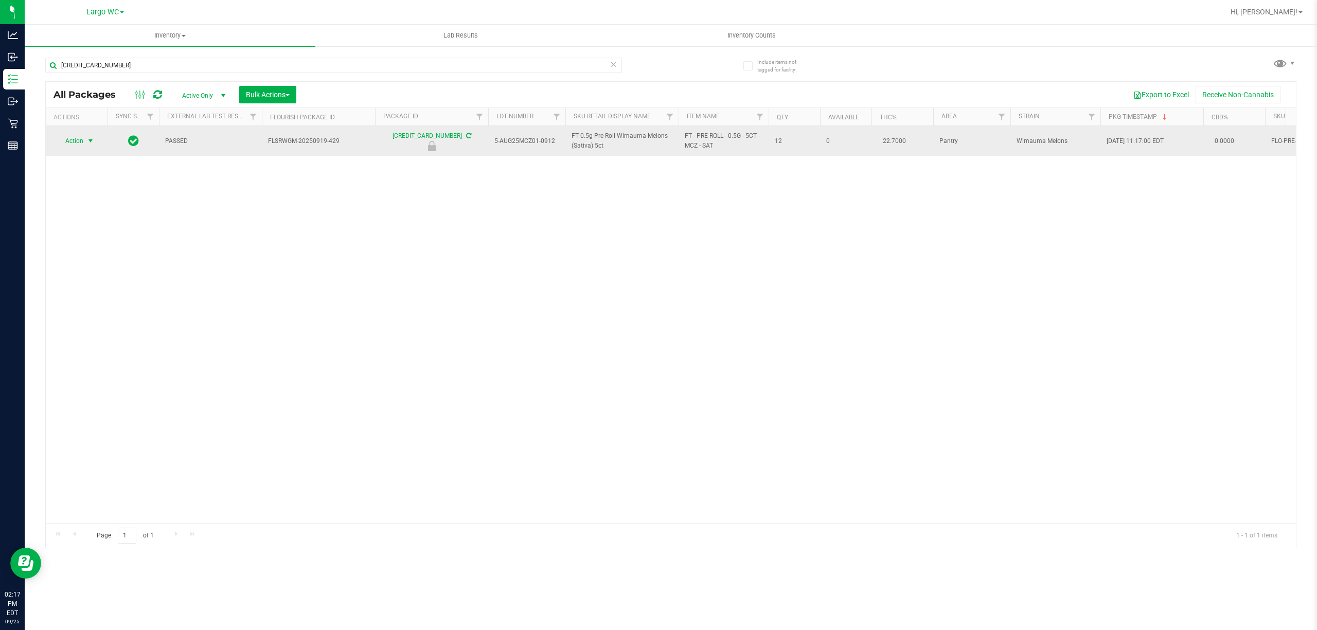
click at [91, 142] on span "select" at bounding box center [90, 141] width 8 height 8
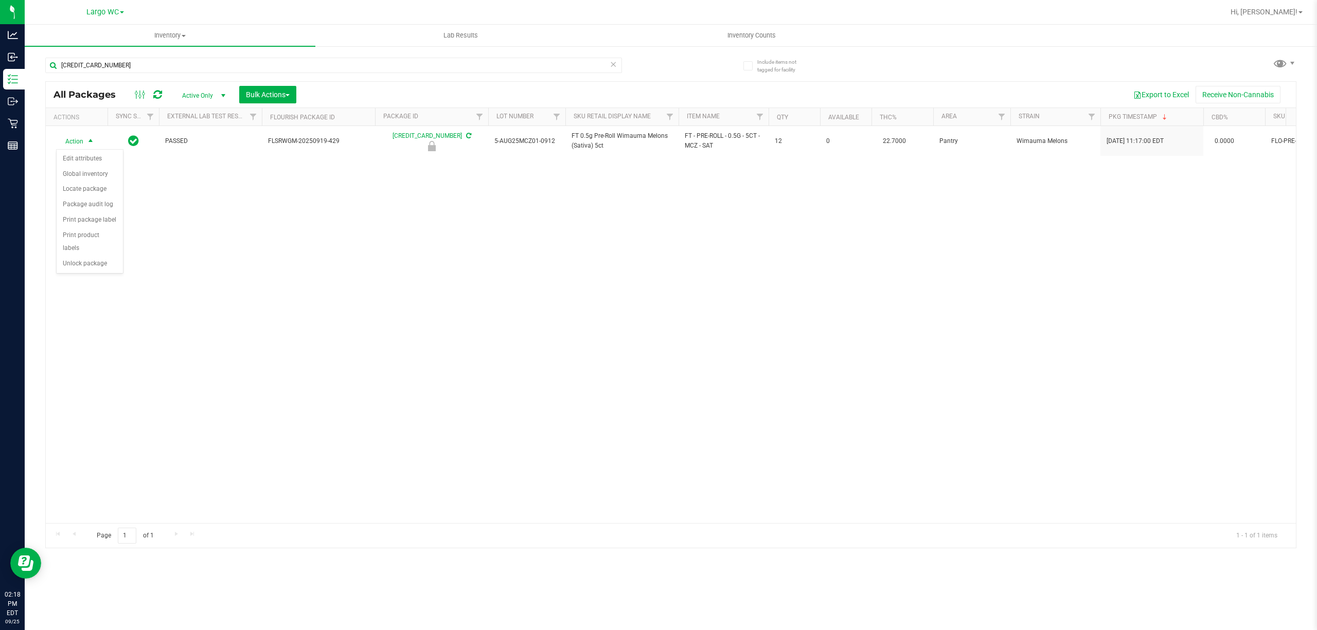
click at [97, 274] on div "Action Edit attributes Global inventory Locate package Package audit log Print …" at bounding box center [89, 211] width 67 height 125
click at [101, 272] on li "Unlock package" at bounding box center [90, 263] width 66 height 15
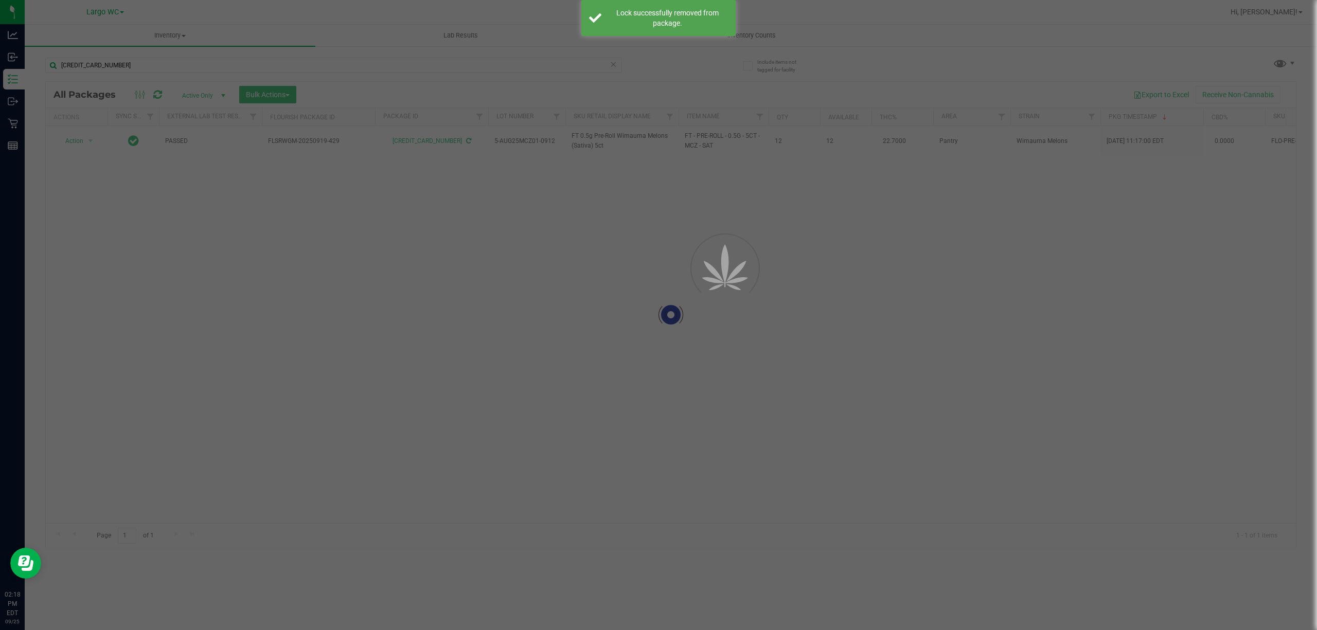
click at [299, 62] on div at bounding box center [658, 315] width 1317 height 630
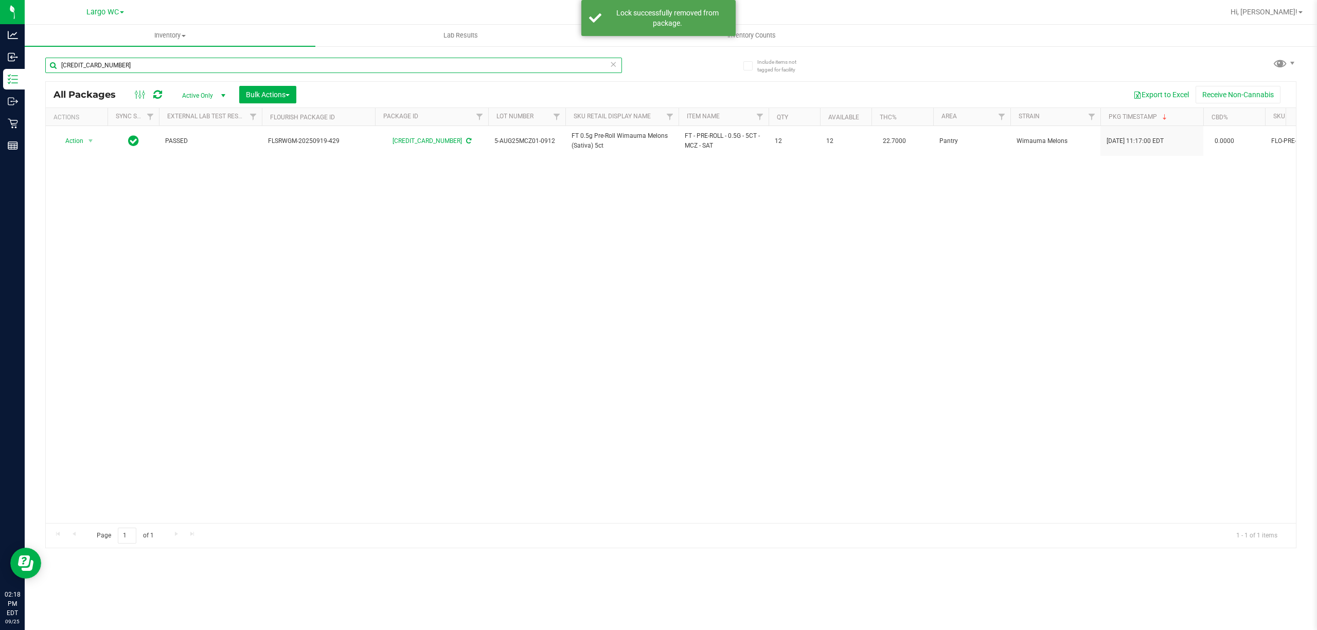
click at [475, 65] on input "[CREDIT_CARD_NUMBER]" at bounding box center [333, 65] width 577 height 15
type input "6"
type input "6342570671213126"
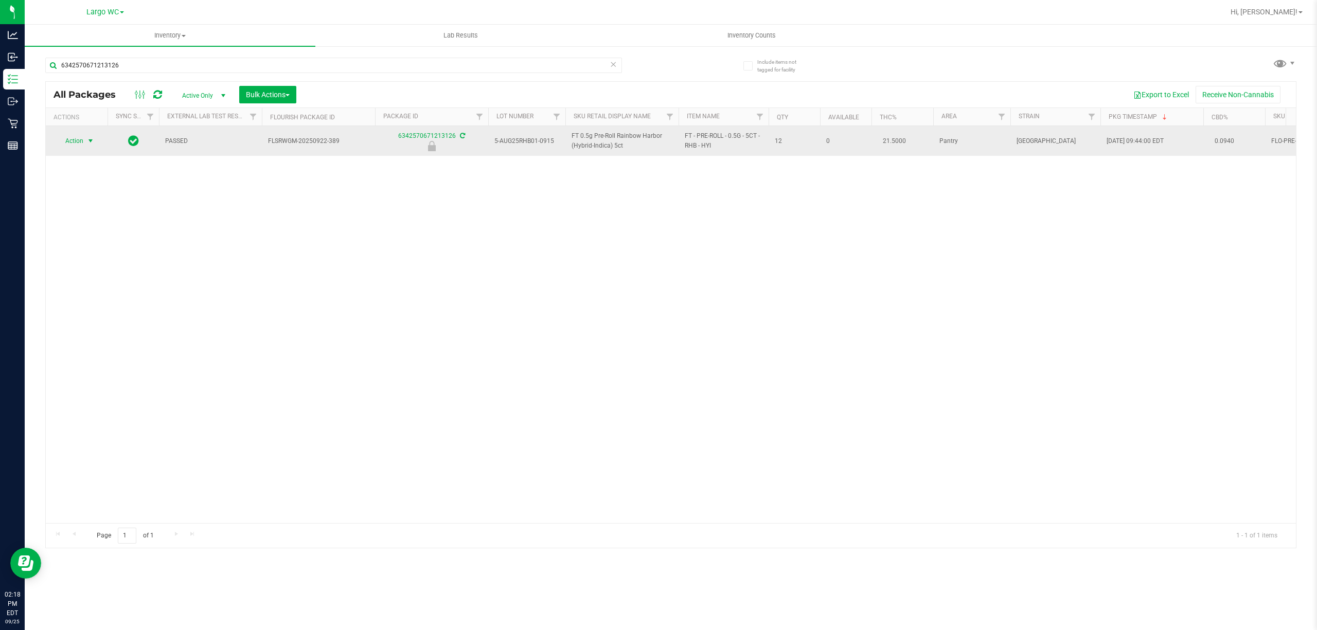
click at [91, 143] on span "select" at bounding box center [90, 141] width 8 height 8
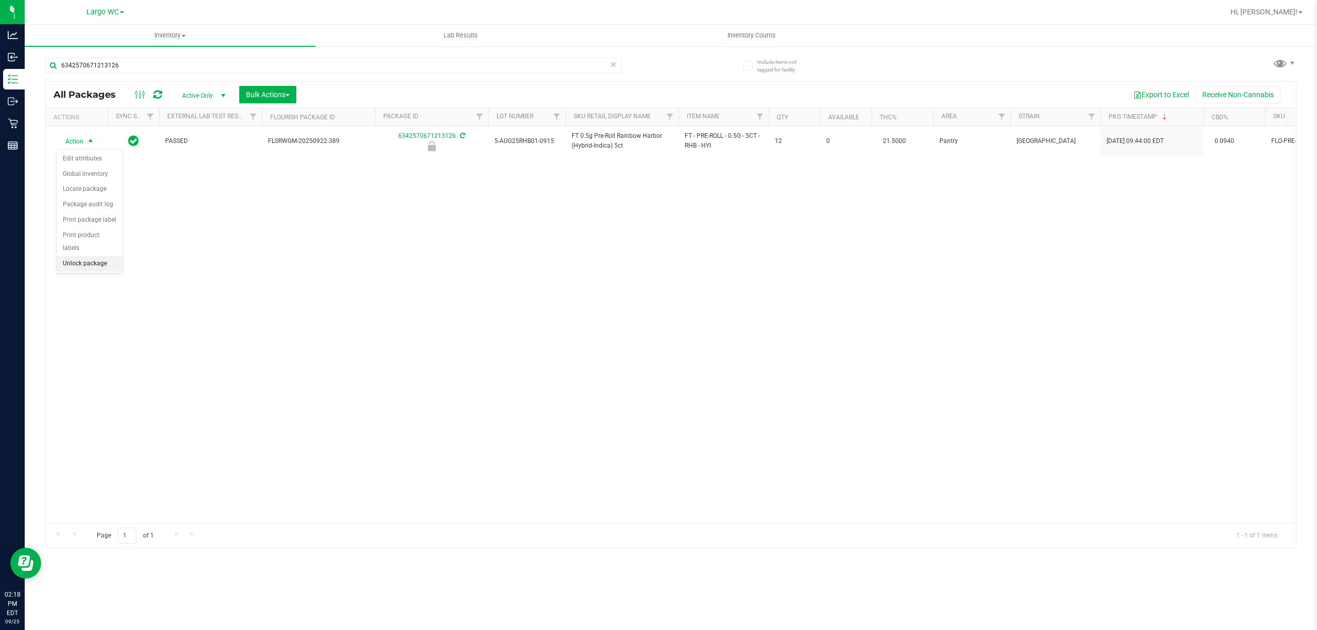
click at [92, 266] on li "Unlock package" at bounding box center [90, 263] width 66 height 15
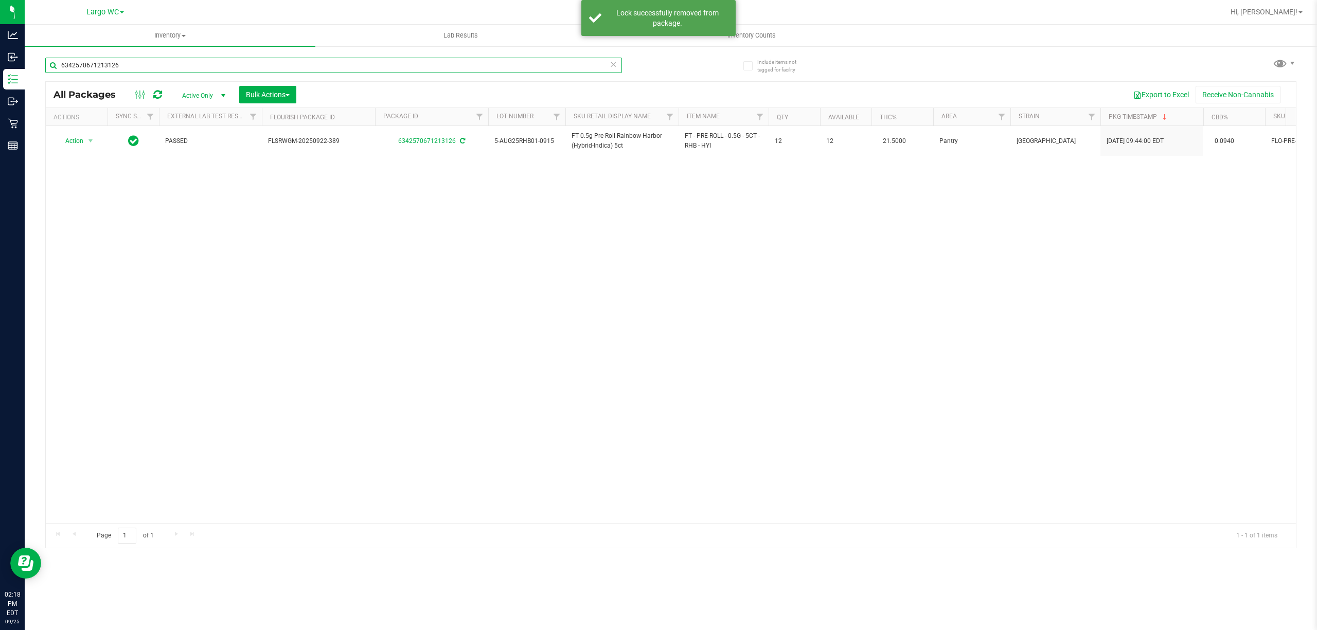
click at [403, 65] on input "6342570671213126" at bounding box center [333, 65] width 577 height 15
type input "6"
type input "5"
type input "9611202936400957"
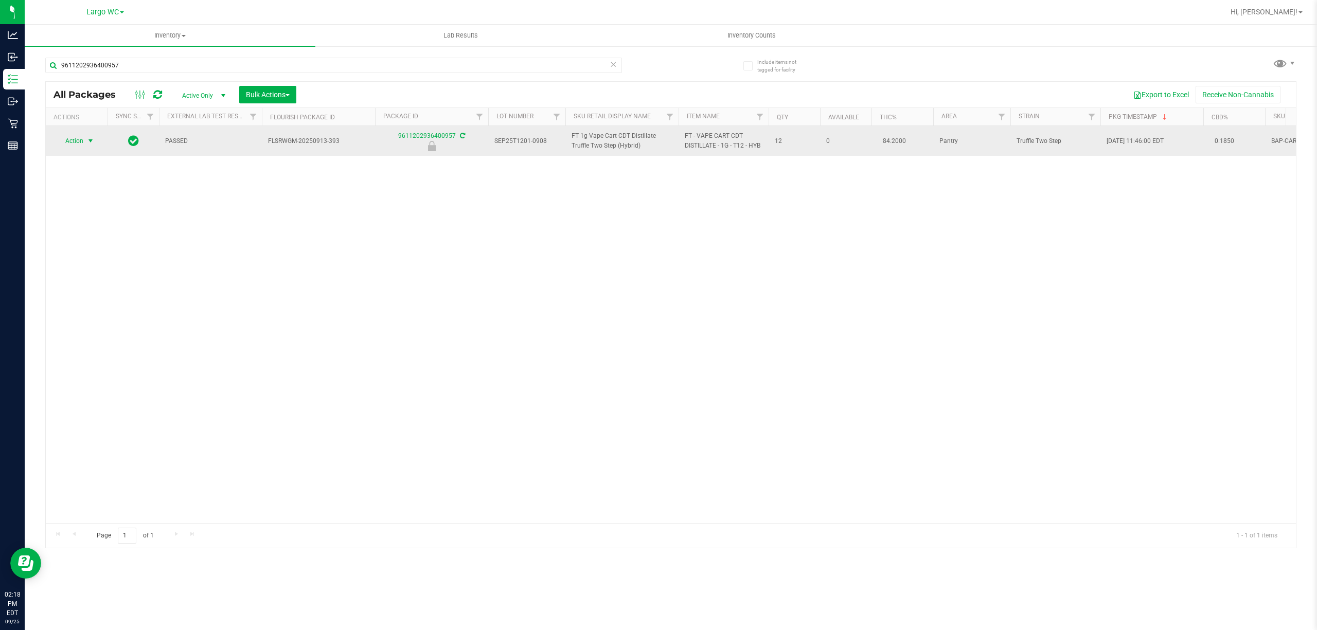
click at [91, 140] on span "select" at bounding box center [90, 141] width 8 height 8
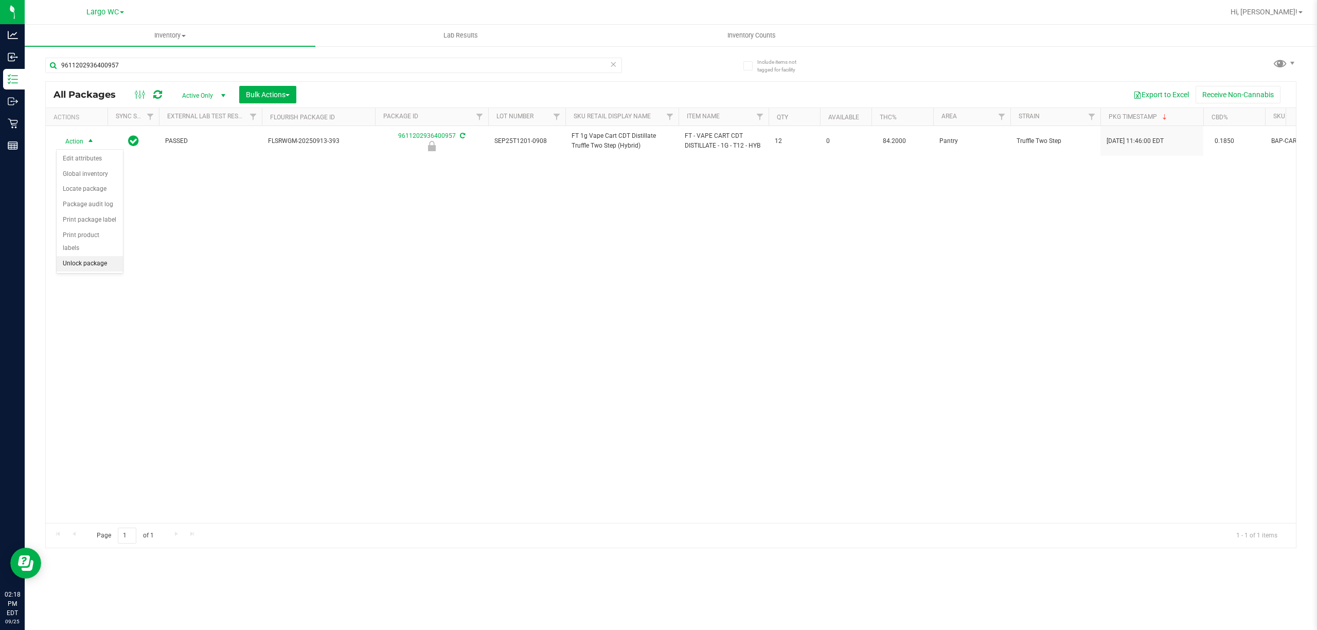
click at [77, 268] on li "Unlock package" at bounding box center [90, 263] width 66 height 15
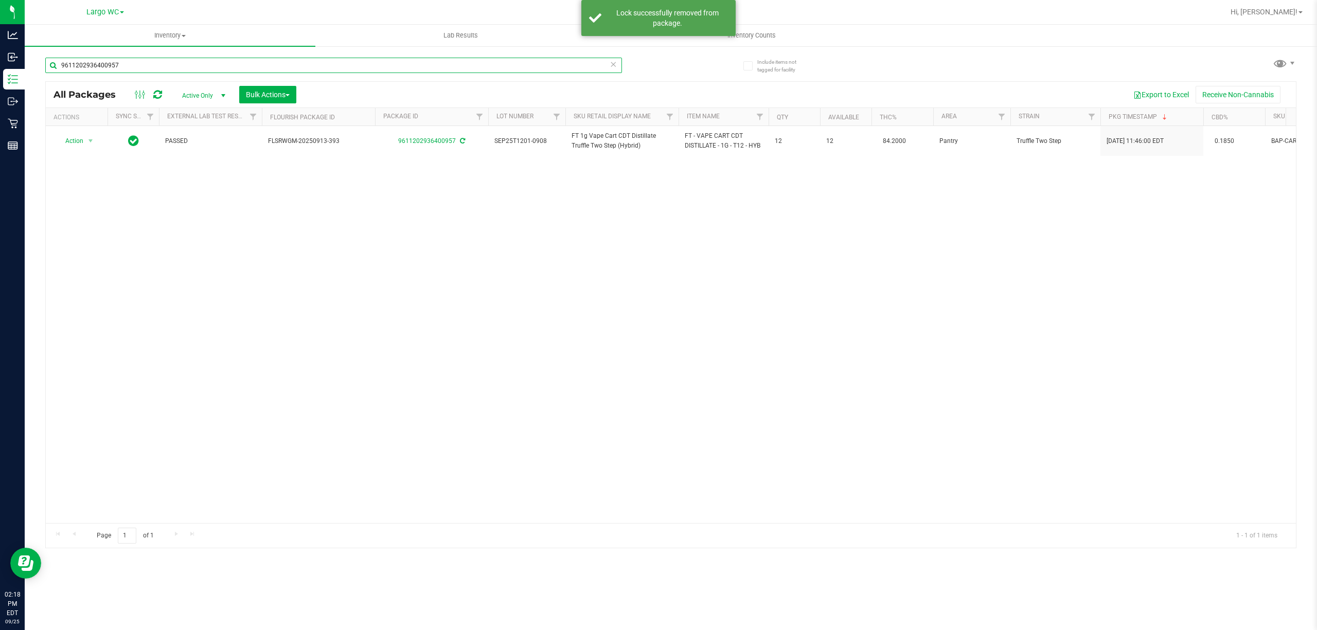
click at [198, 65] on input "9611202936400957" at bounding box center [333, 65] width 577 height 15
type input "9"
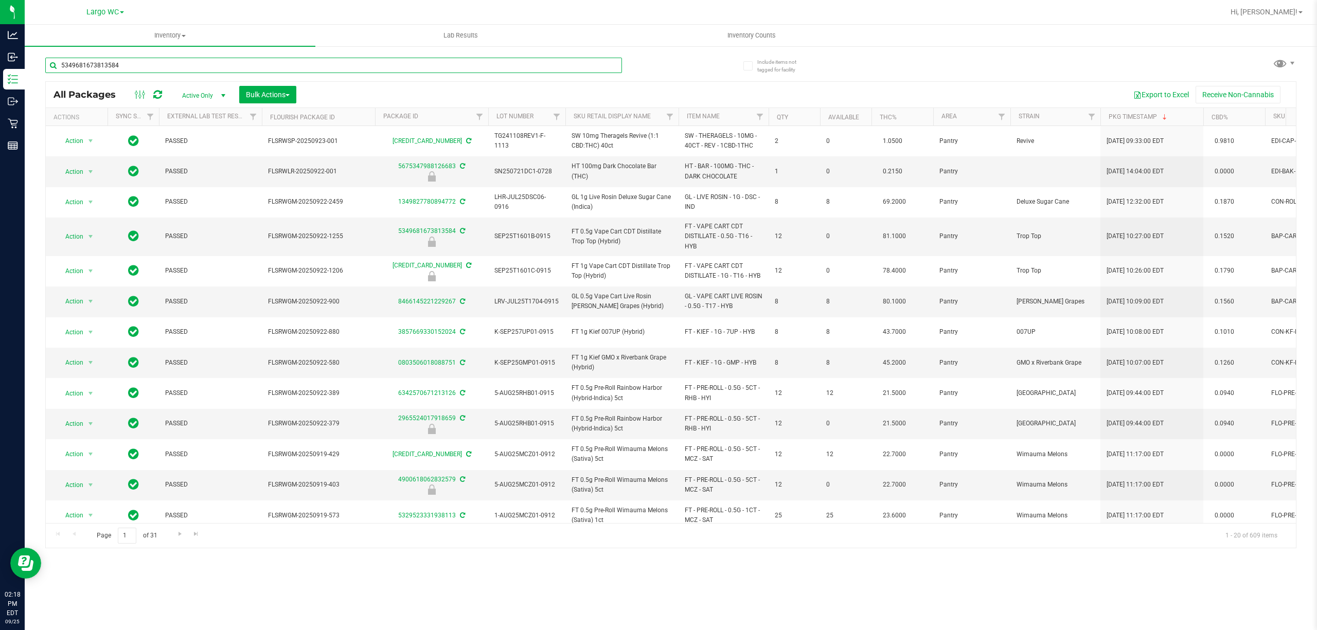
type input "5349681673813584"
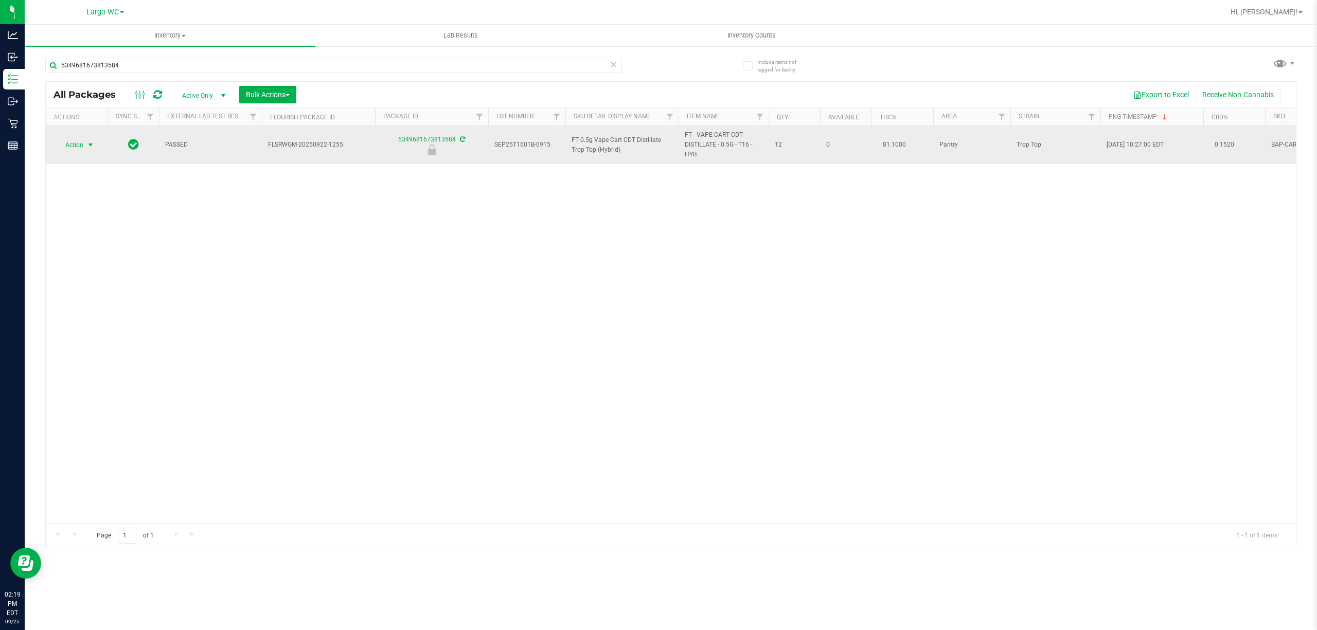
click at [89, 145] on span "select" at bounding box center [90, 145] width 8 height 8
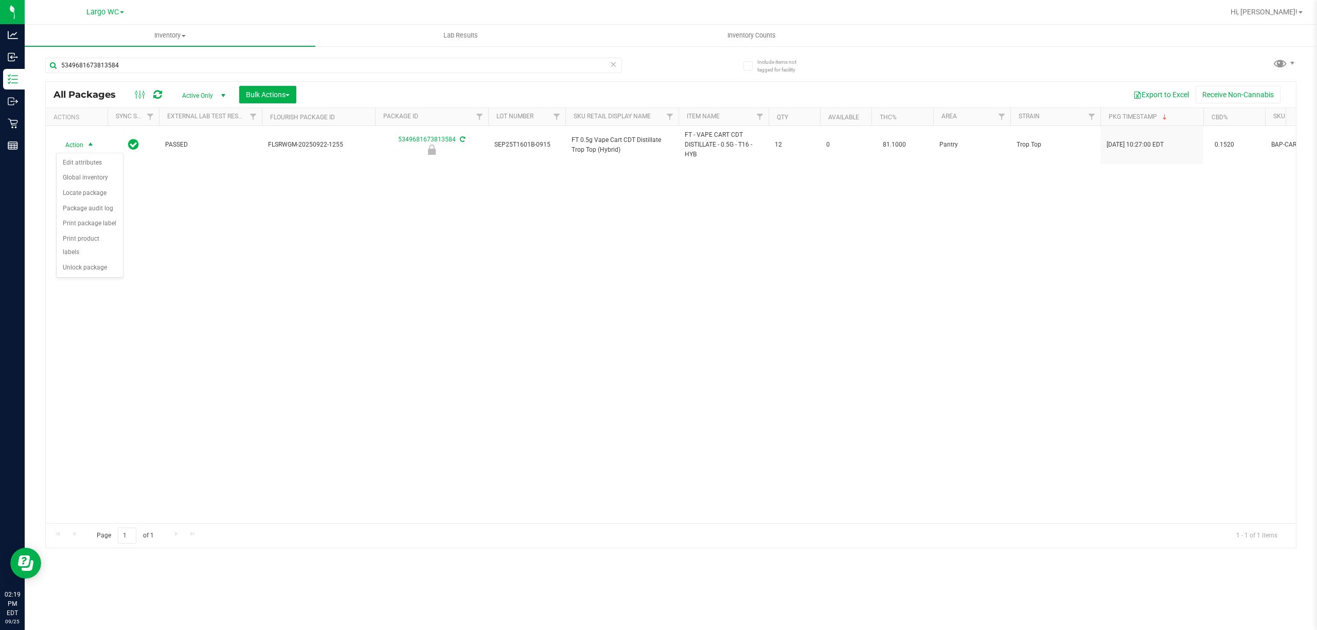
click at [81, 278] on div "Action Edit attributes Global inventory Locate package Package audit log Print …" at bounding box center [89, 215] width 67 height 125
click at [73, 272] on li "Unlock package" at bounding box center [90, 267] width 66 height 15
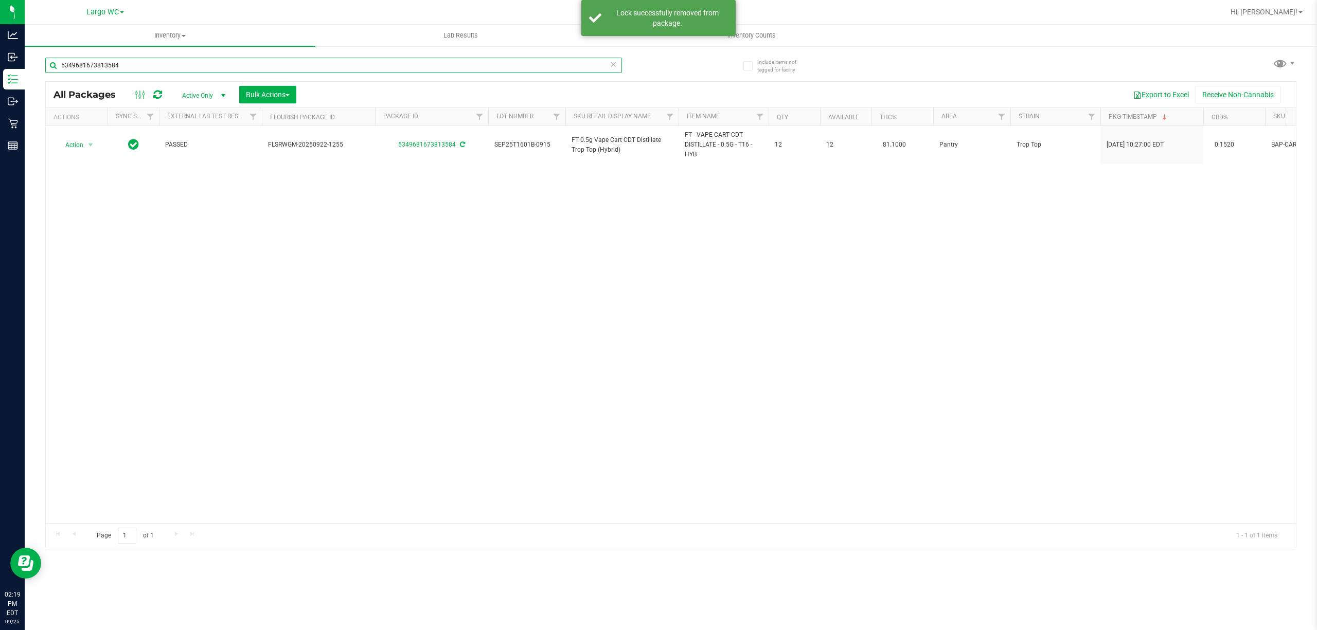
click at [169, 65] on input "5349681673813584" at bounding box center [333, 65] width 577 height 15
type input "5"
type input "2835255541748601"
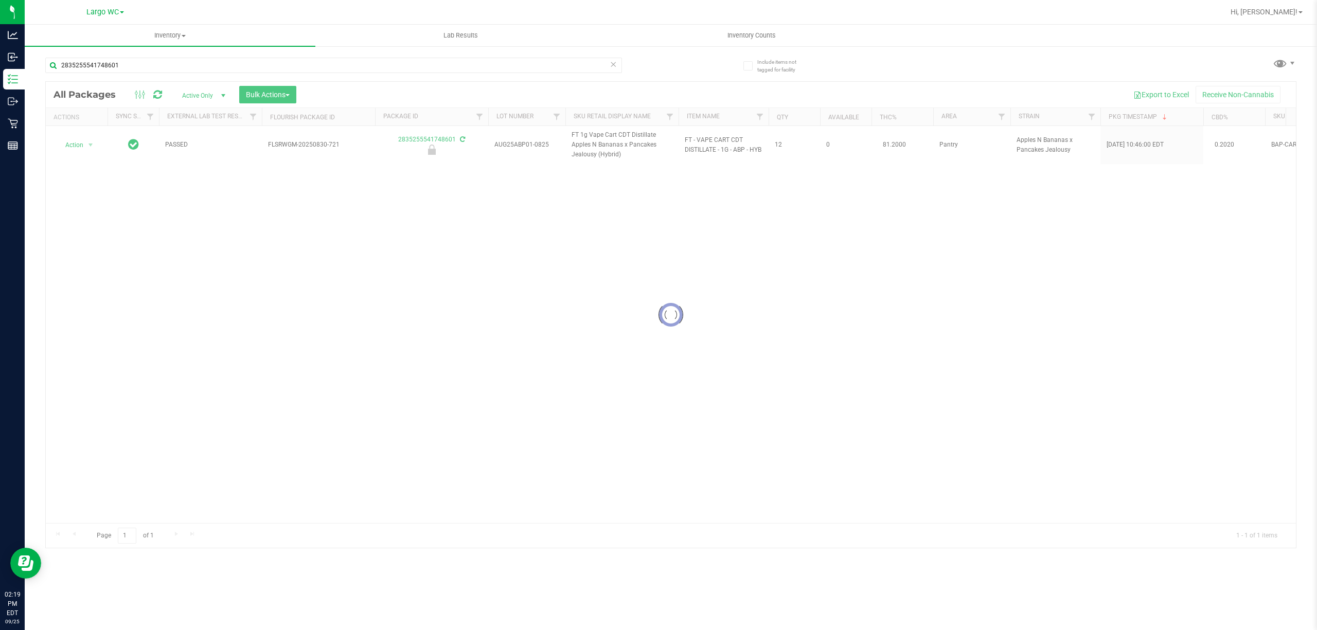
click at [95, 142] on div at bounding box center [671, 315] width 1250 height 466
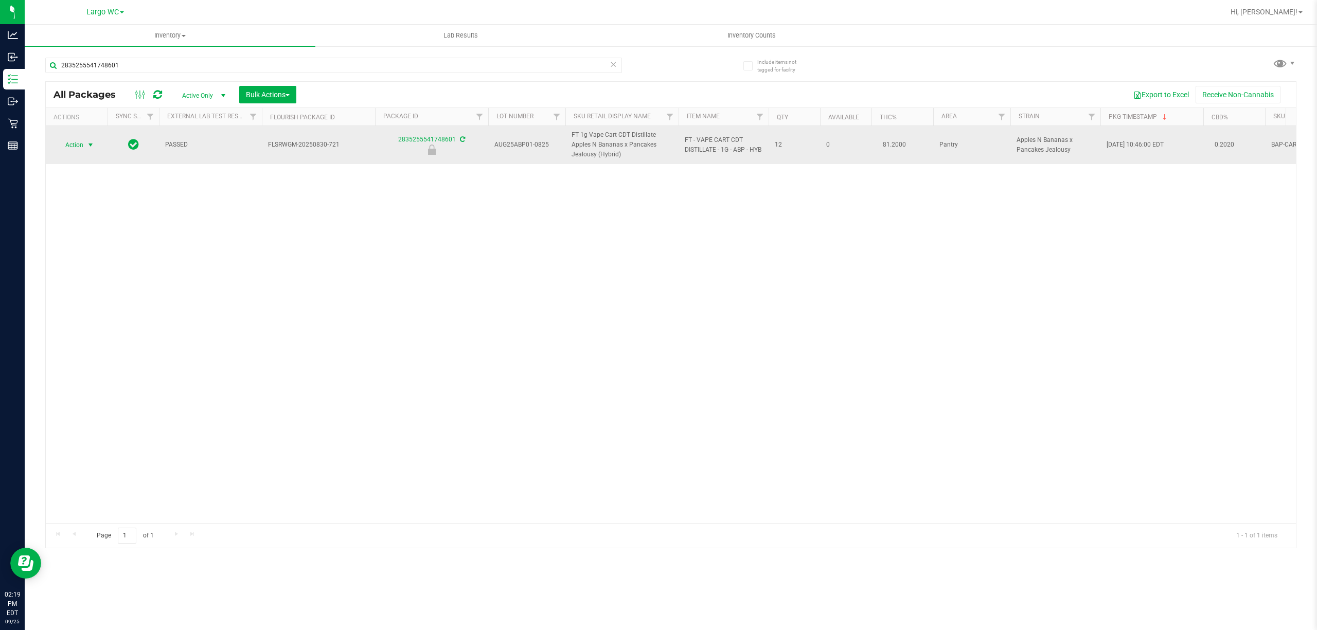
click at [91, 145] on span "select" at bounding box center [90, 145] width 8 height 8
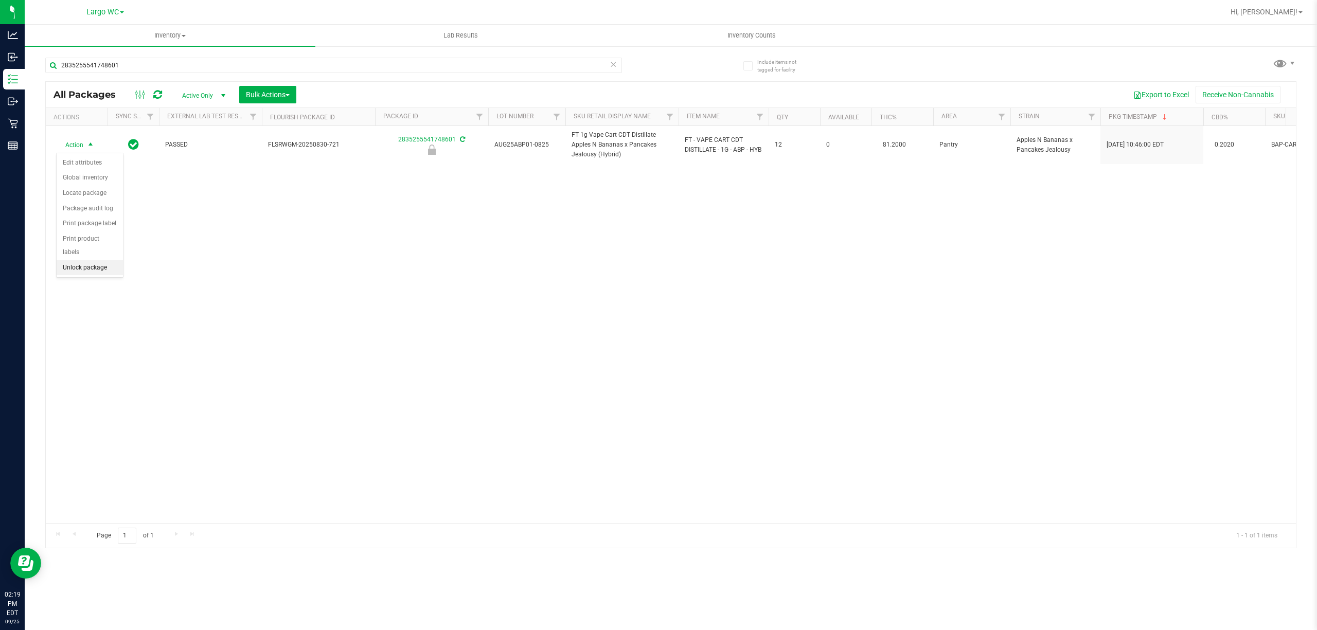
click at [73, 274] on li "Unlock package" at bounding box center [90, 267] width 66 height 15
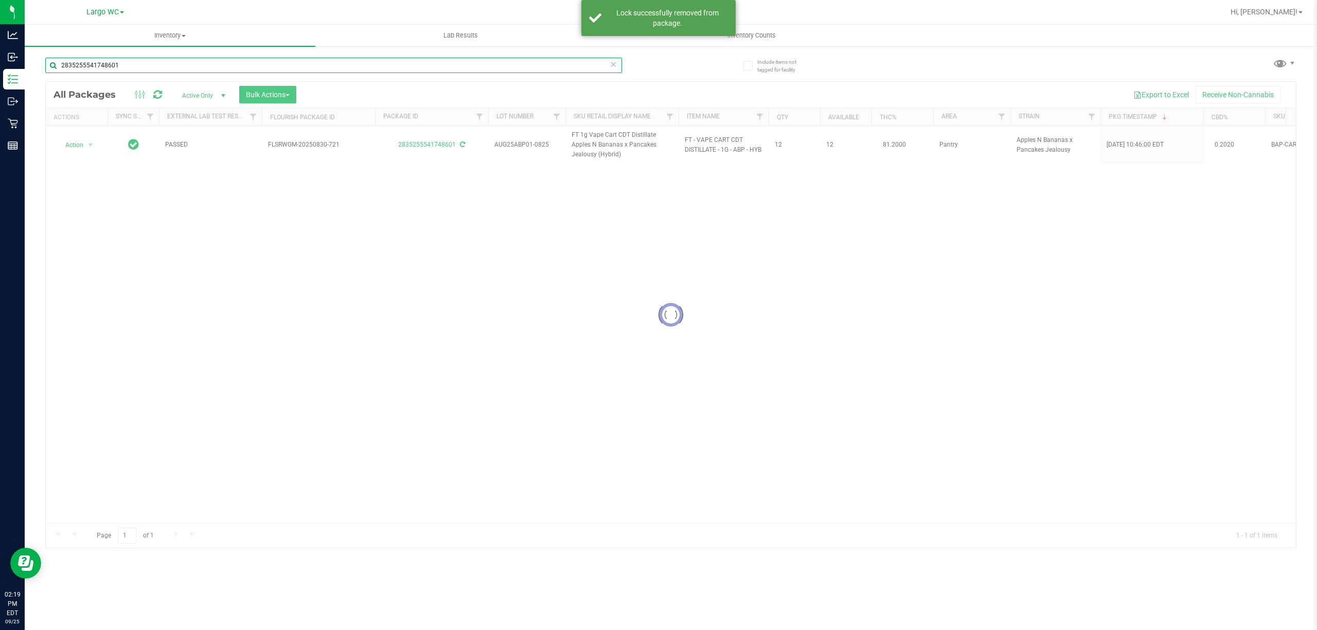
click at [146, 62] on input "2835255541748601" at bounding box center [333, 65] width 577 height 15
type input "2"
type input "4822651156545847"
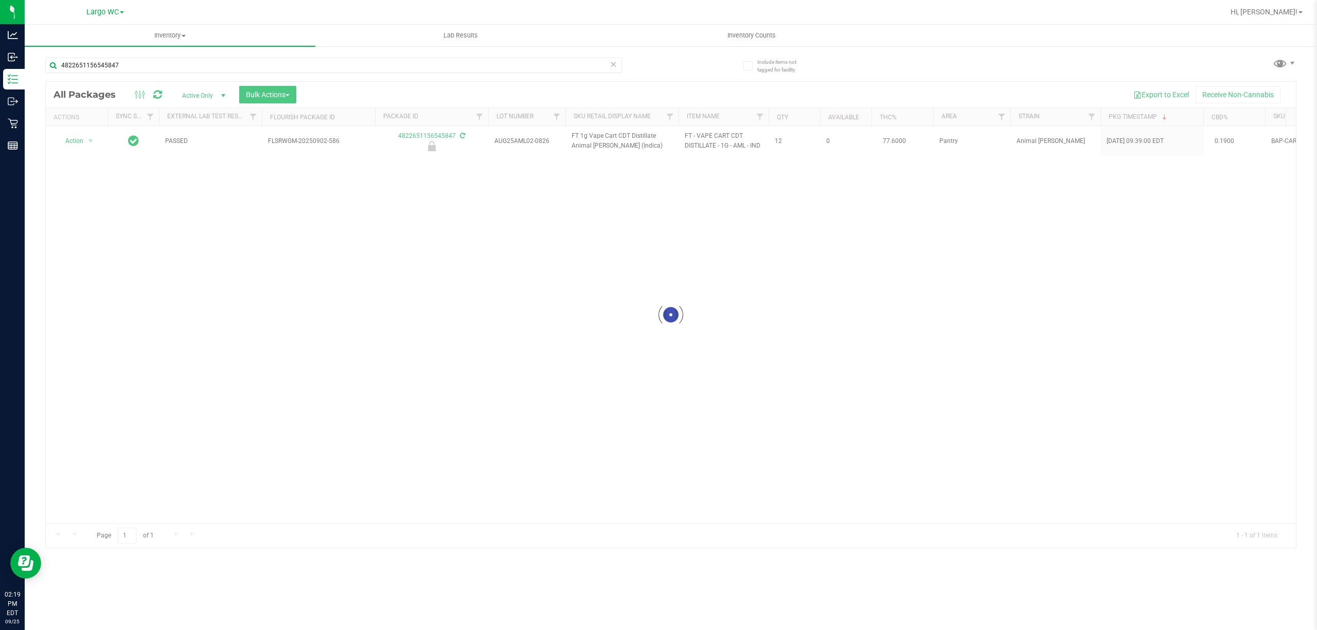
click at [93, 140] on div at bounding box center [671, 315] width 1250 height 466
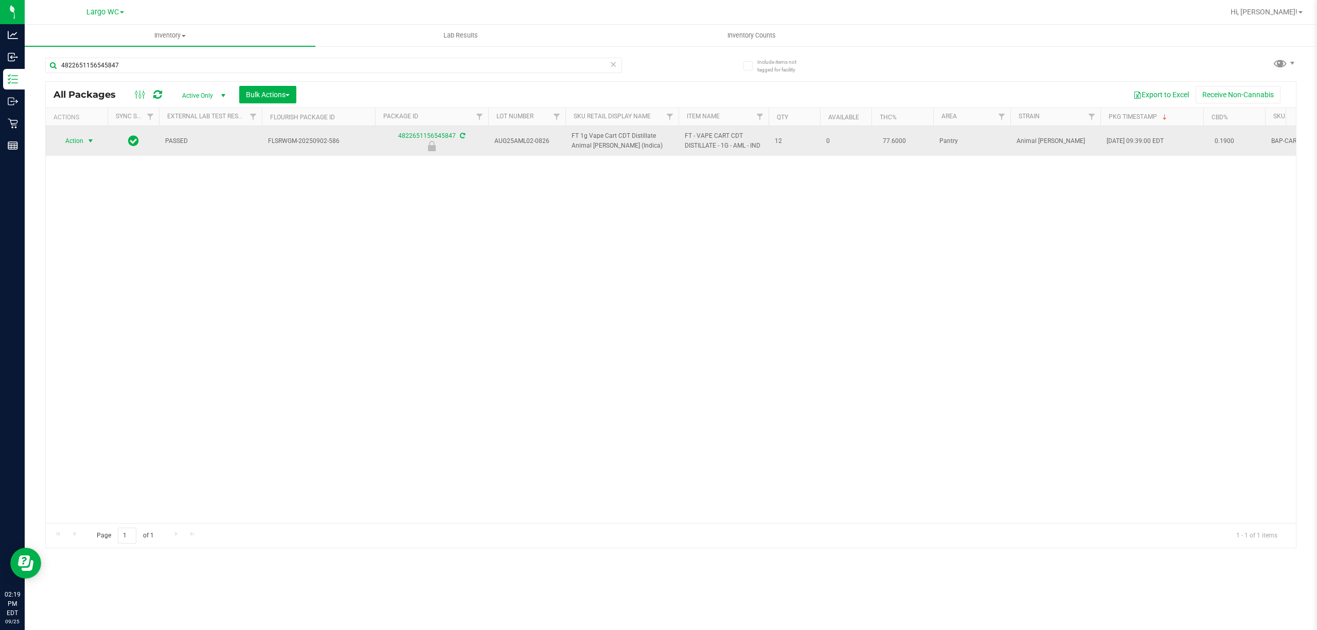
click at [91, 143] on span "select" at bounding box center [90, 141] width 8 height 8
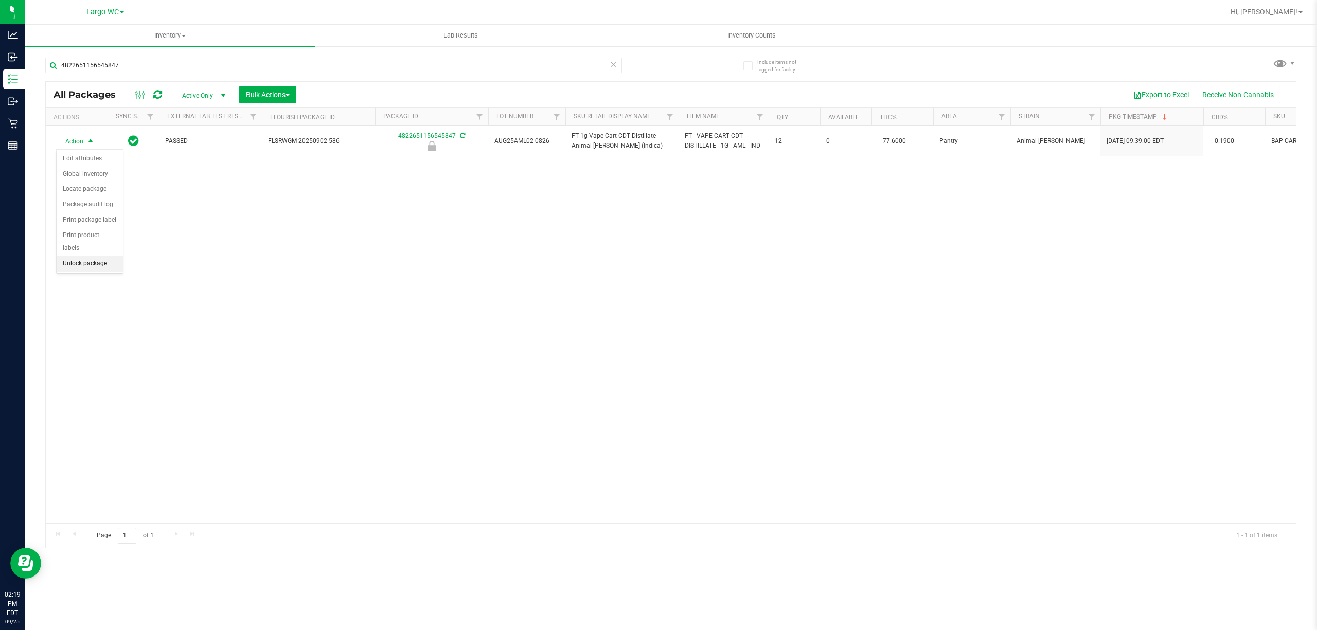
click at [80, 272] on li "Unlock package" at bounding box center [90, 263] width 66 height 15
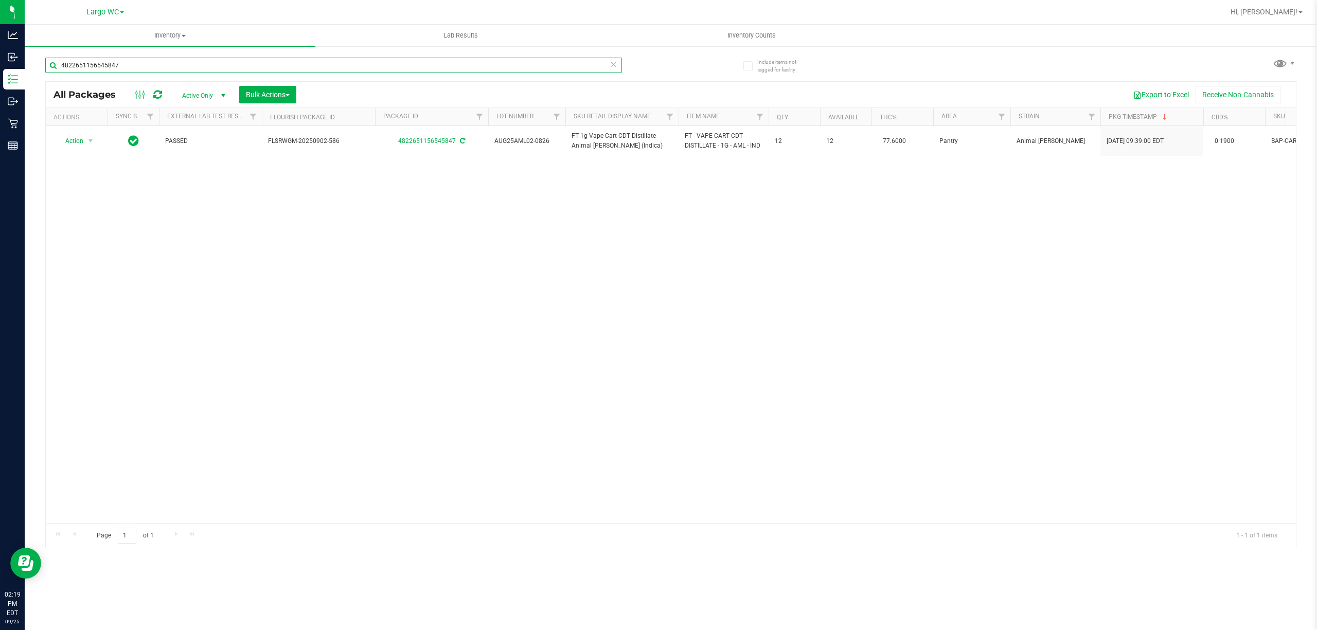
click at [138, 62] on input "4822651156545847" at bounding box center [333, 65] width 577 height 15
type input "4"
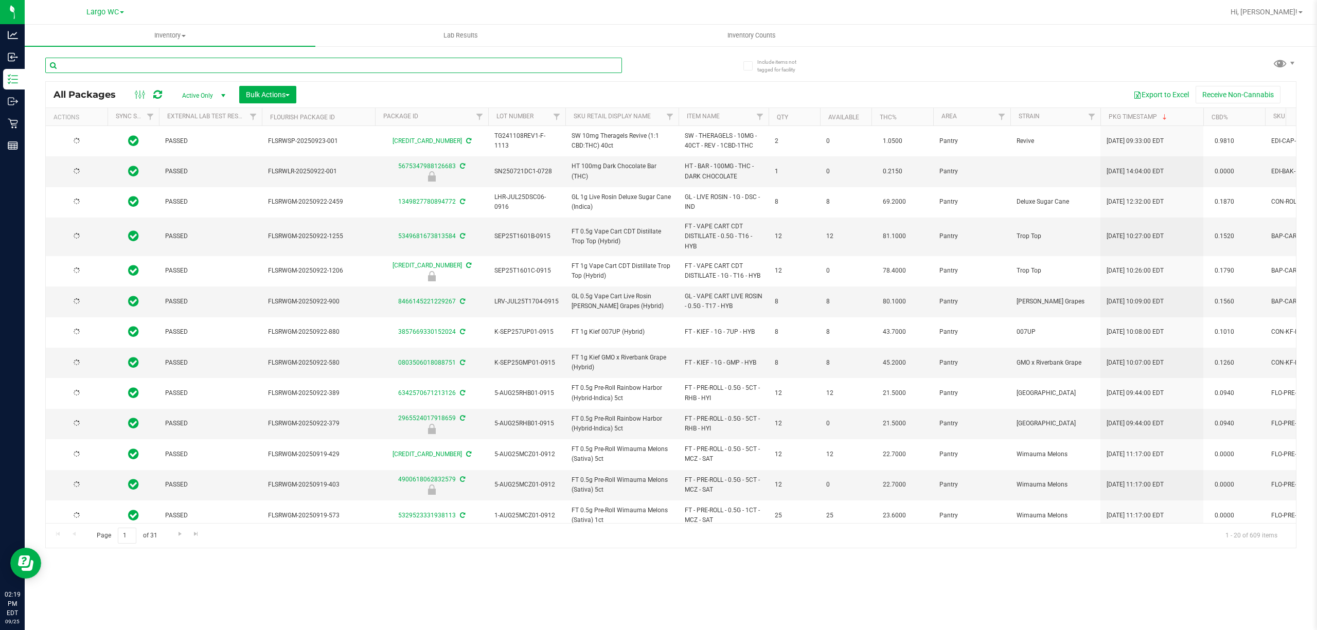
type input "[DATE]"
type input "3171969182082732"
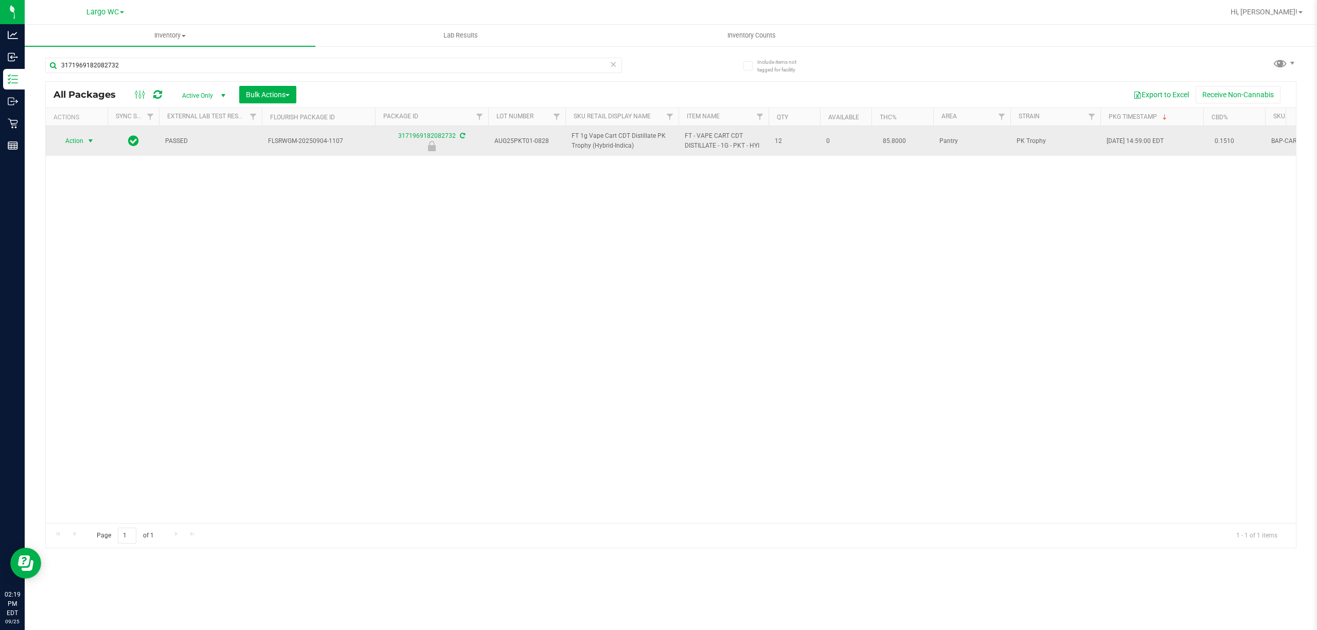
click at [89, 141] on span "select" at bounding box center [90, 141] width 8 height 8
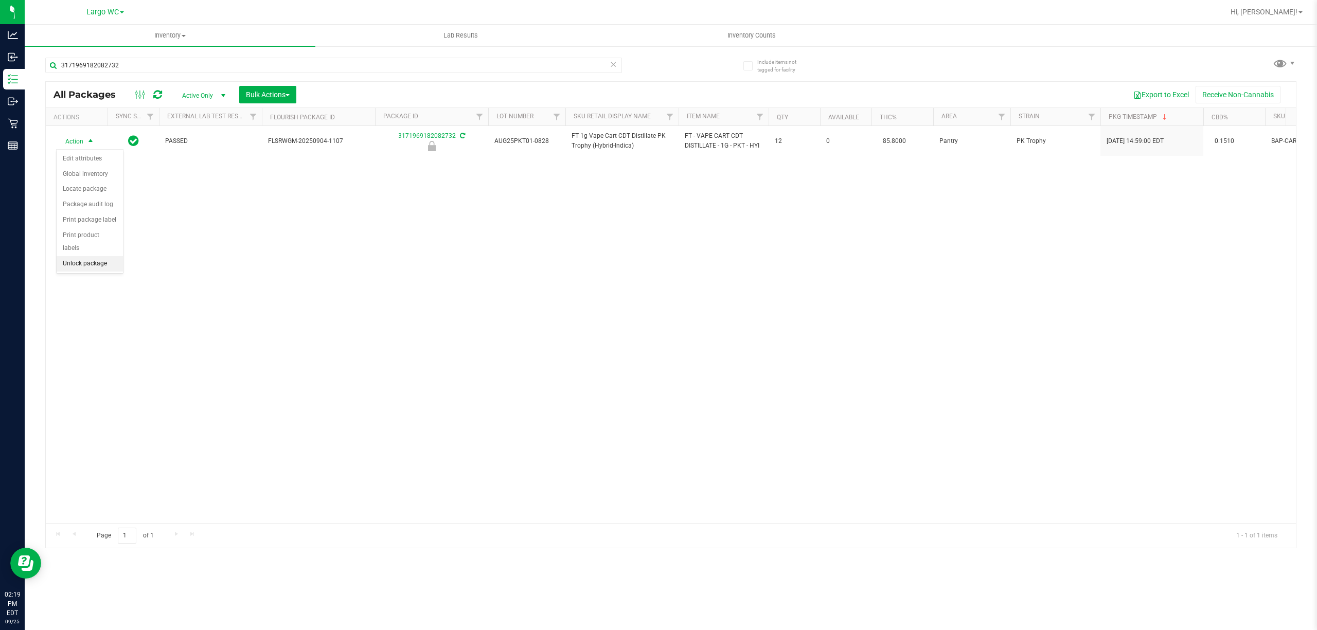
click at [77, 272] on li "Unlock package" at bounding box center [90, 263] width 66 height 15
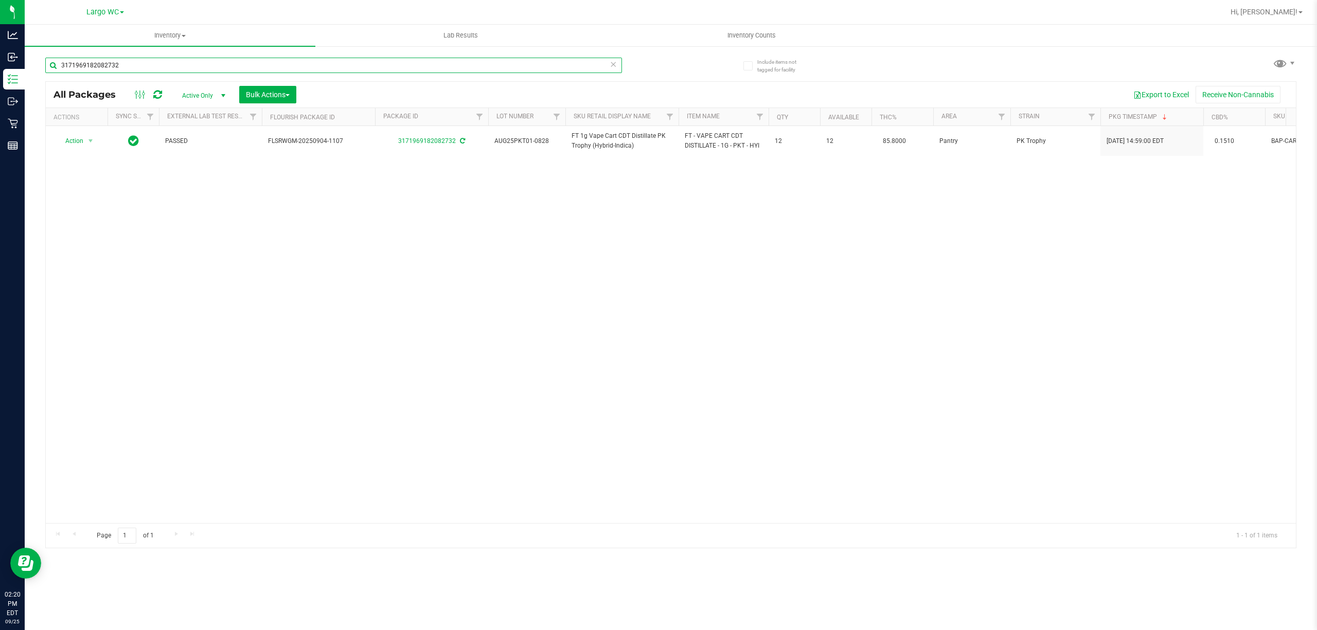
click at [131, 65] on input "3171969182082732" at bounding box center [333, 65] width 577 height 15
type input "3"
